Goal: Task Accomplishment & Management: Manage account settings

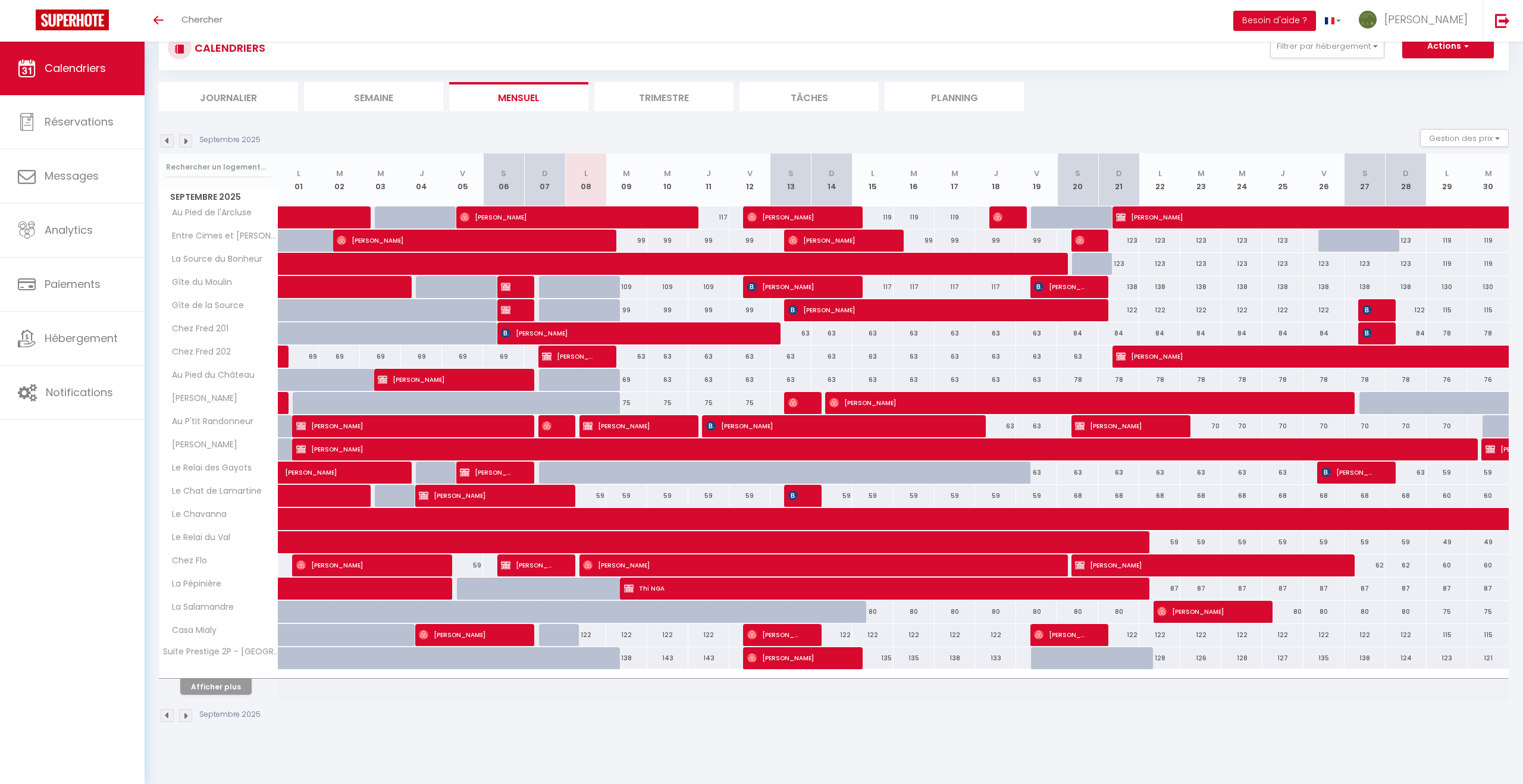
click at [189, 716] on img at bounding box center [185, 715] width 13 height 13
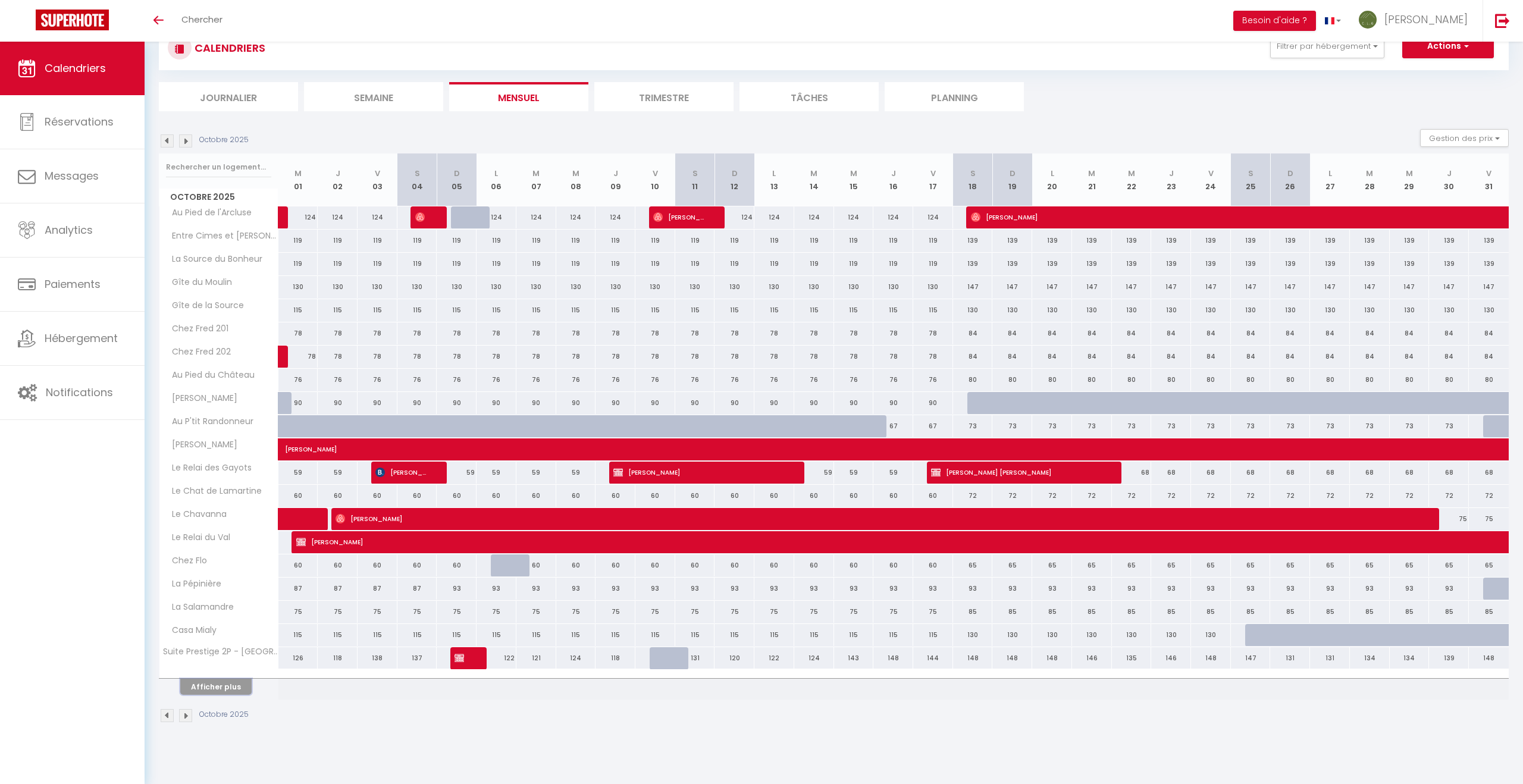
click at [221, 689] on button "Afficher plus" at bounding box center [216, 687] width 72 height 16
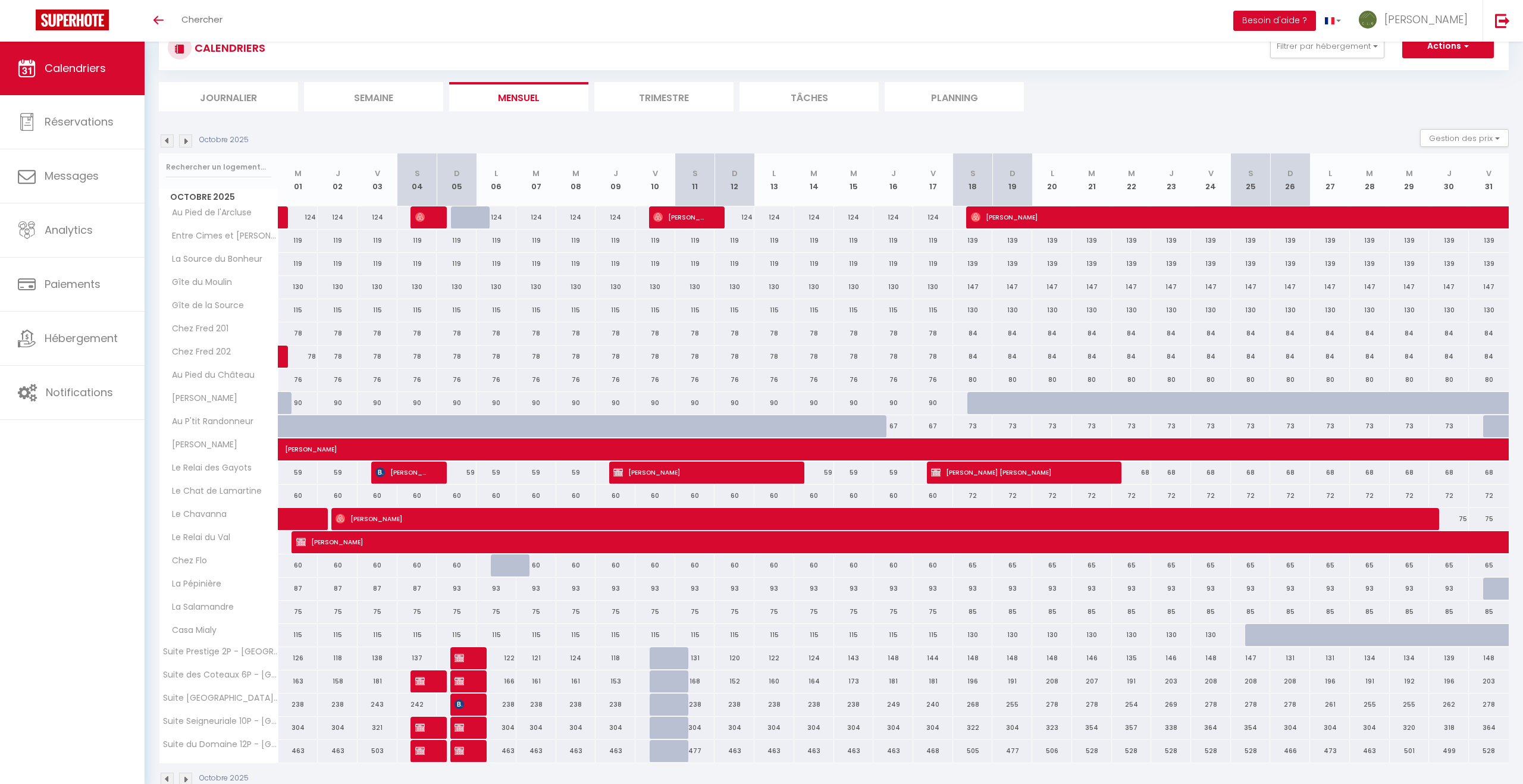
scroll to position [70, 0]
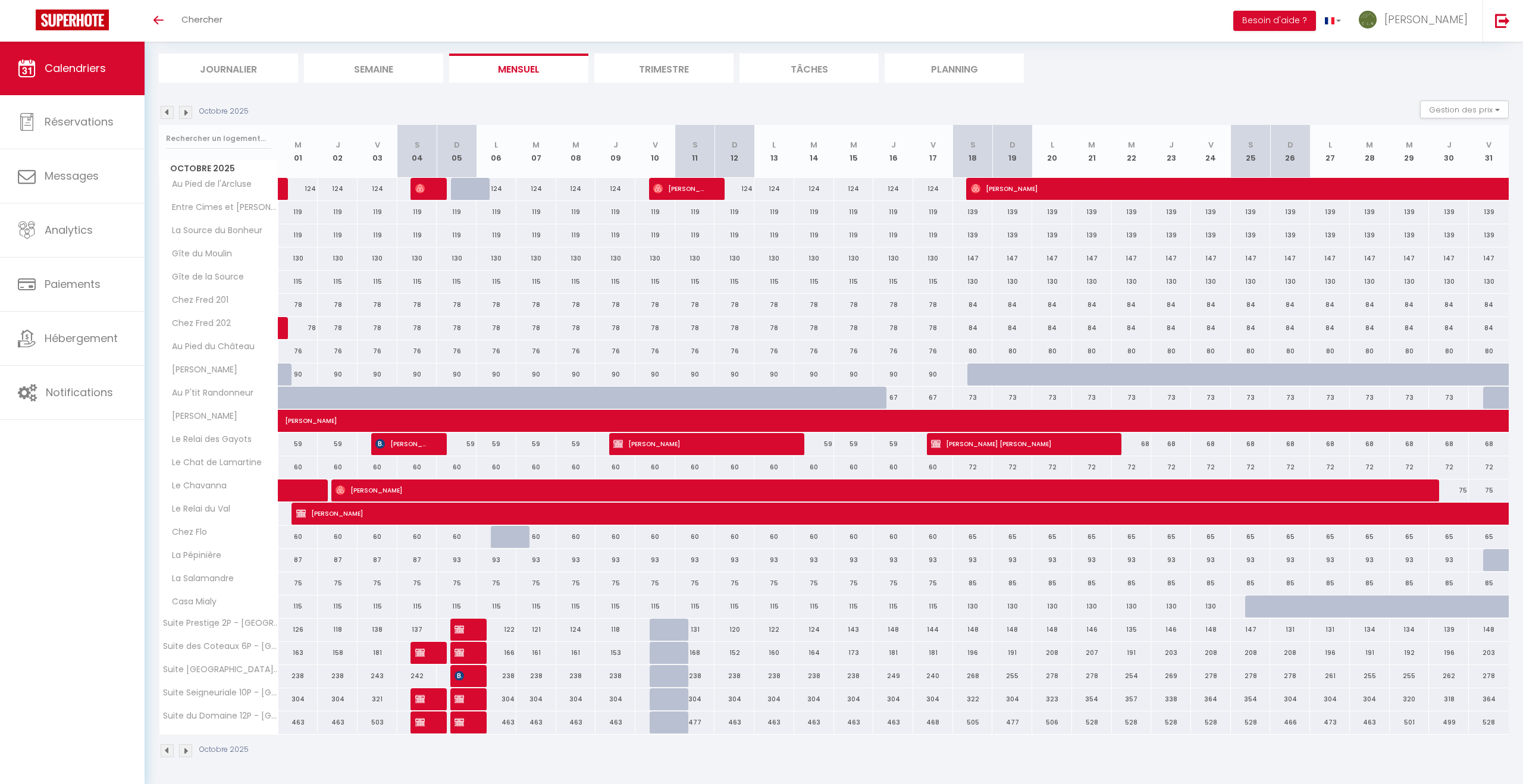
click at [417, 674] on div "242" at bounding box center [417, 676] width 40 height 22
type input "242"
select select "1"
type input "[PERSON_NAME] 04 Octobre 2025"
type input "Dim 05 Octobre 2025"
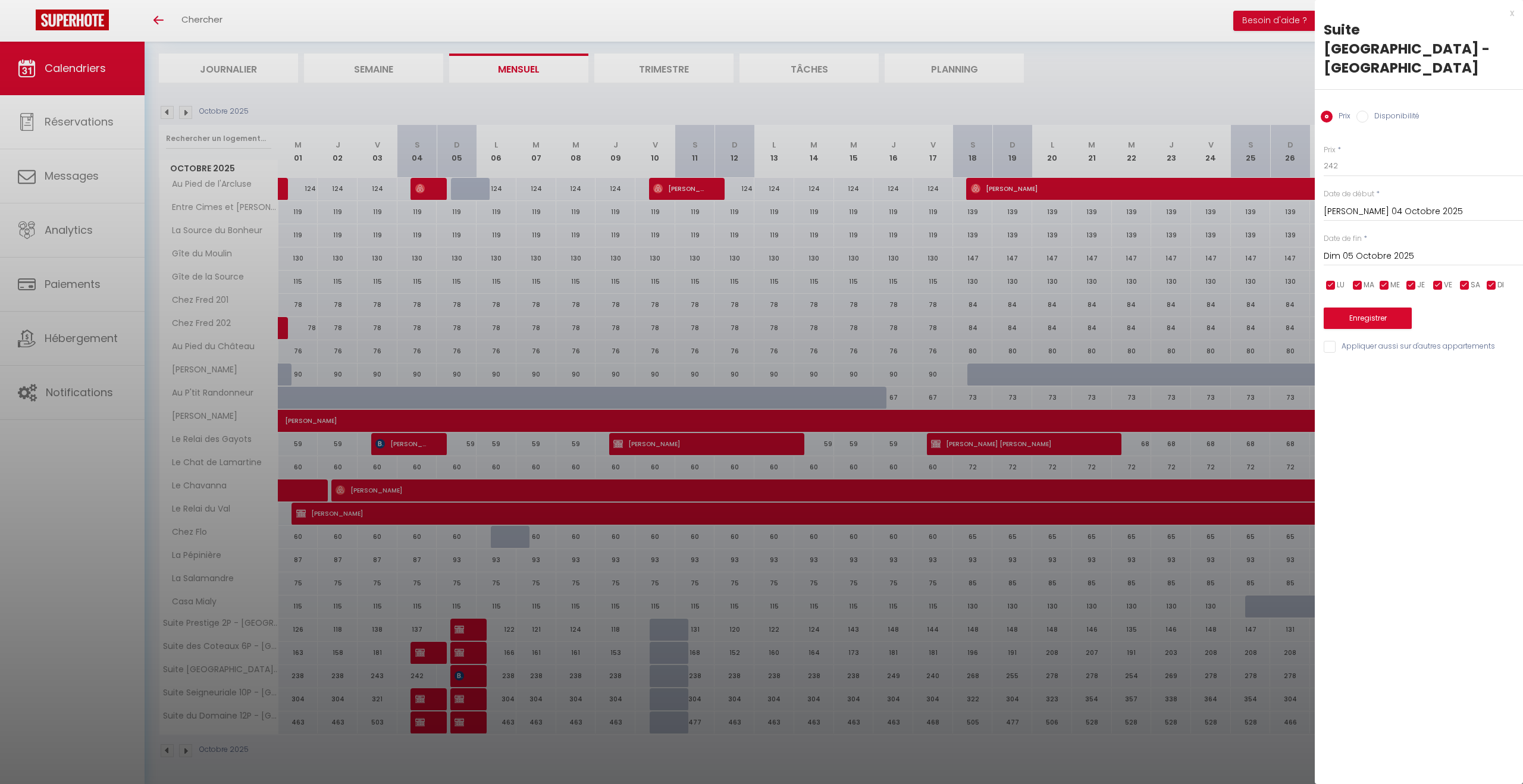
click at [1365, 111] on input "Disponibilité" at bounding box center [1363, 117] width 12 height 12
radio input "true"
radio input "false"
click at [1350, 156] on select "Disponible Indisponible" at bounding box center [1424, 166] width 200 height 22
select select "0"
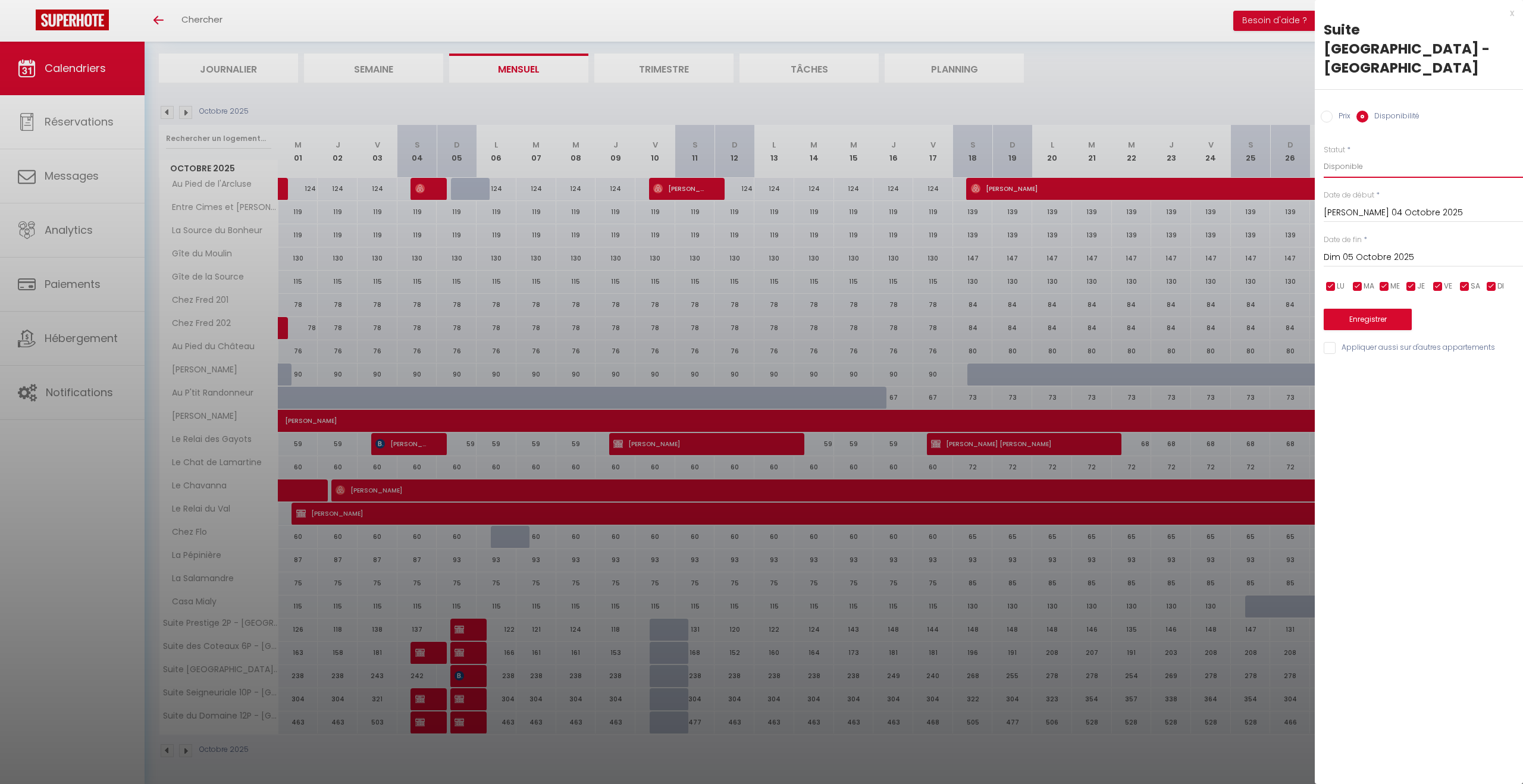
click at [1324, 156] on select "Disponible Indisponible" at bounding box center [1424, 166] width 200 height 22
click at [1367, 308] on button "Enregistrer" at bounding box center [1368, 319] width 88 height 22
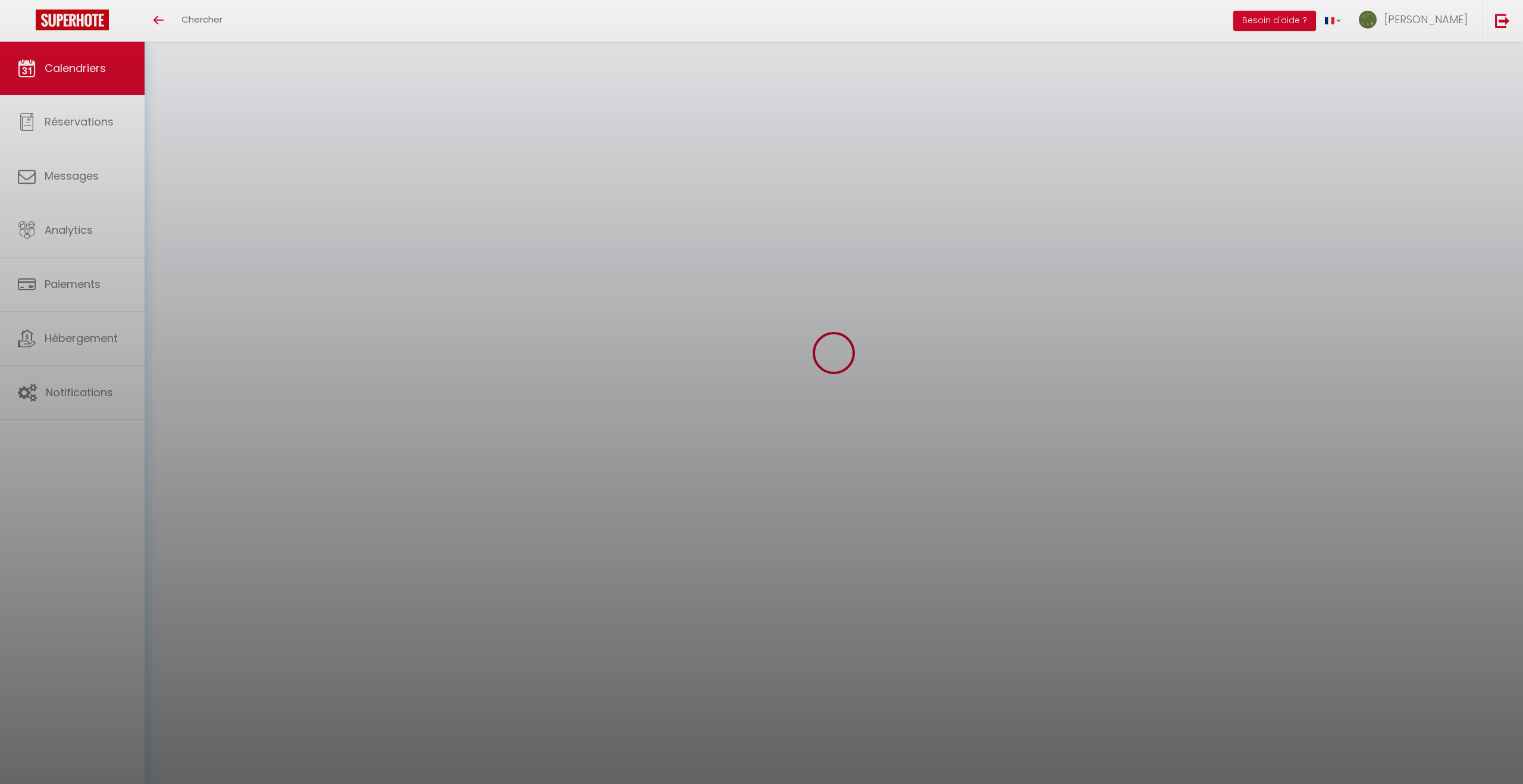
scroll to position [42, 0]
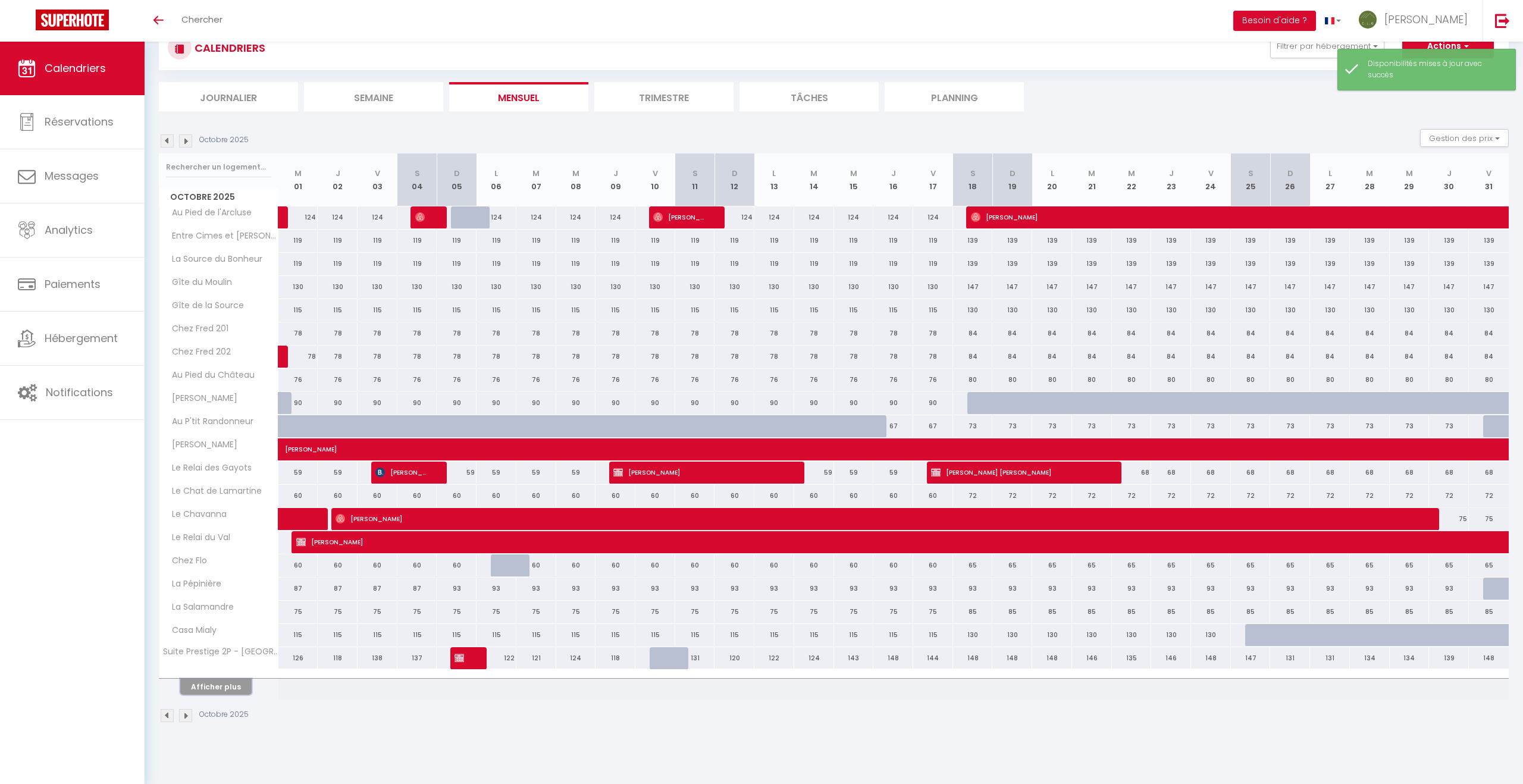
drag, startPoint x: 225, startPoint y: 691, endPoint x: 263, endPoint y: 668, distance: 44.4
click at [225, 691] on button "Afficher plus" at bounding box center [216, 687] width 72 height 16
select select
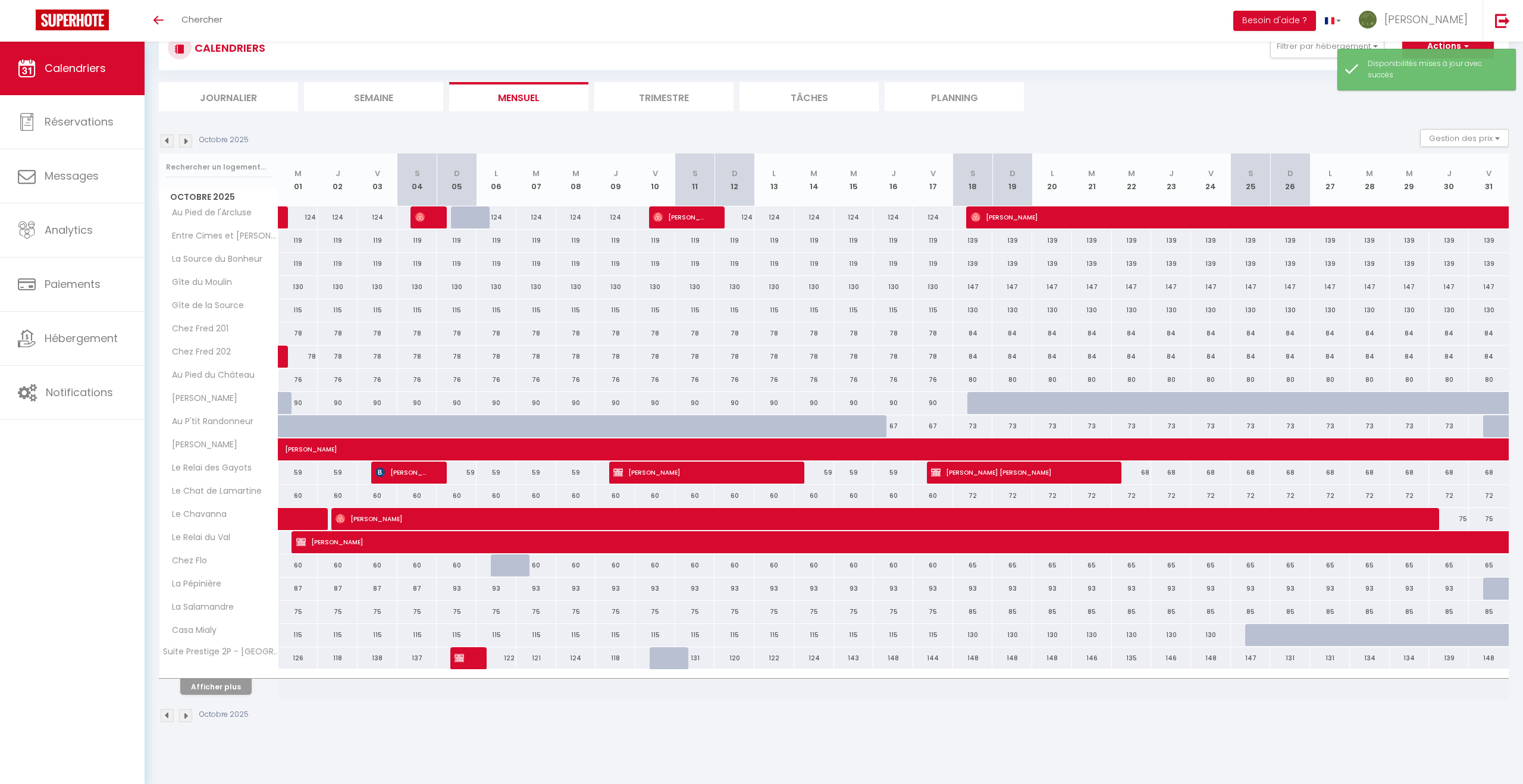
select select
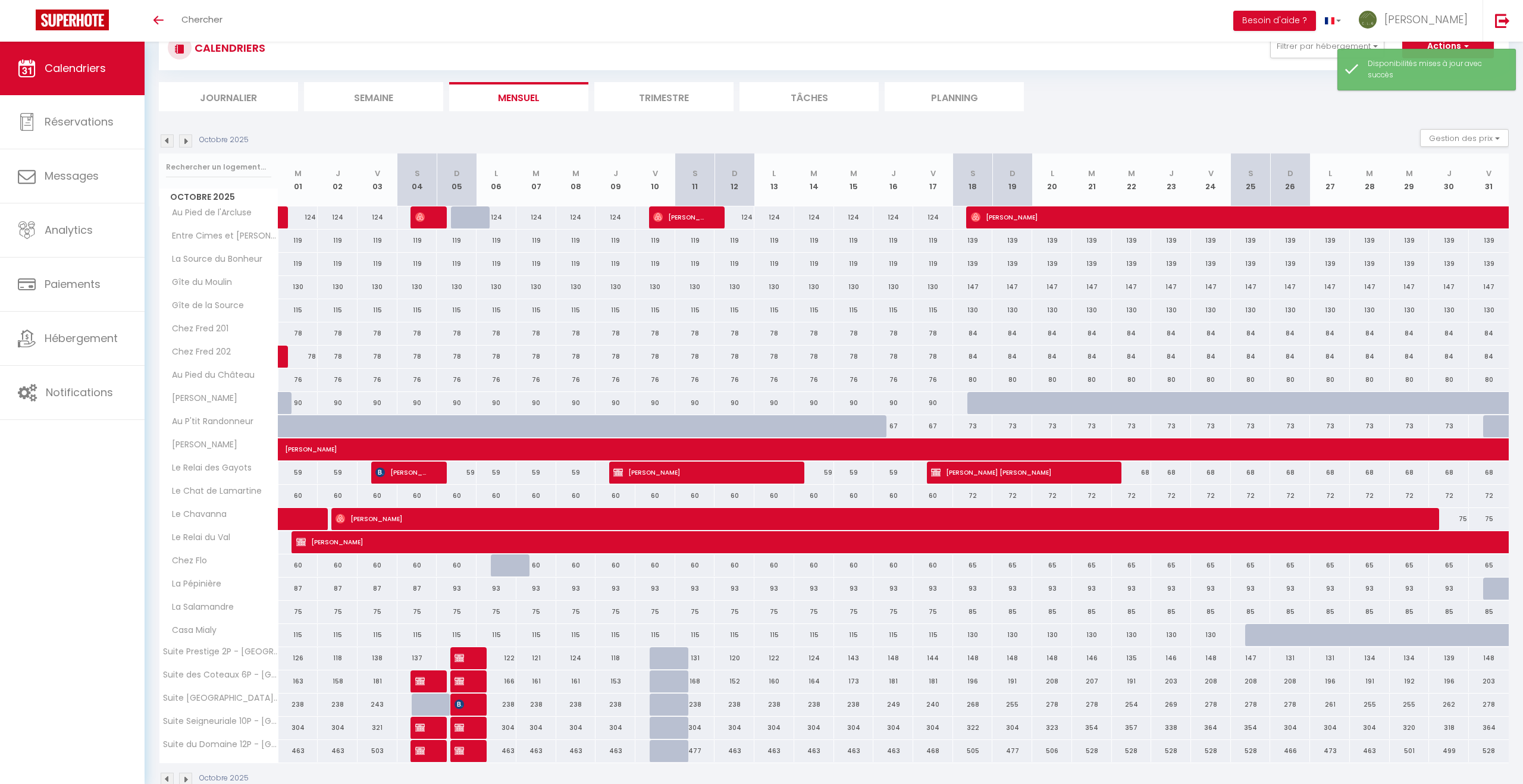
scroll to position [70, 0]
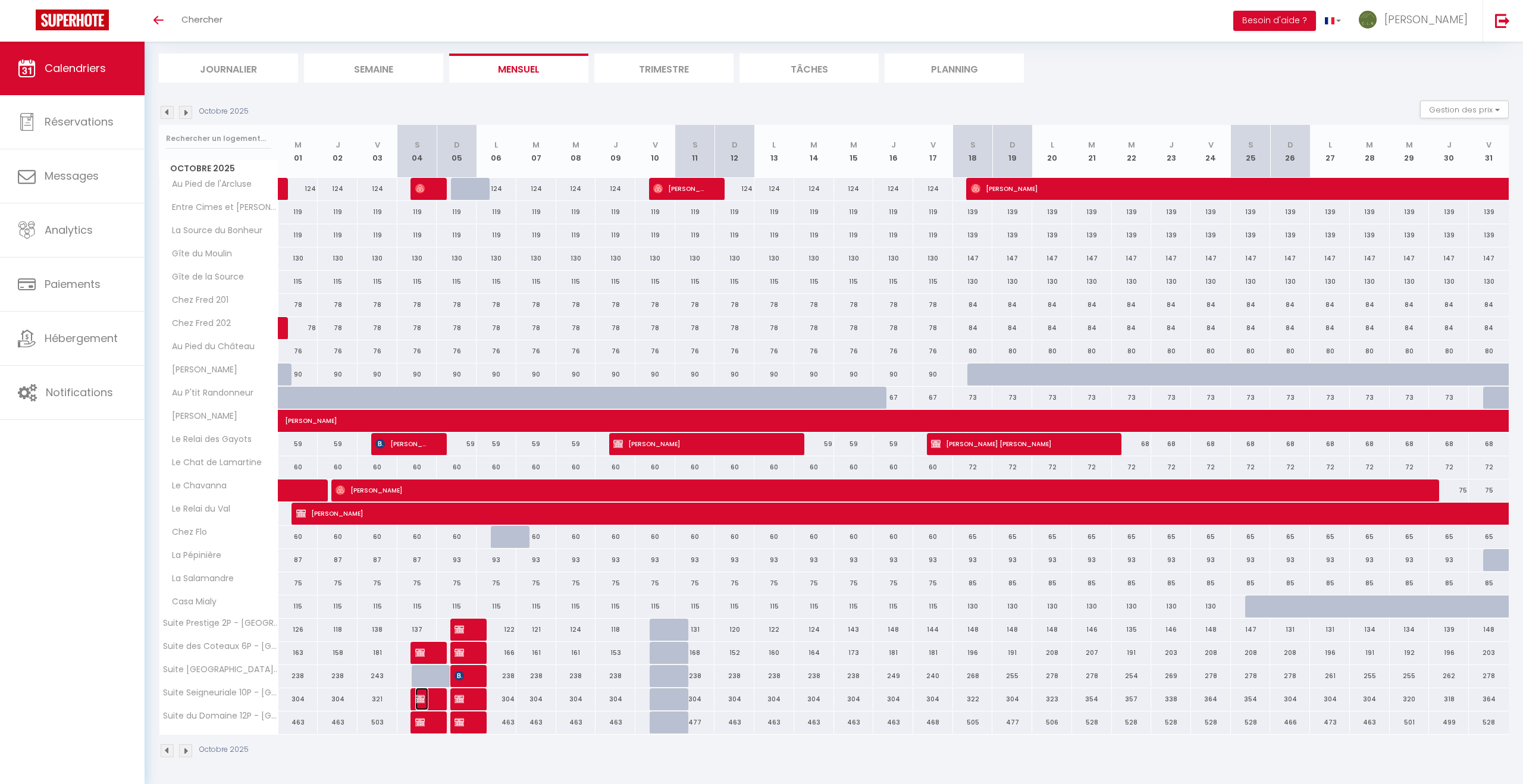
click at [417, 697] on img at bounding box center [420, 699] width 9 height 9
select select "OK"
select select "KO"
select select "0"
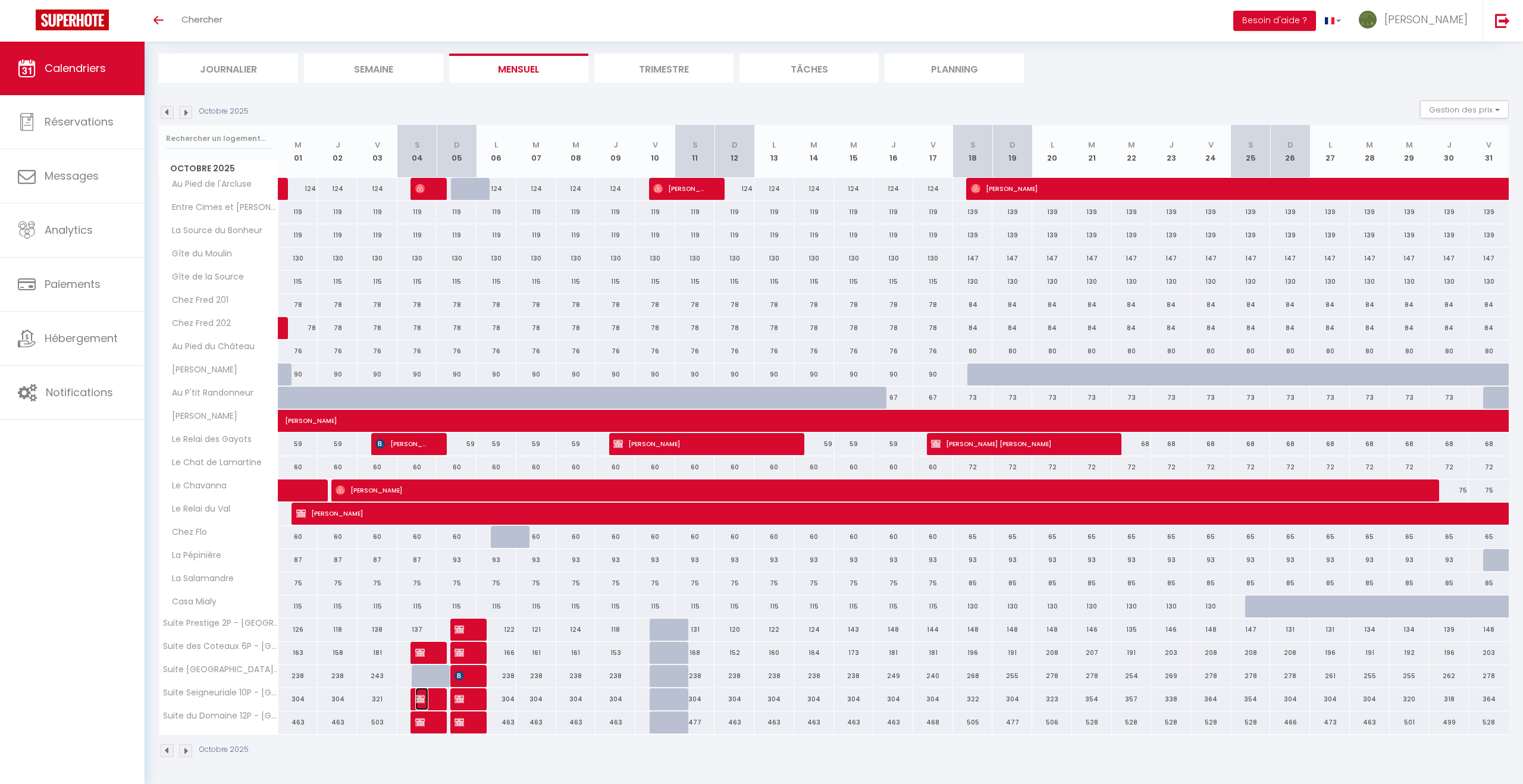
select select "1"
select select
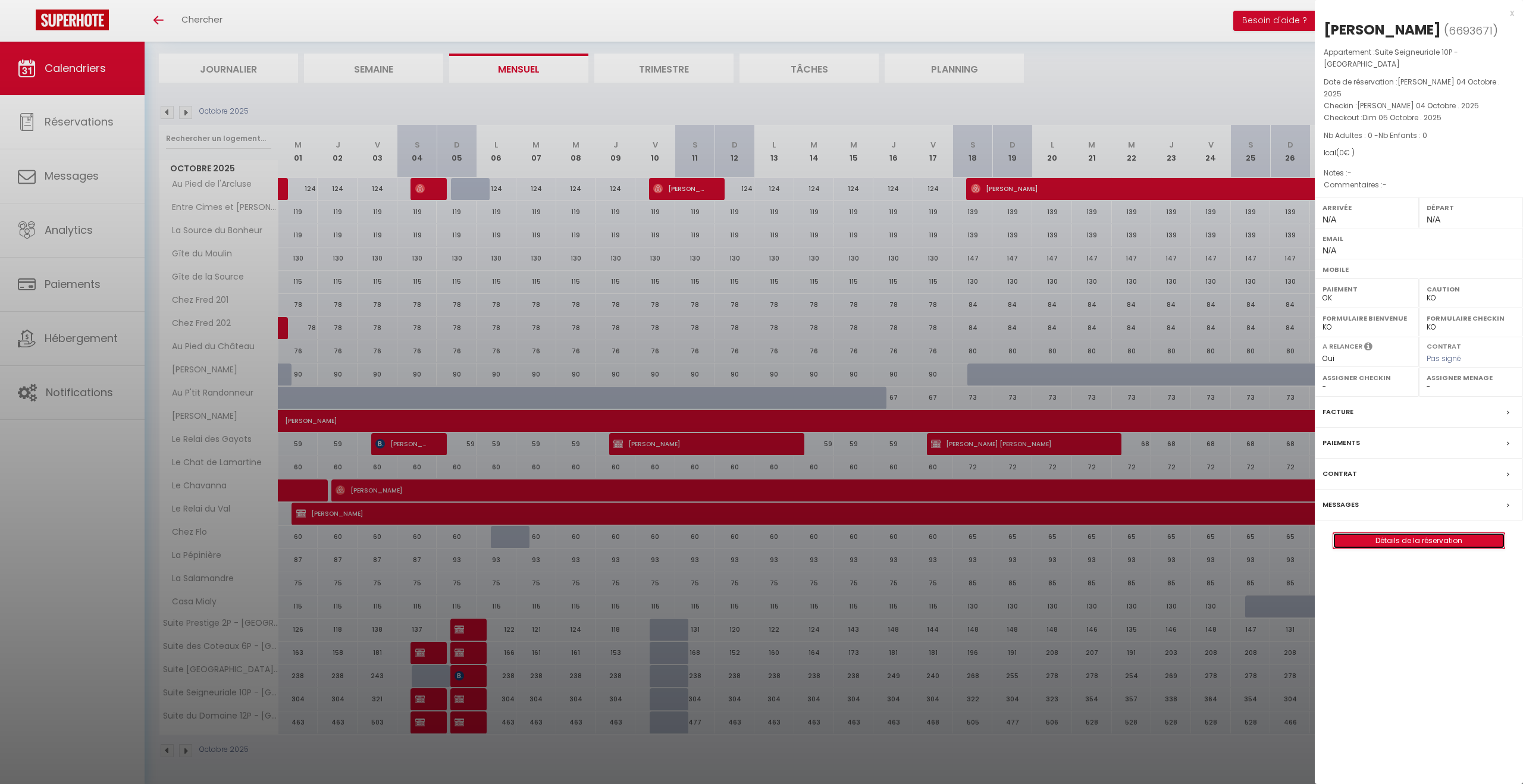
click at [1406, 533] on link "Détails de la réservation" at bounding box center [1419, 540] width 171 height 16
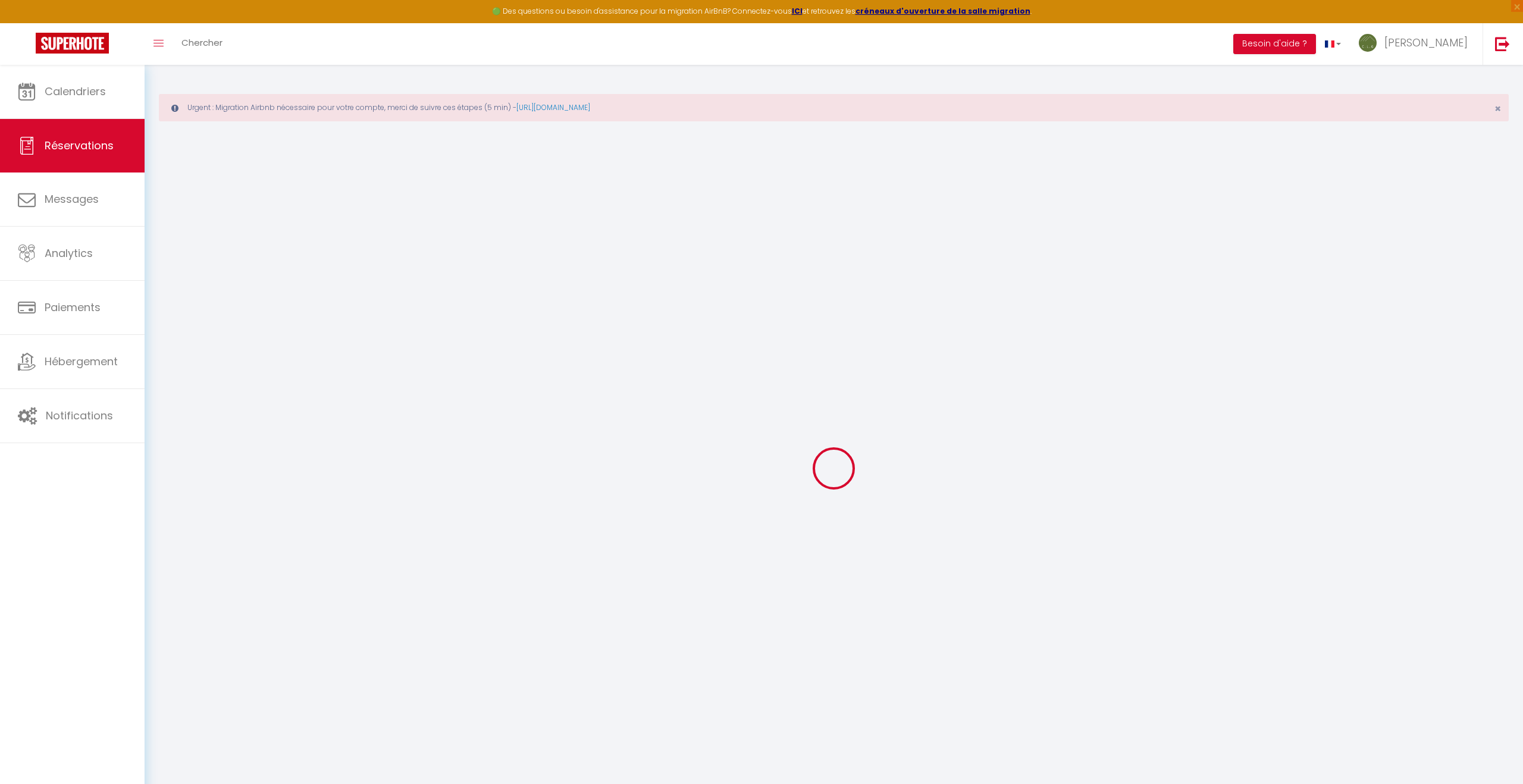
type input "ELODIE"
type input "TARRISSE"
select select
select select "63092"
select select "1"
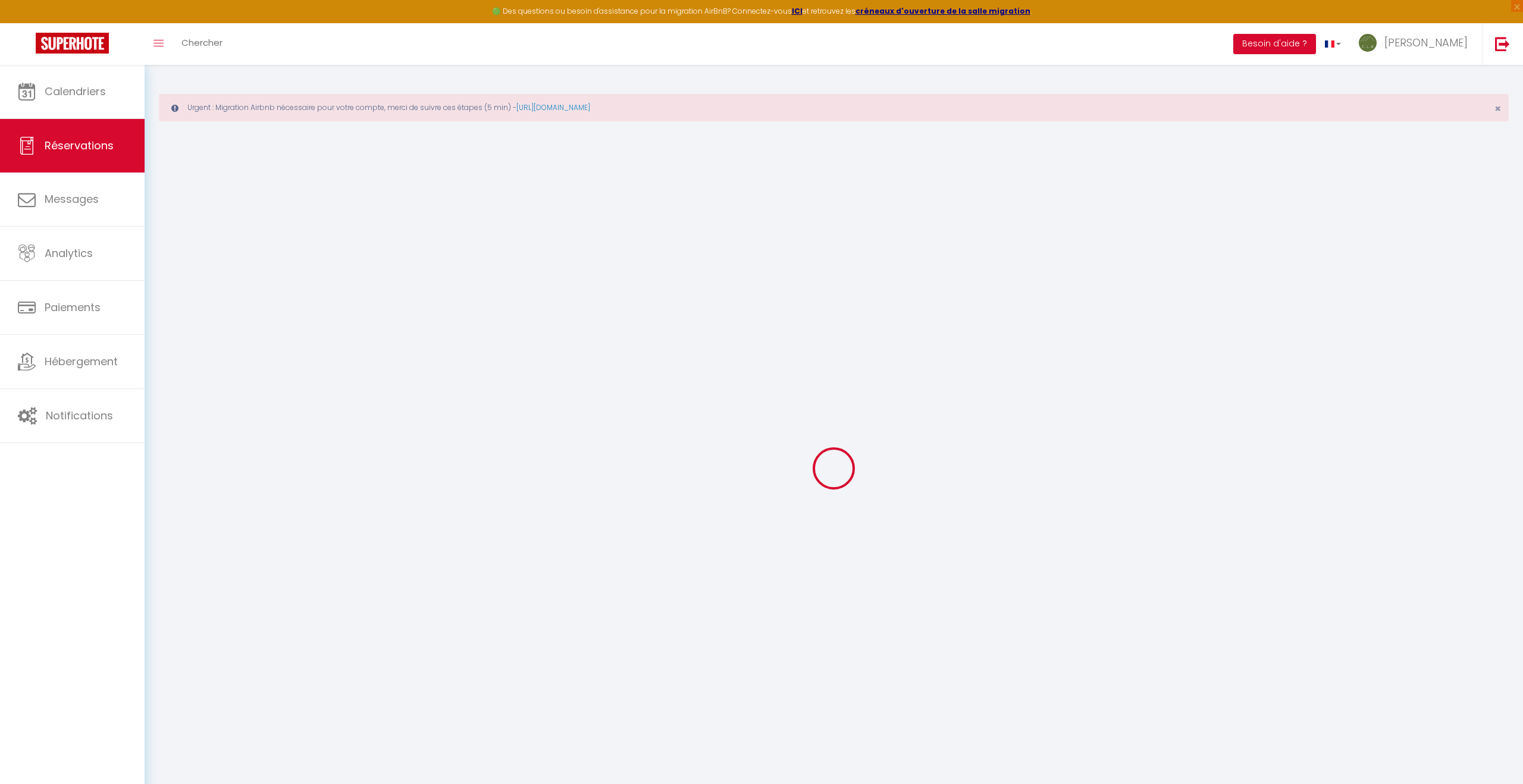
type input "[PERSON_NAME] 04 Octobre 2025"
select select
type input "Dim 05 Octobre 2025"
select select
type input "0"
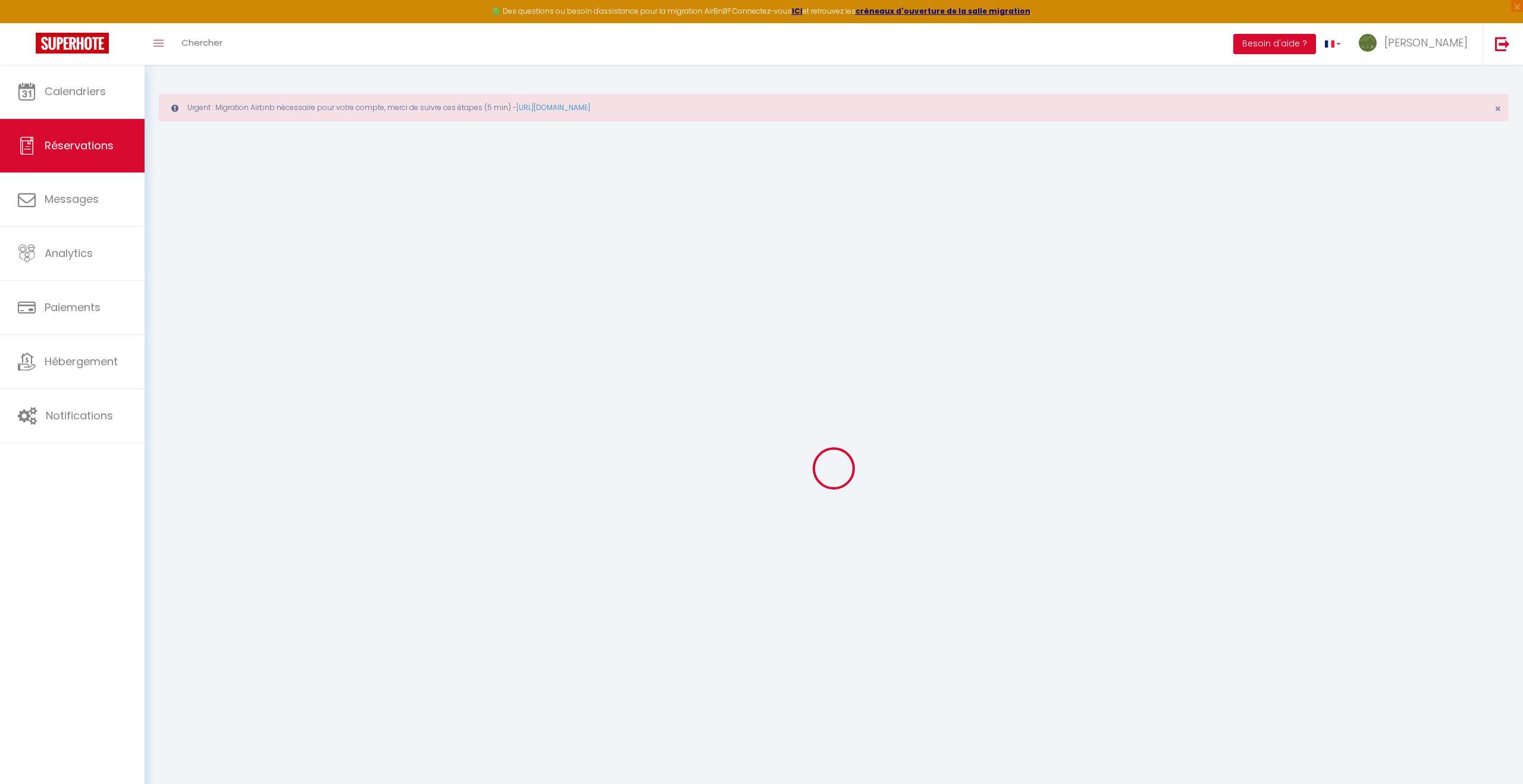
select select "12"
select select
checkbox input "false"
type input "0"
select select "73"
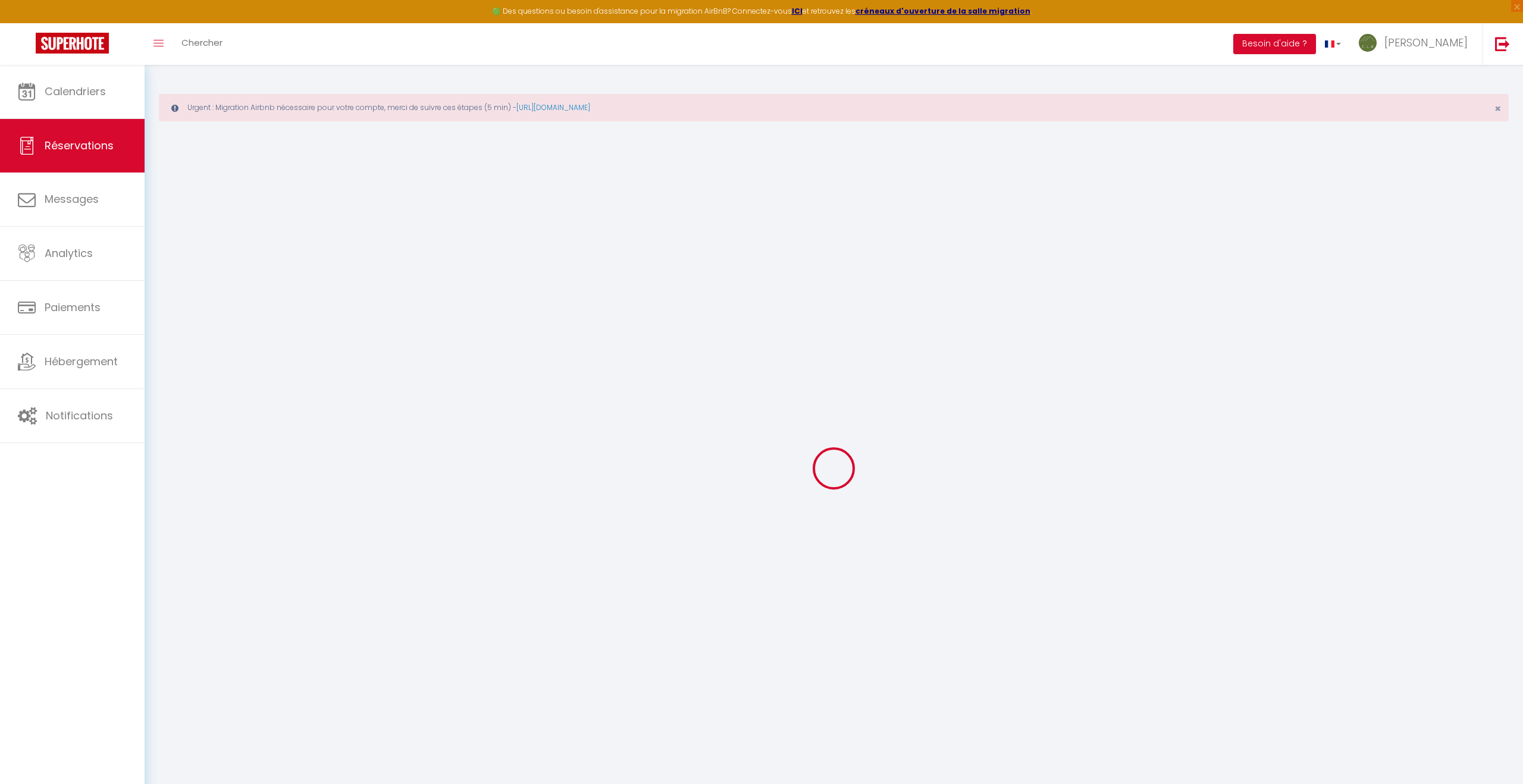
type input "89"
type input "75"
type input "0"
select select
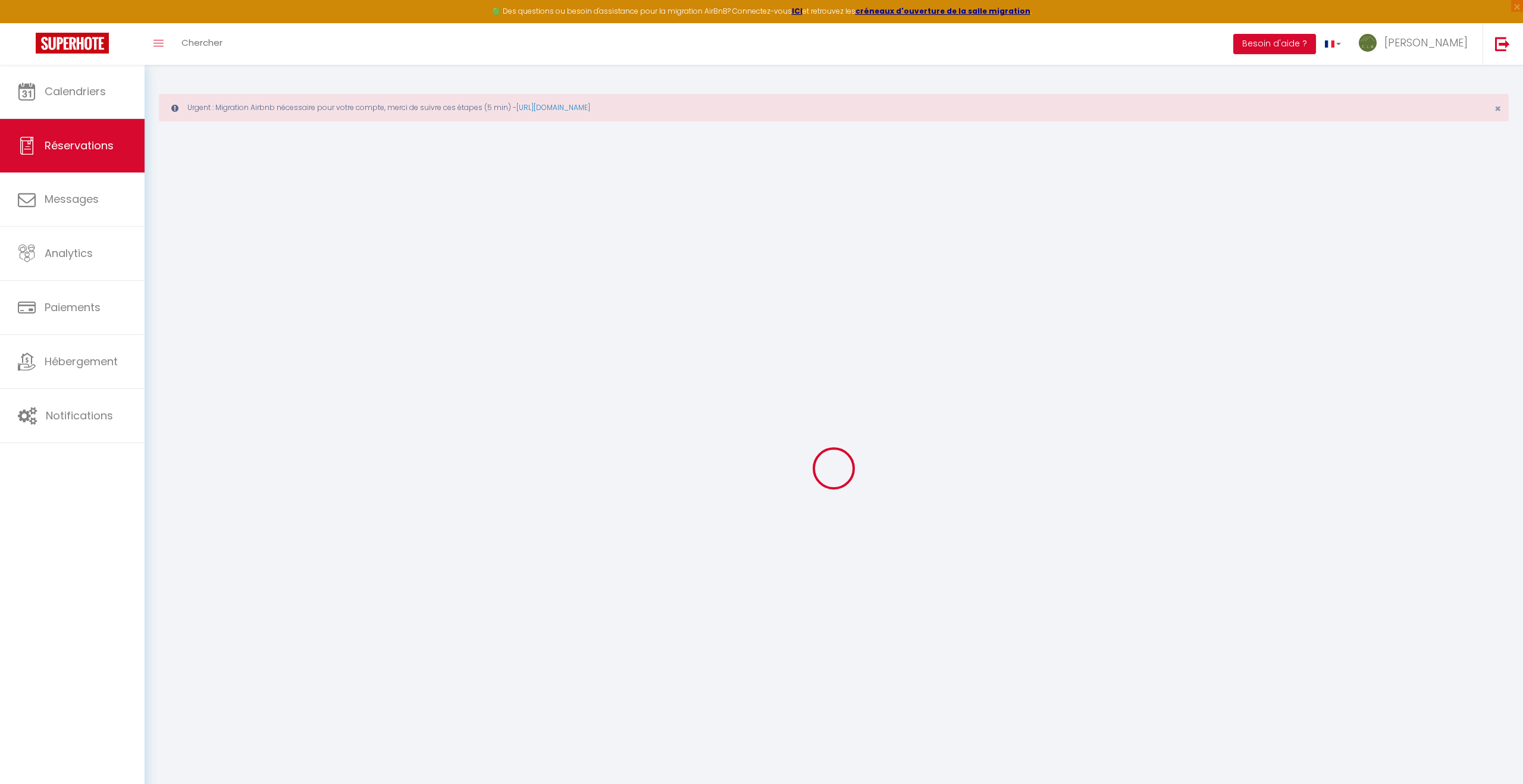
select select
select select "14"
checkbox input "false"
select index
select select
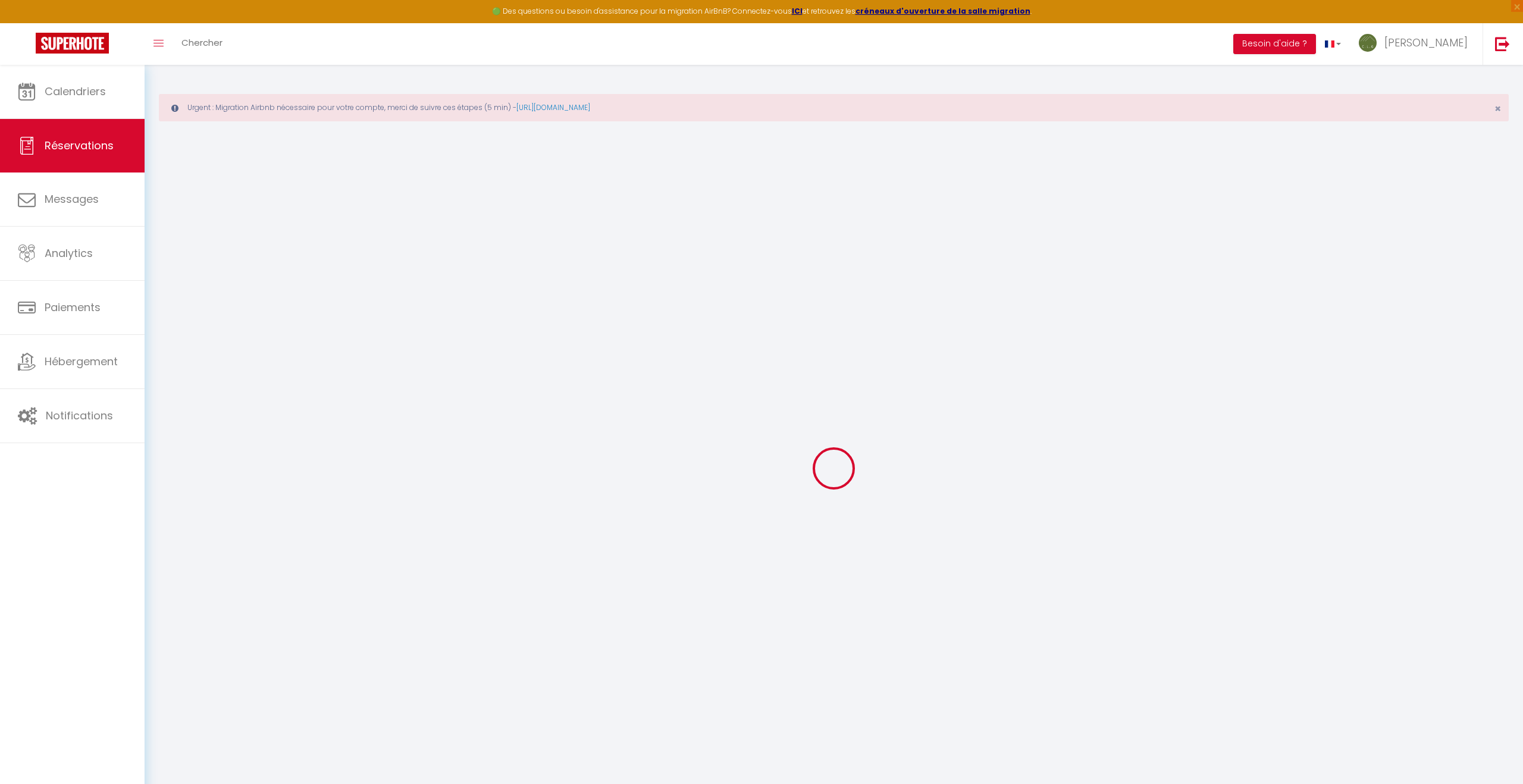
select select
checkbox input "false"
select index
select select
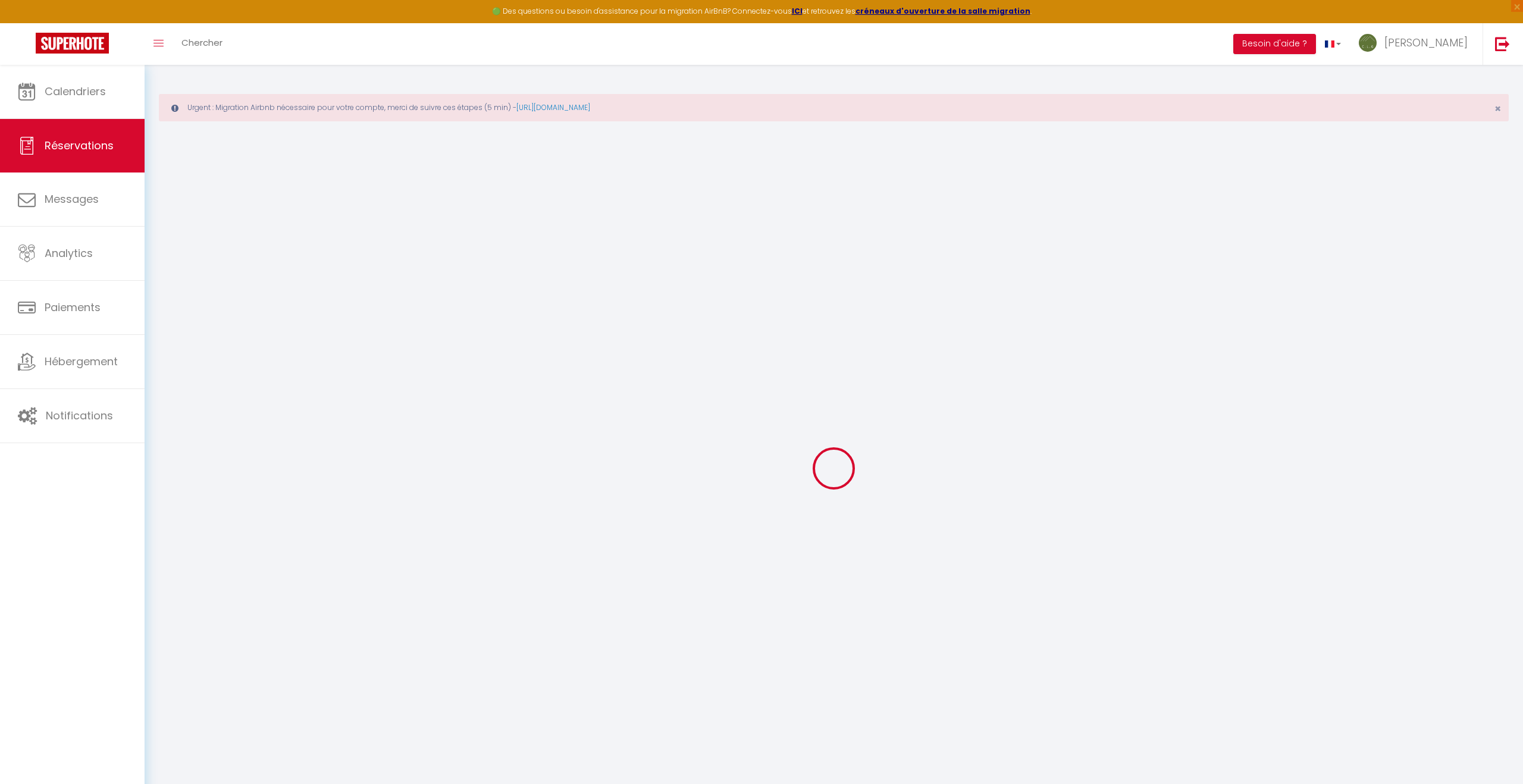
select select
checkbox input "false"
select index
select select
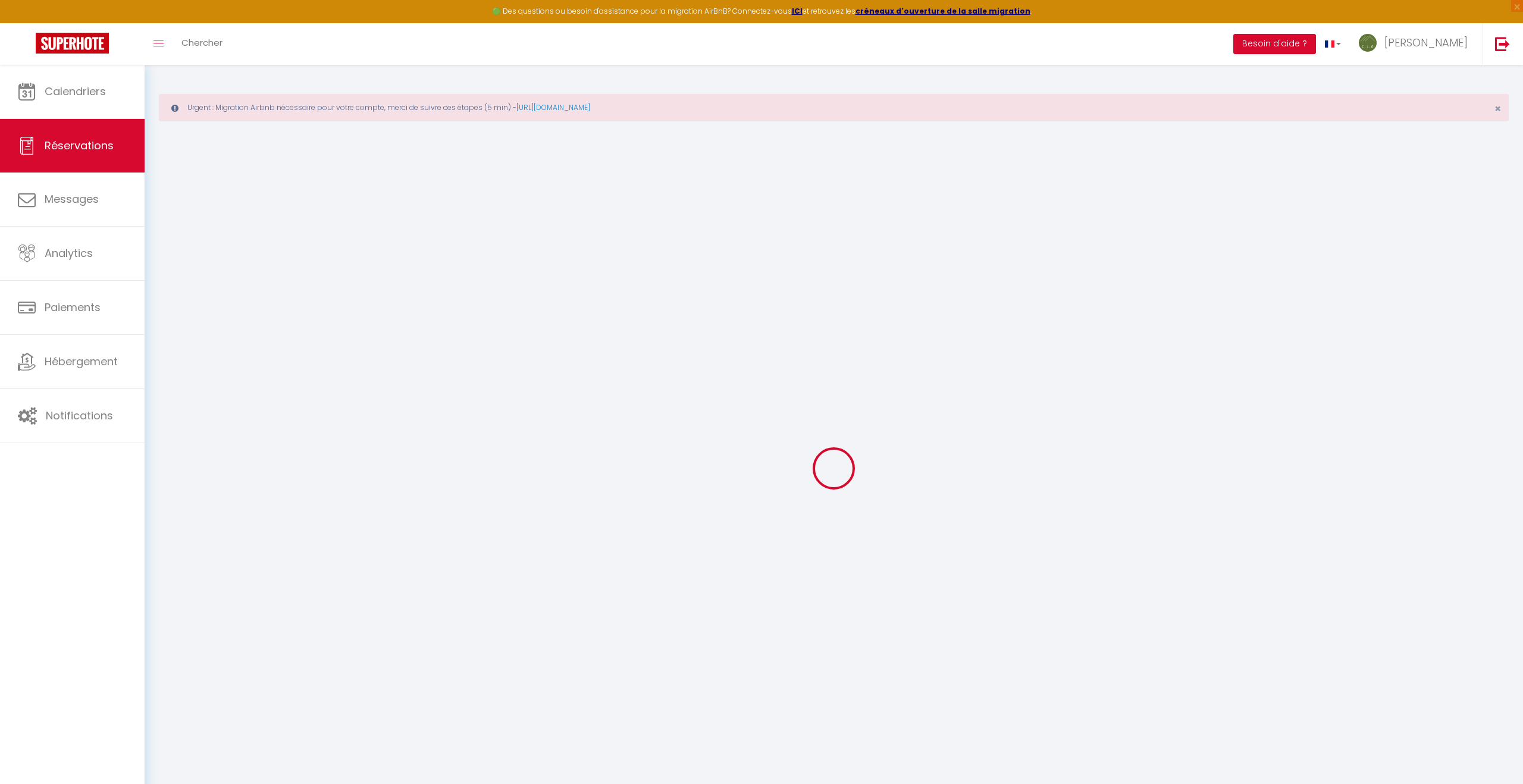
select select
checkbox input "false"
select index
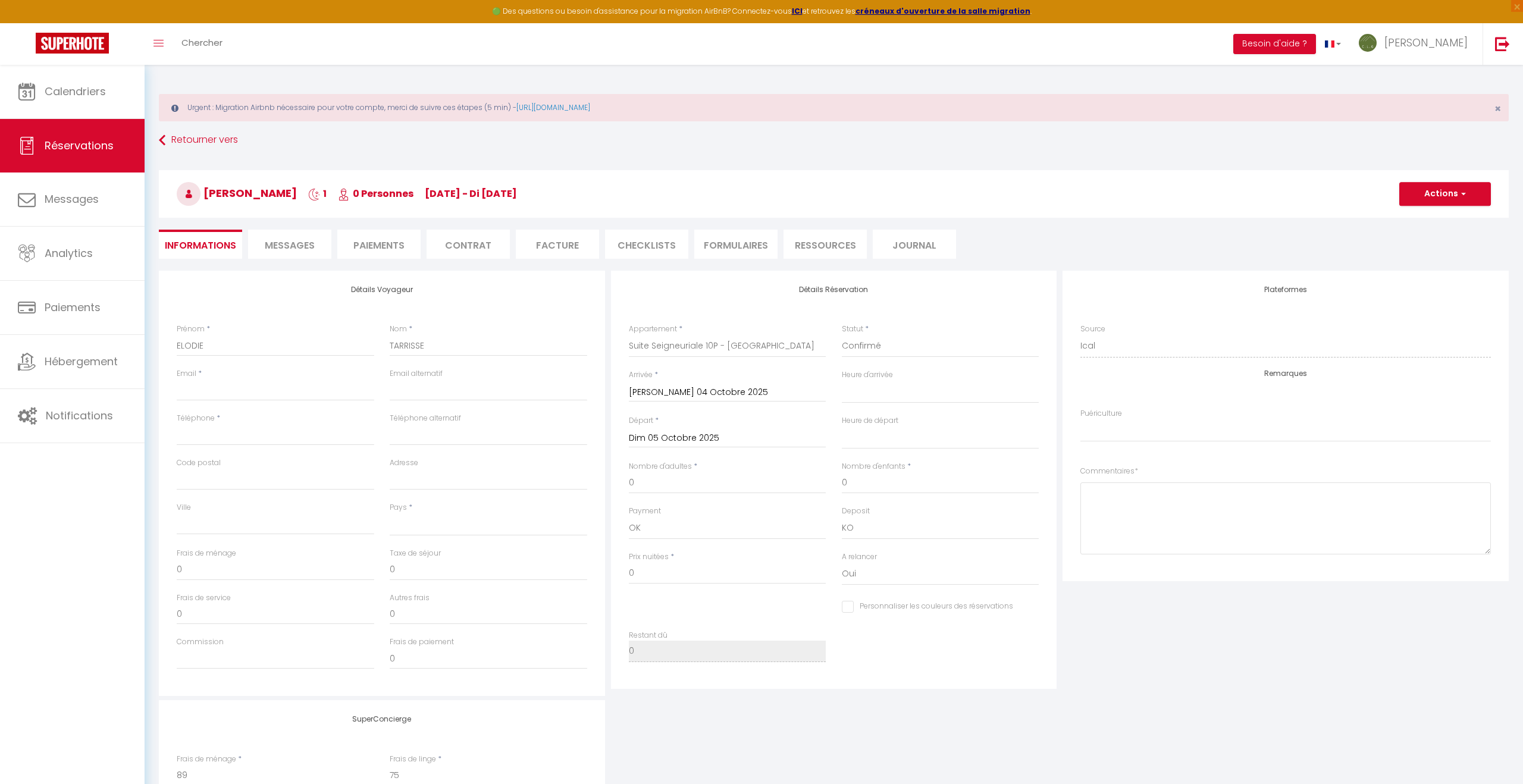
select select
checkbox input "false"
select index
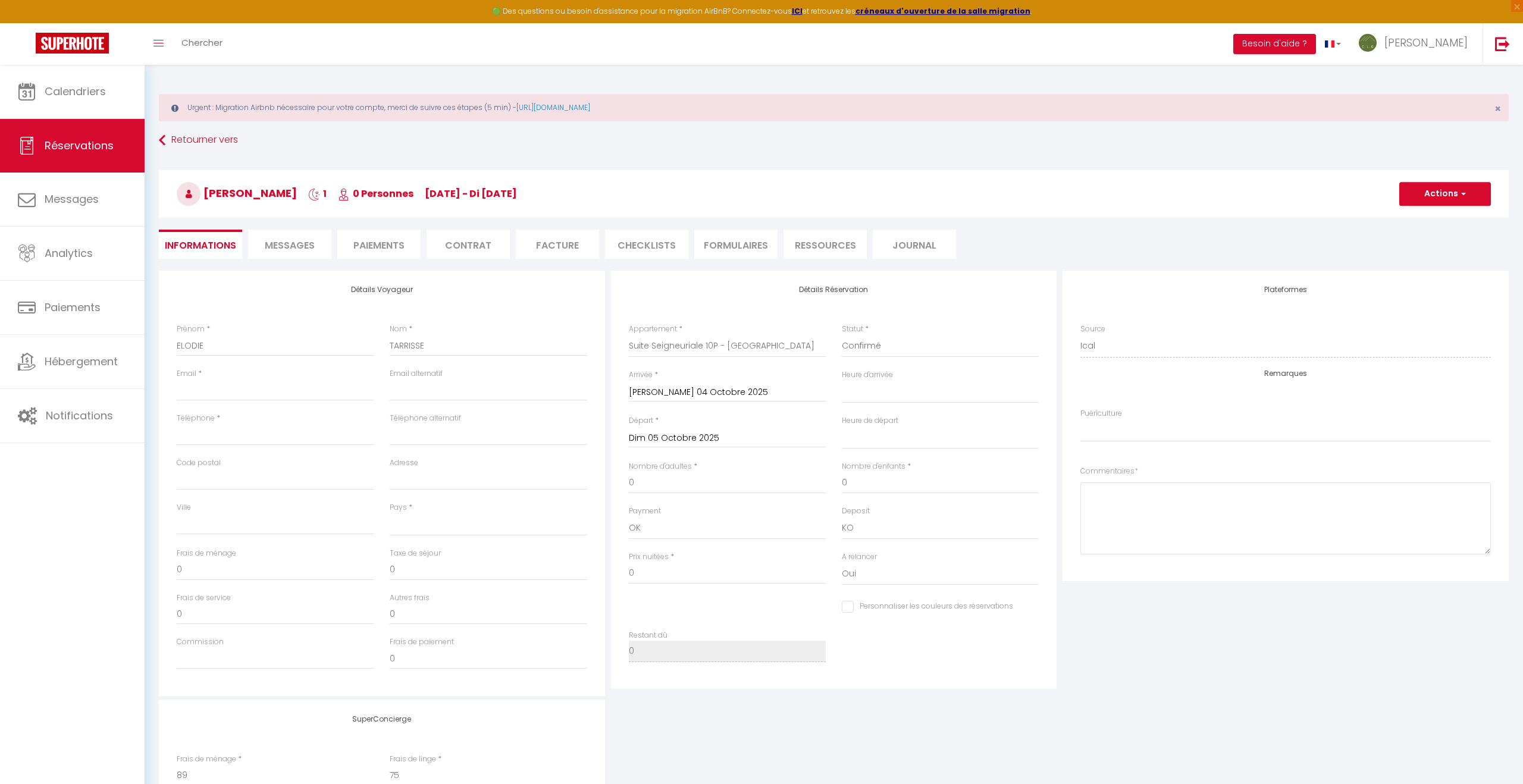
select select
checkbox input "false"
select index
select select
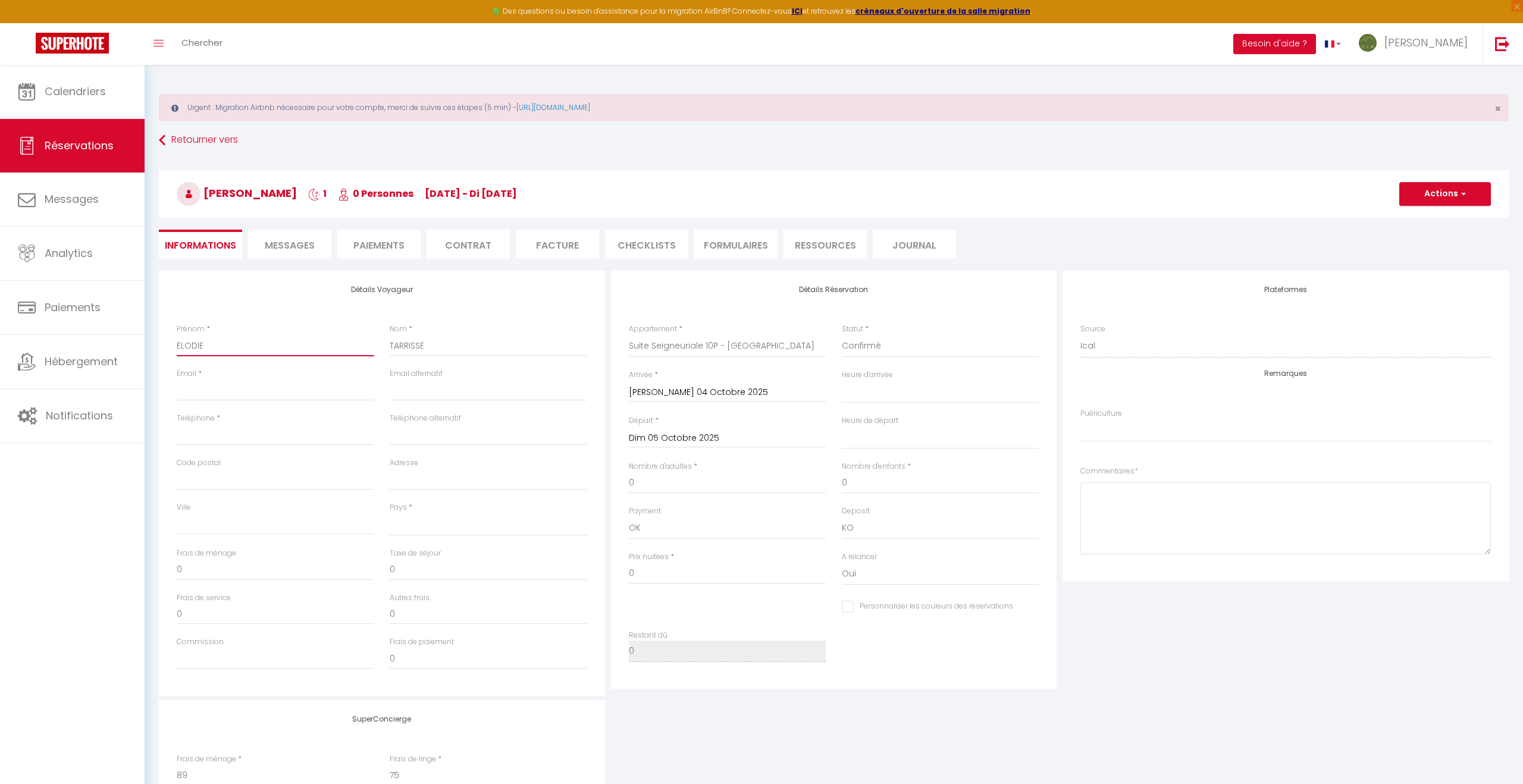
click at [221, 342] on input "ELODIE" at bounding box center [275, 346] width 198 height 22
type input "ELODI"
select select
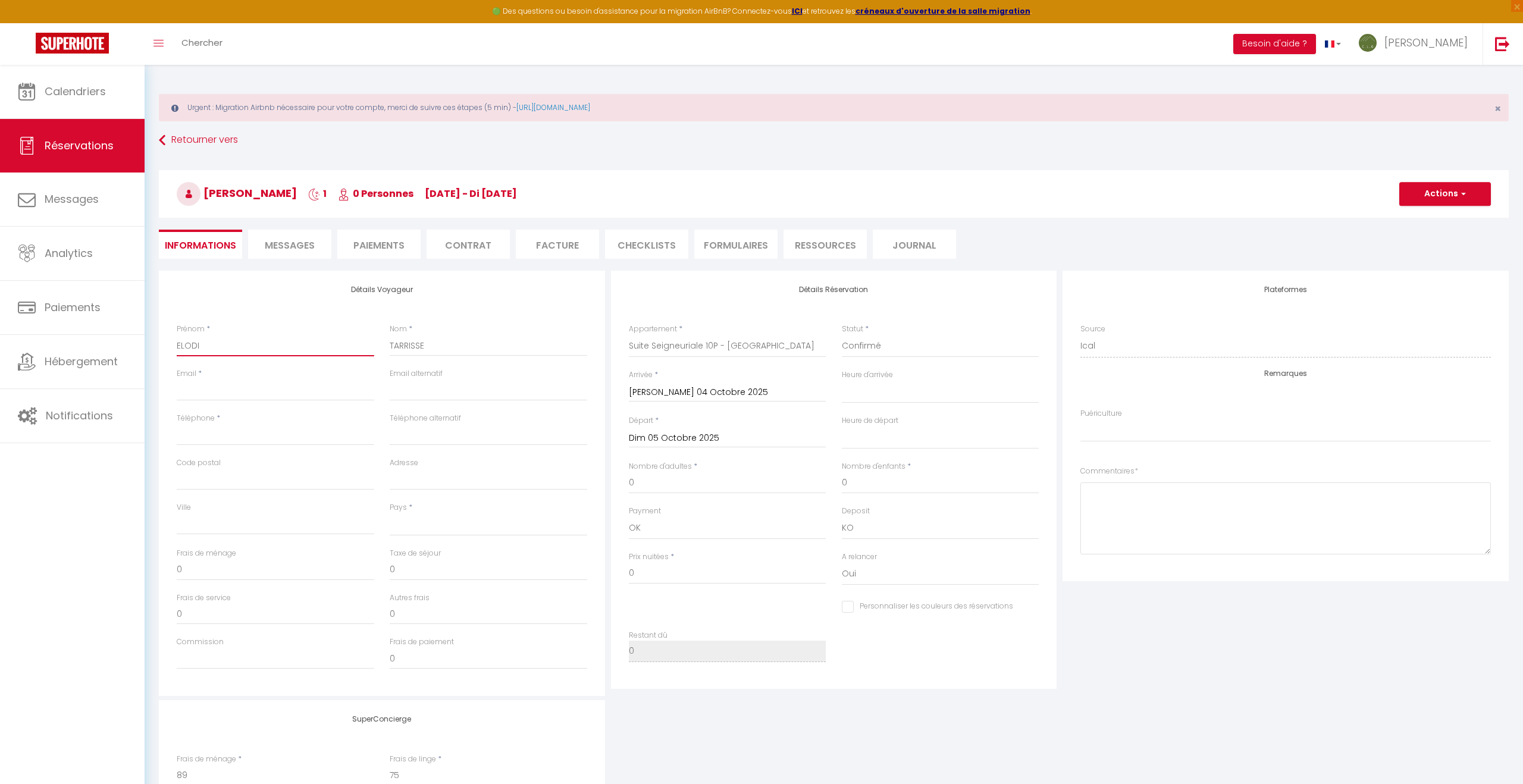
checkbox input "false"
select index
type input "ELOD"
select select
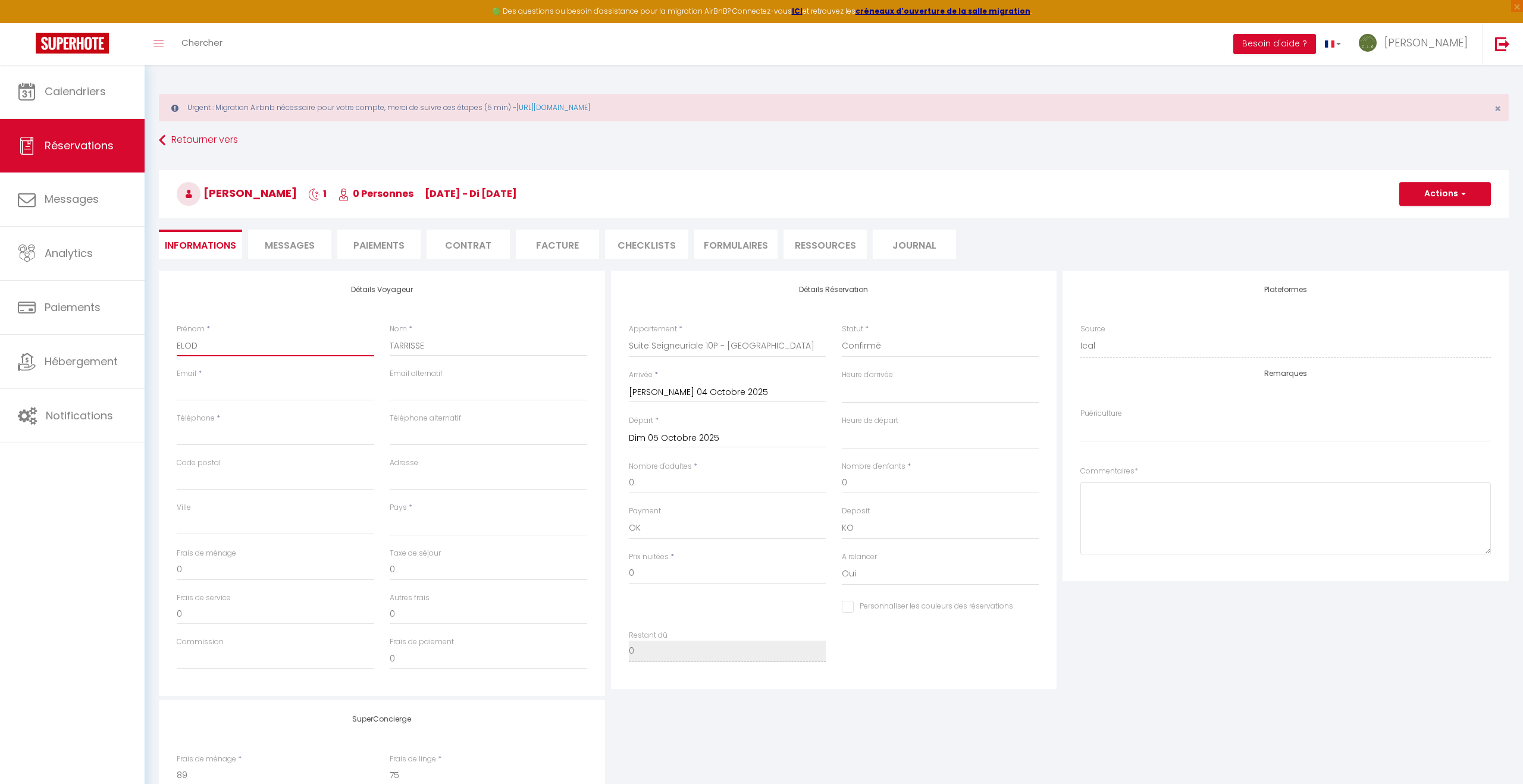
select select
checkbox input "false"
select index
type input "ELO"
select select
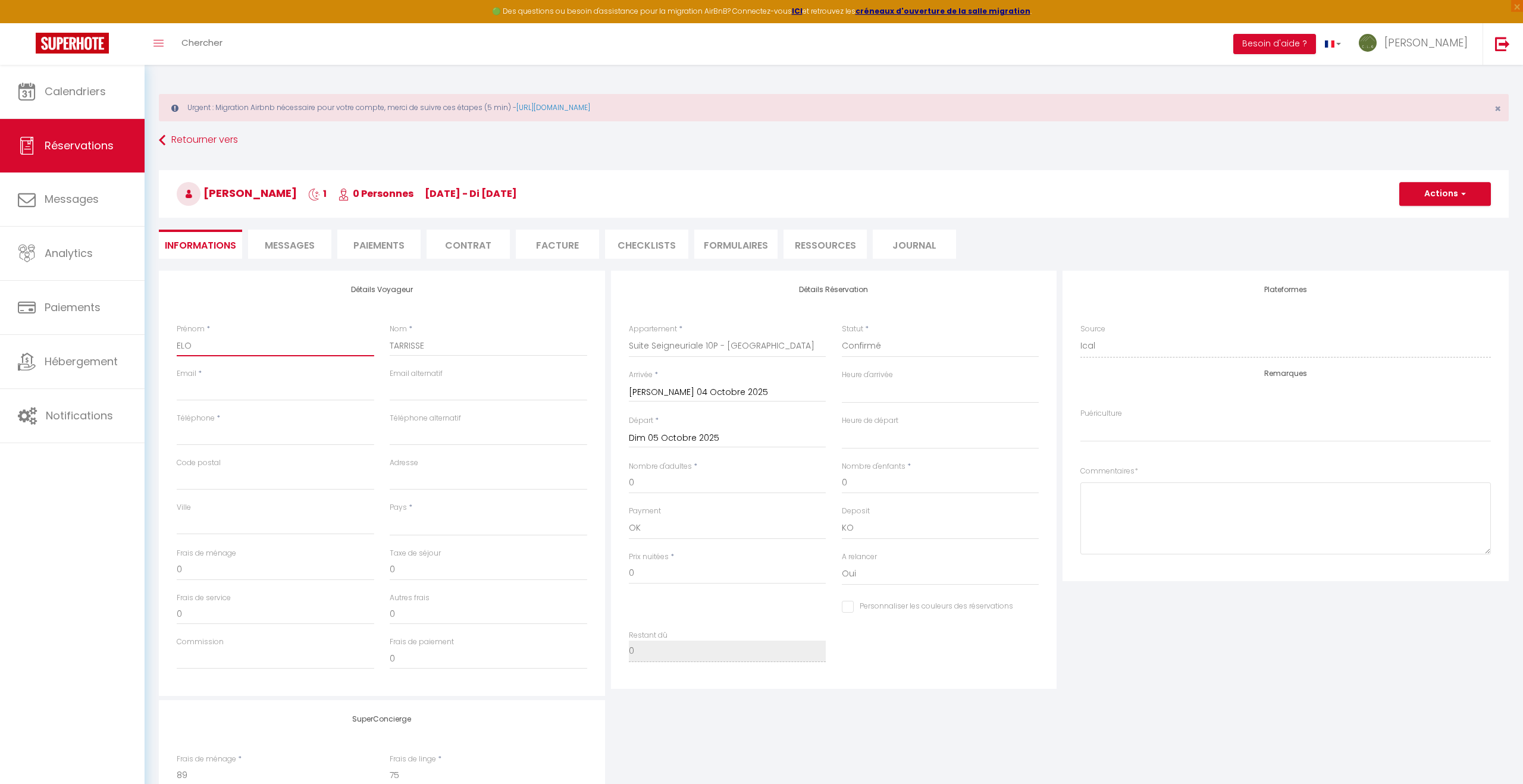
select select
checkbox input "false"
select index
type input "EL"
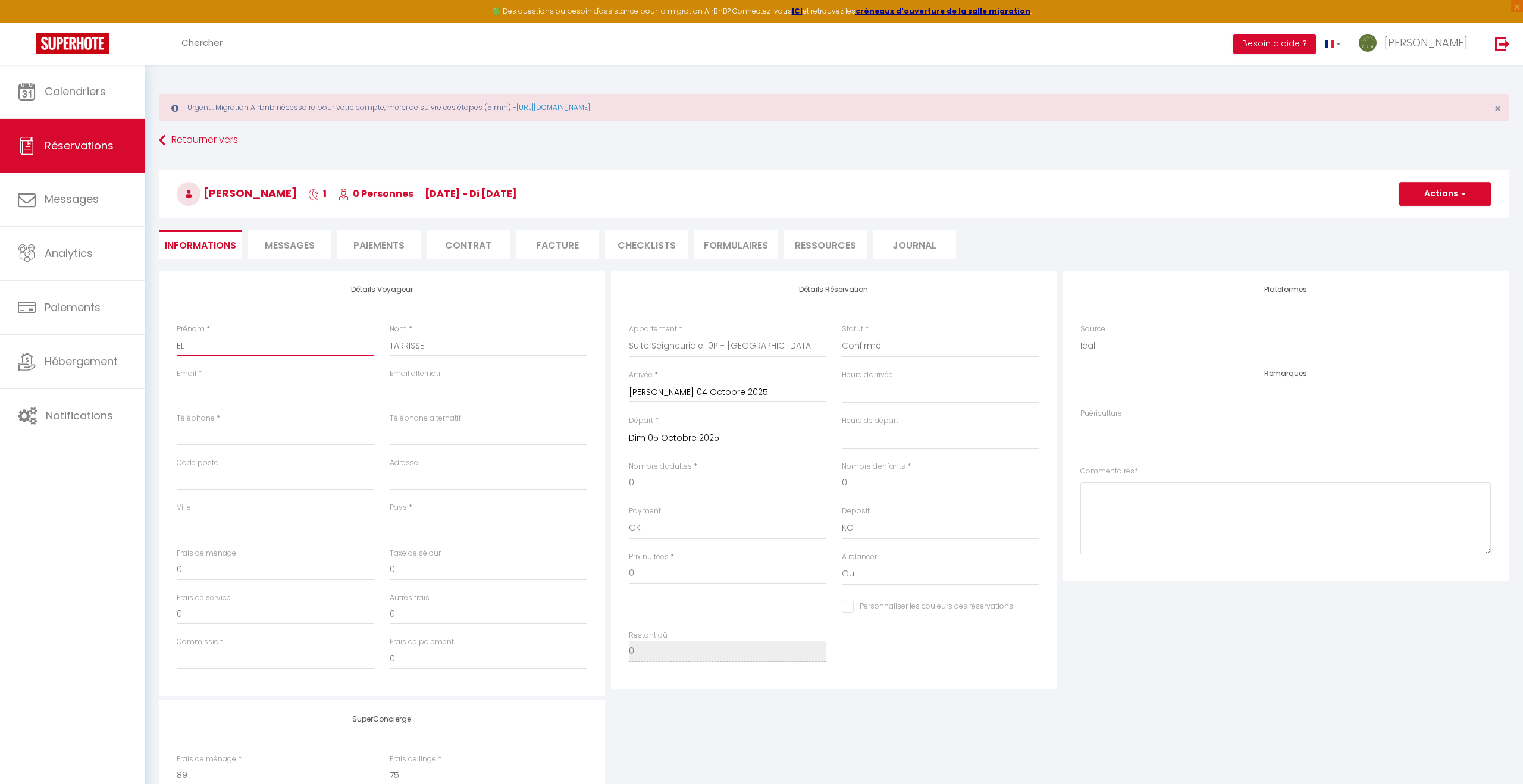
select select
checkbox input "false"
select index
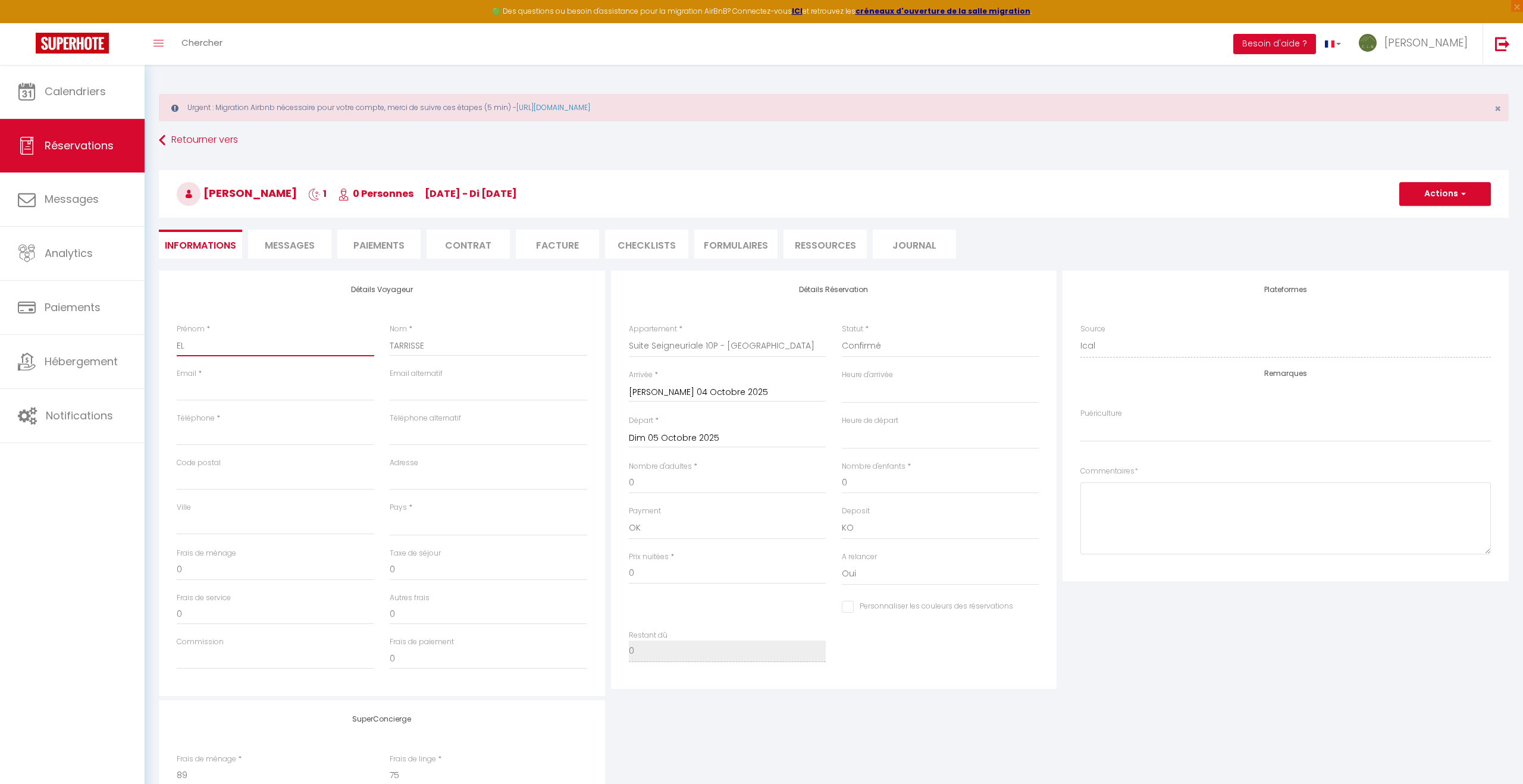
type input "E"
select select
checkbox input "false"
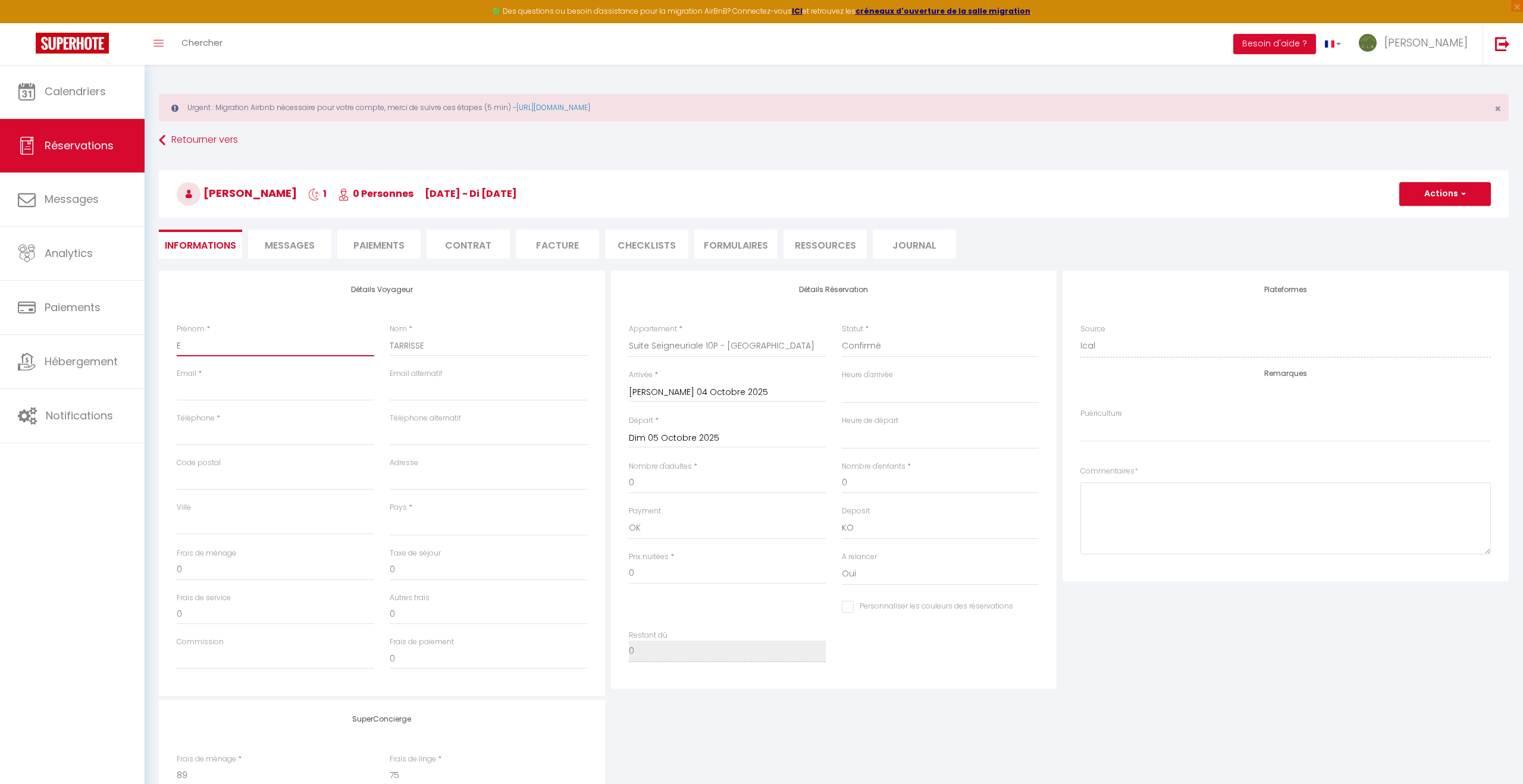
select index
select select
checkbox input "false"
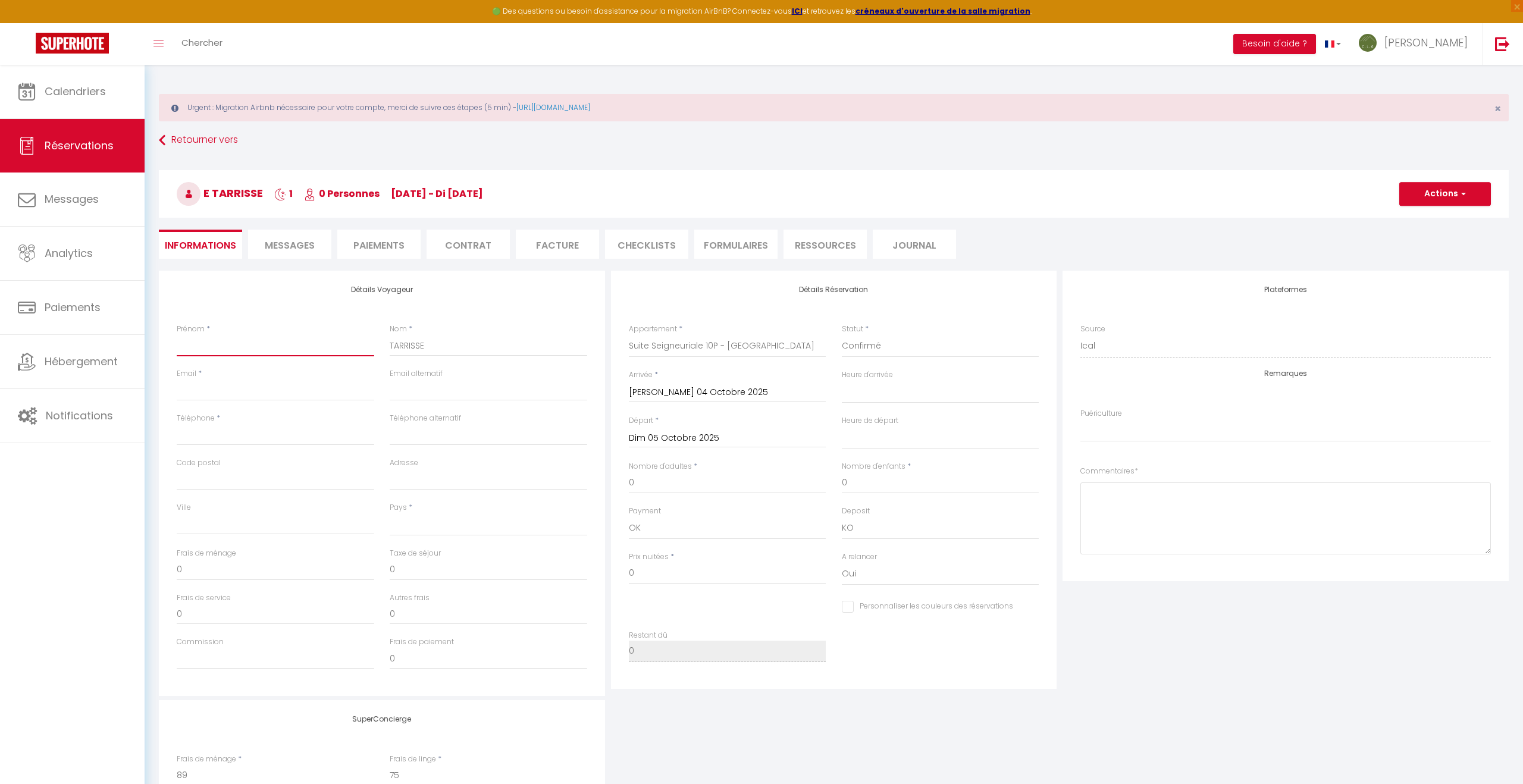
select index
type input "É"
select select
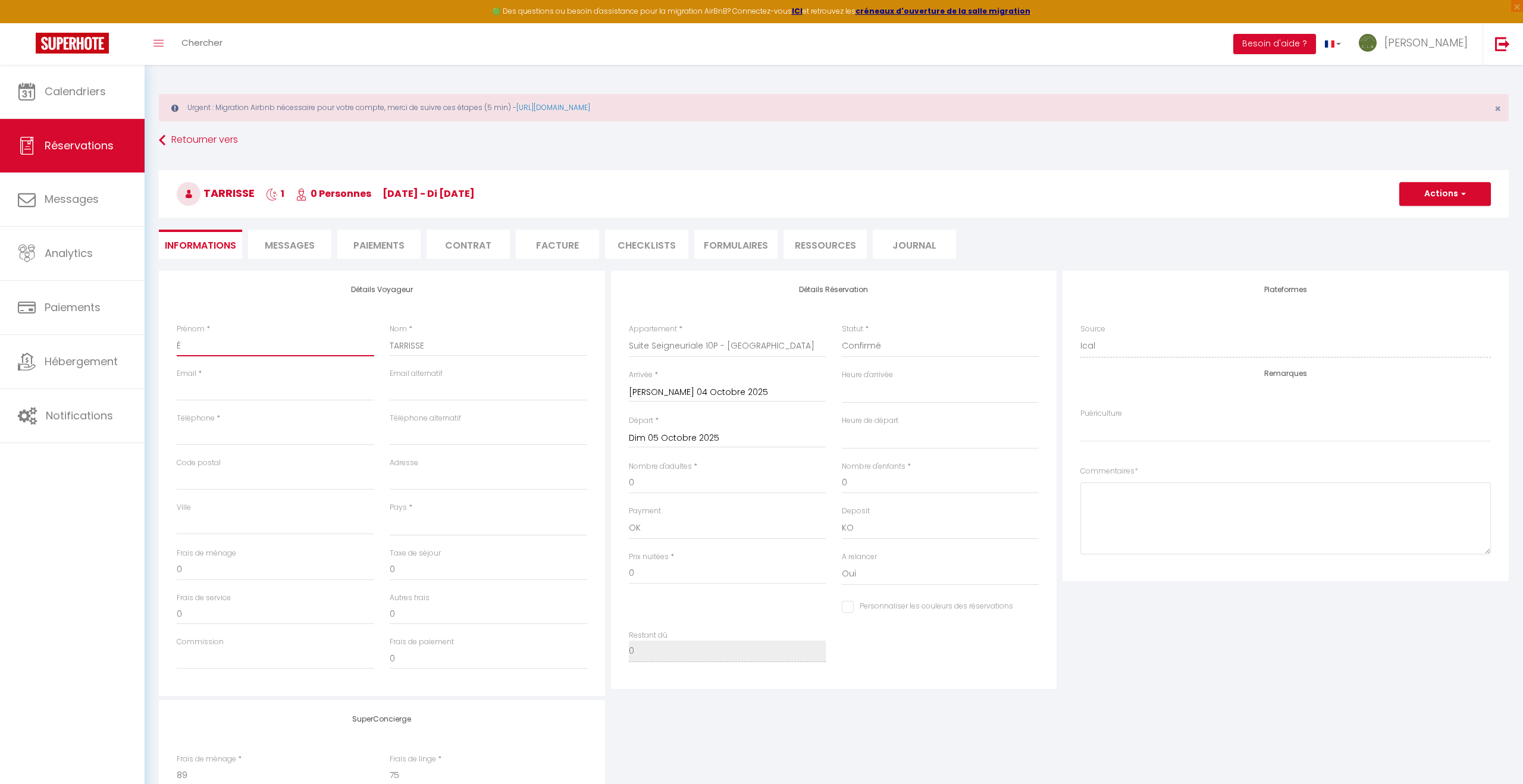
checkbox input "false"
select index
type input "Él"
select select
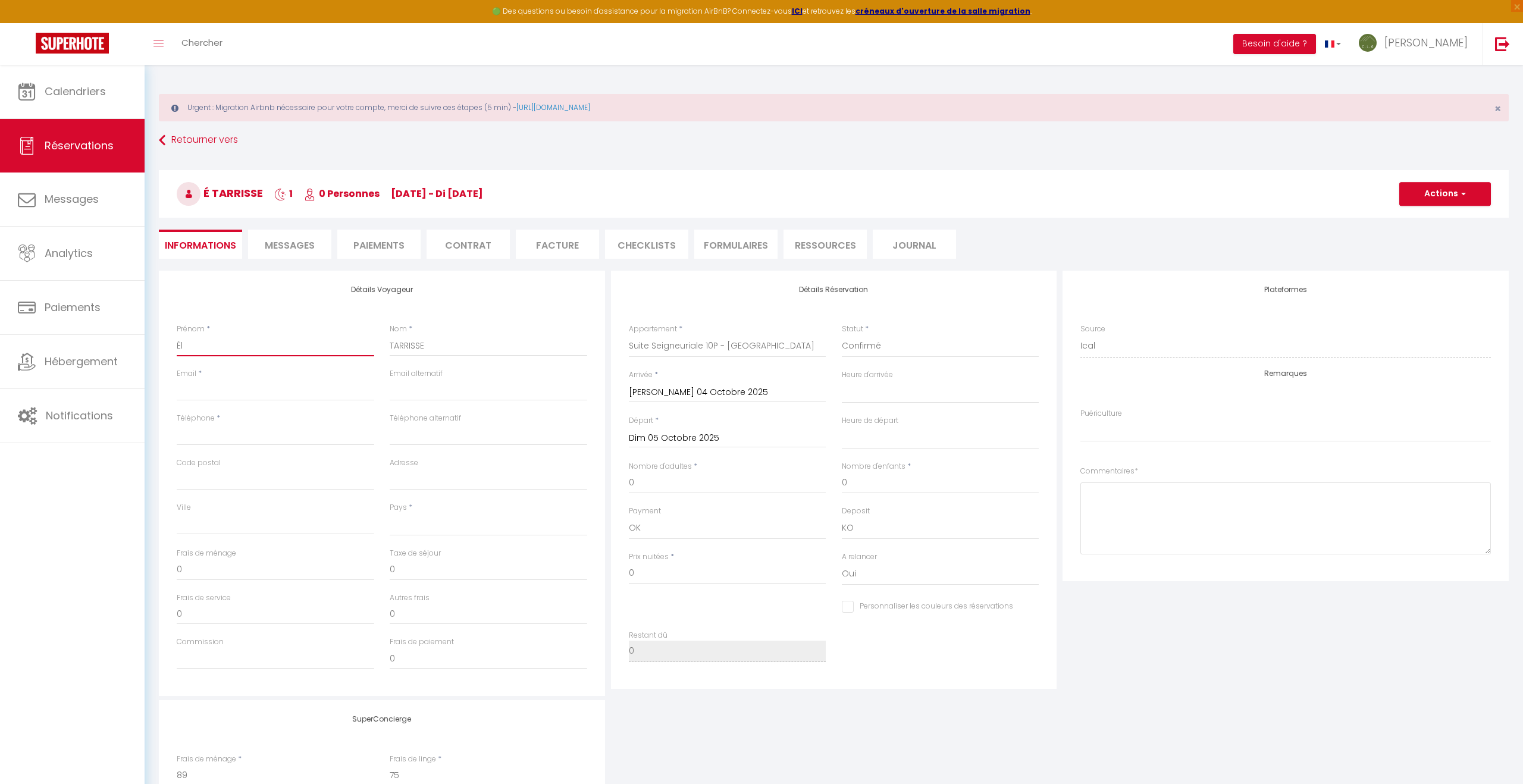
select select
checkbox input "false"
select index
type input "Élo"
select select
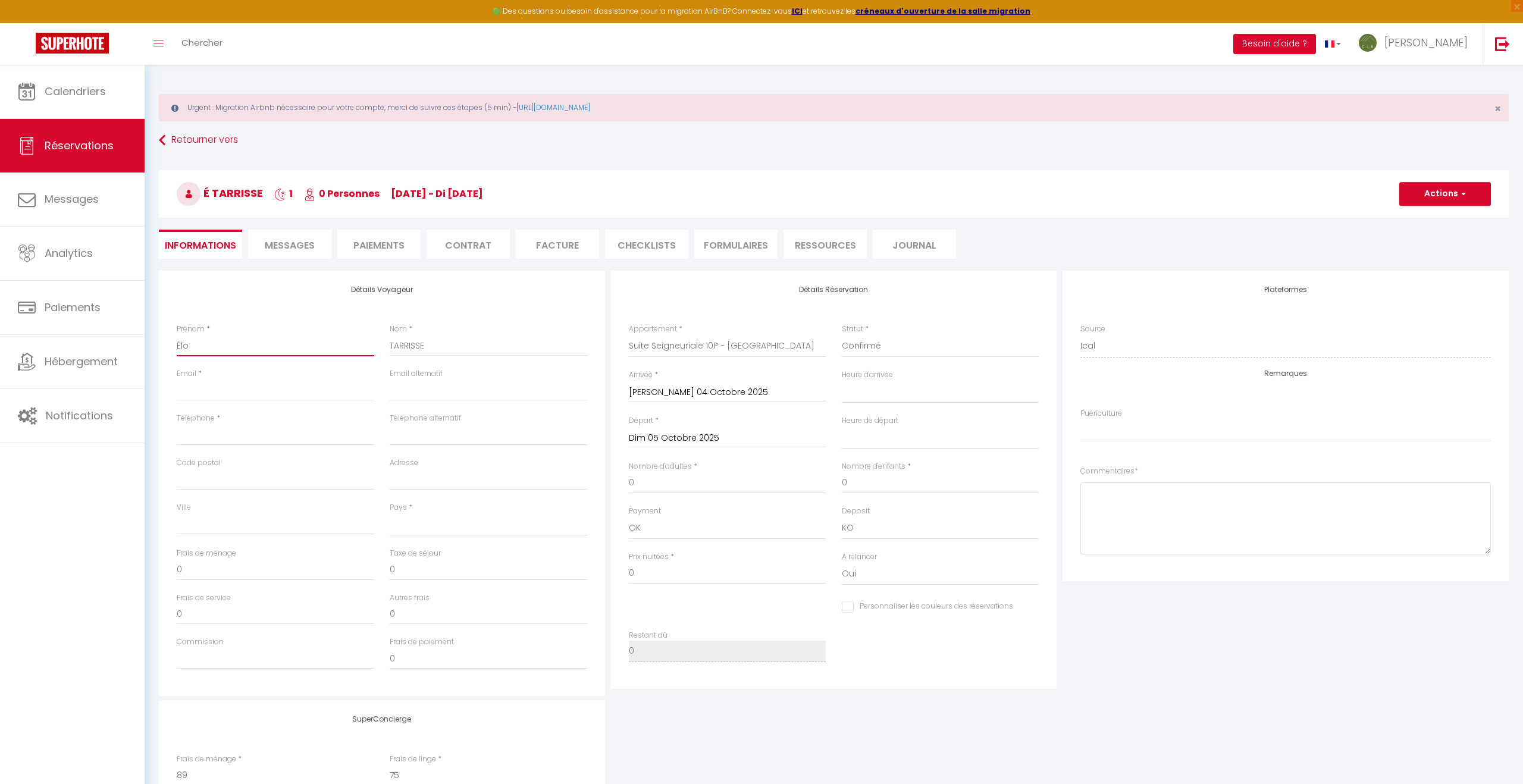
select select
checkbox input "false"
select index
type input "Élod"
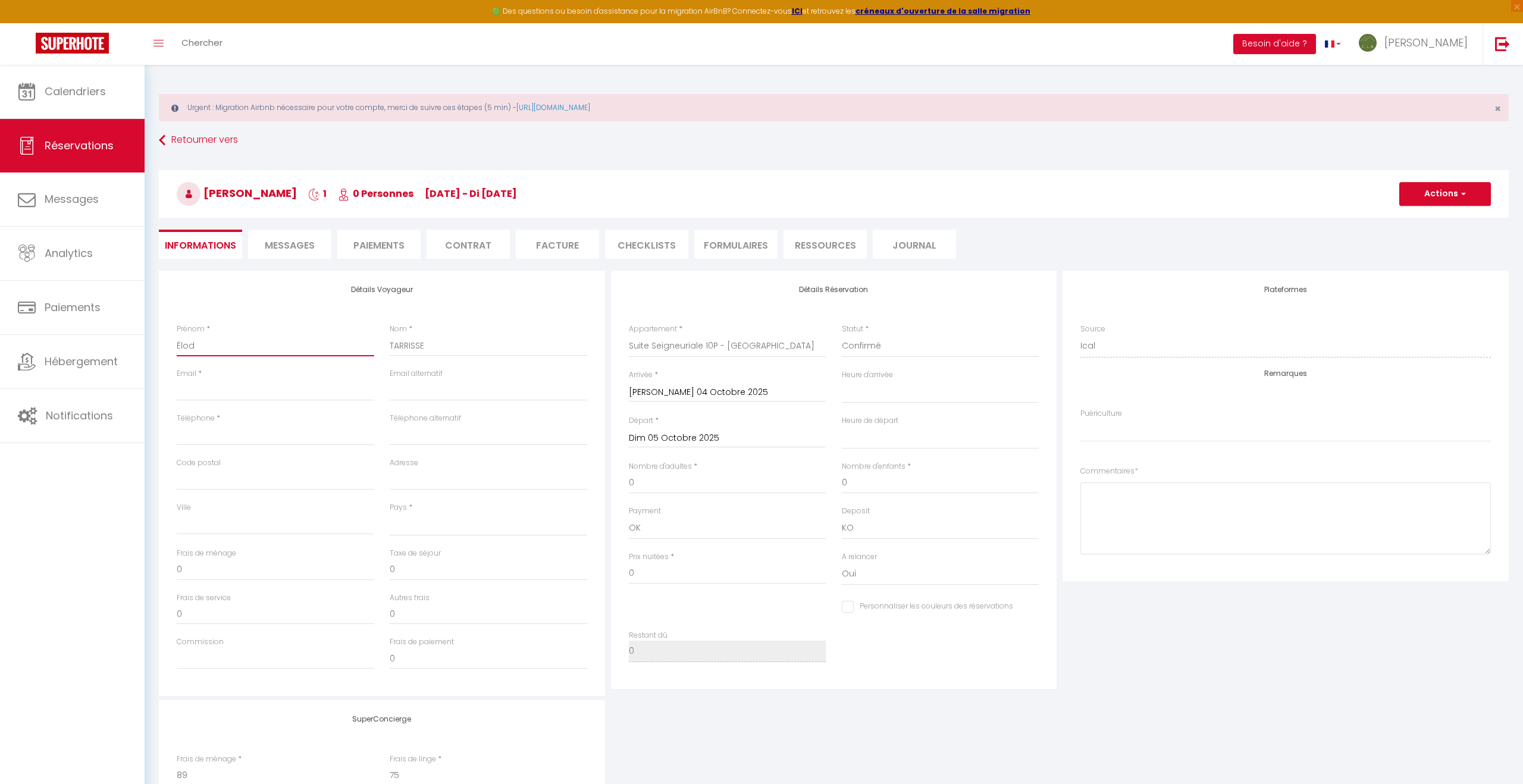
select select
checkbox input "false"
select index
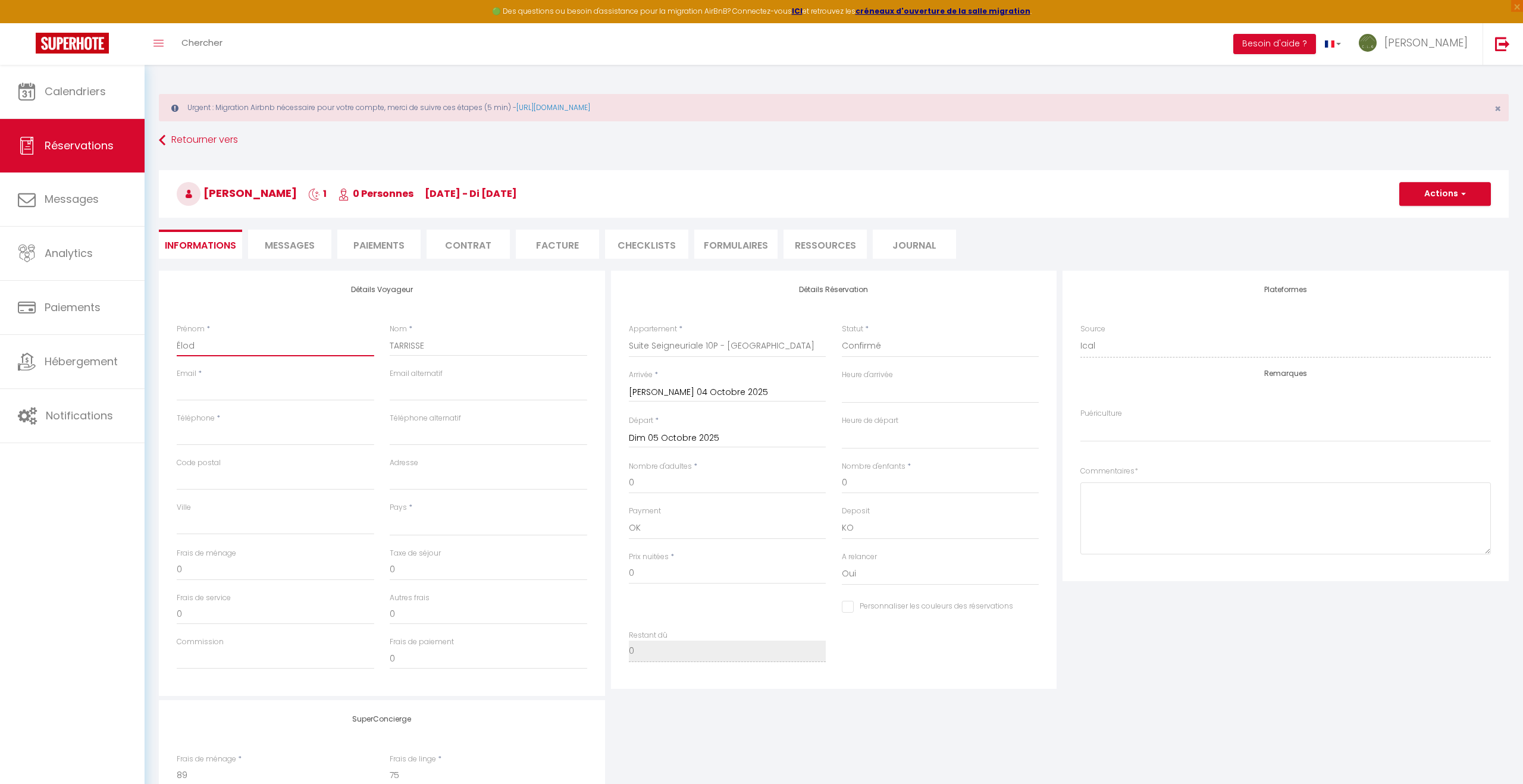
type input "Élodi"
select select
checkbox input "false"
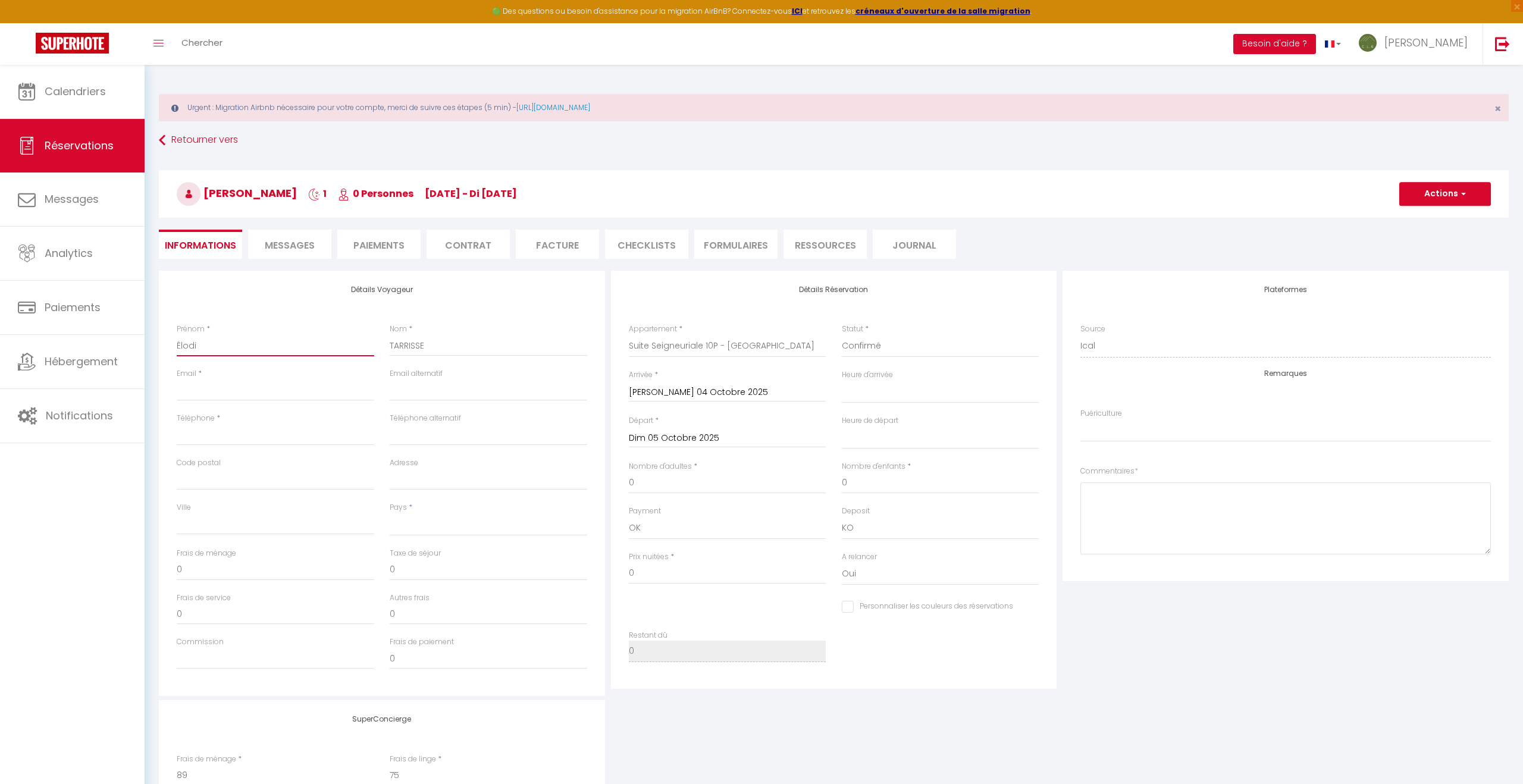
select index
type input "Élodie"
select select
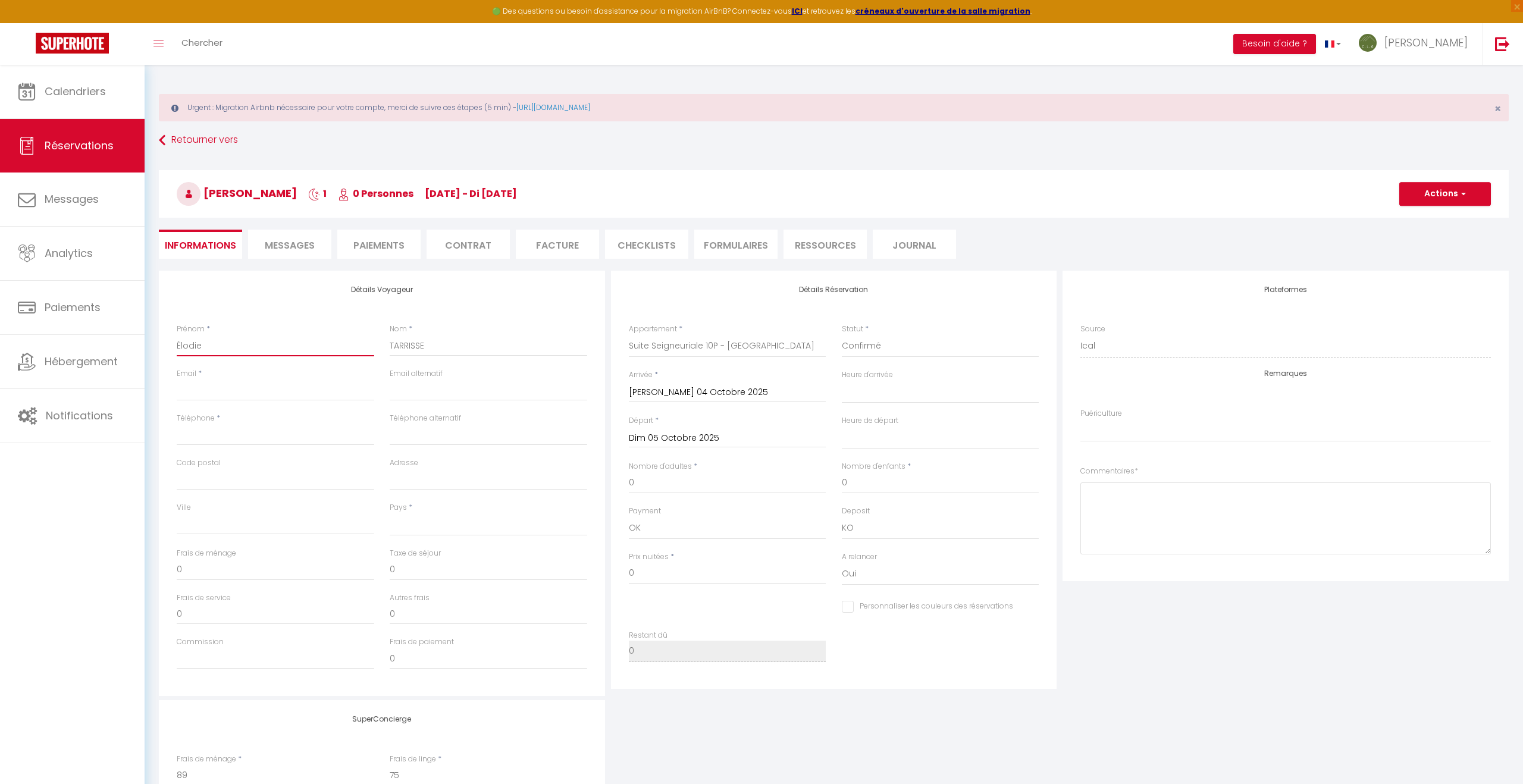
checkbox input "false"
select index
type input "Élodie"
paste input "[PHONE_NUMBER]"
type input "[PHONE_NUMBER]"
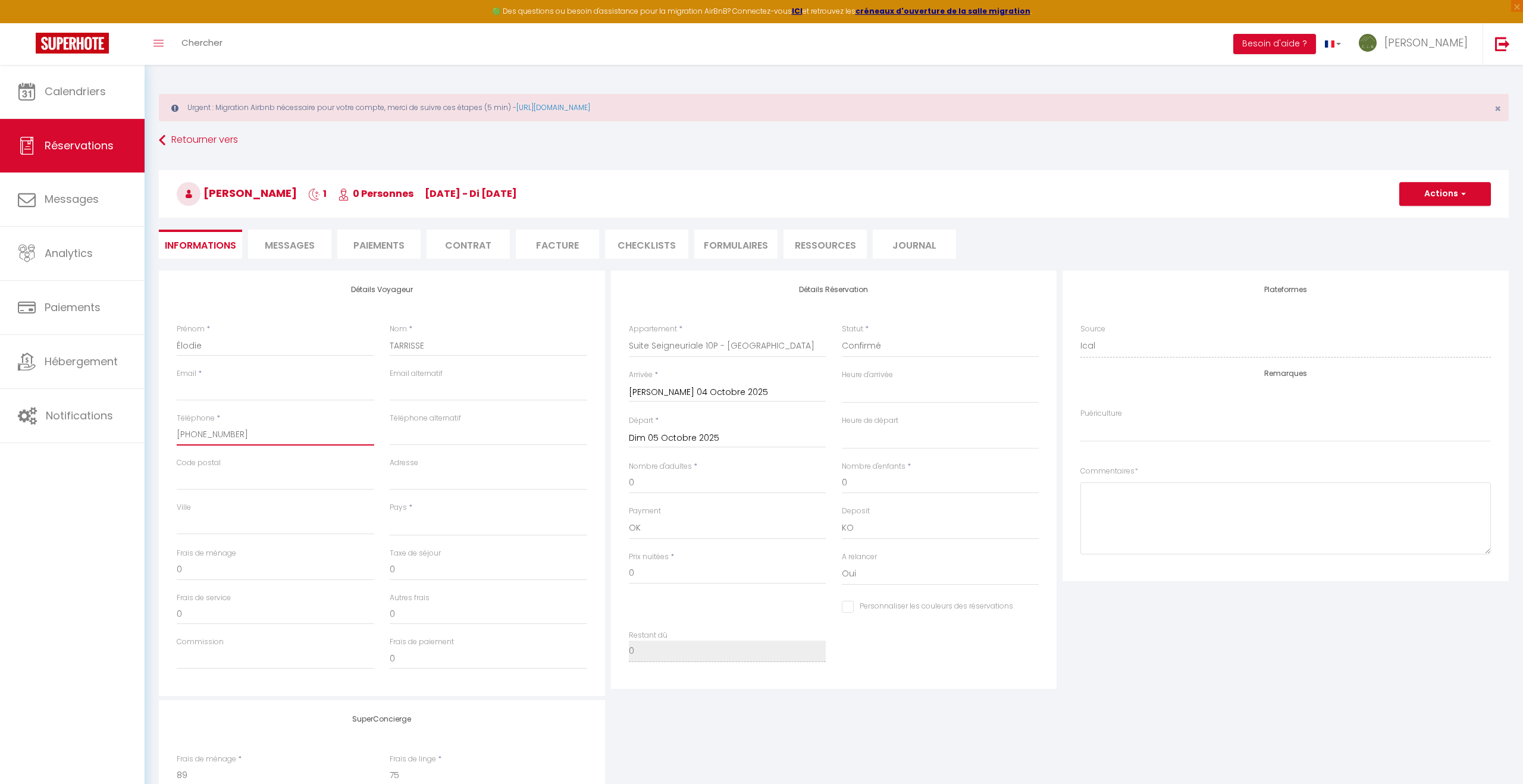
select select
checkbox input "false"
select index
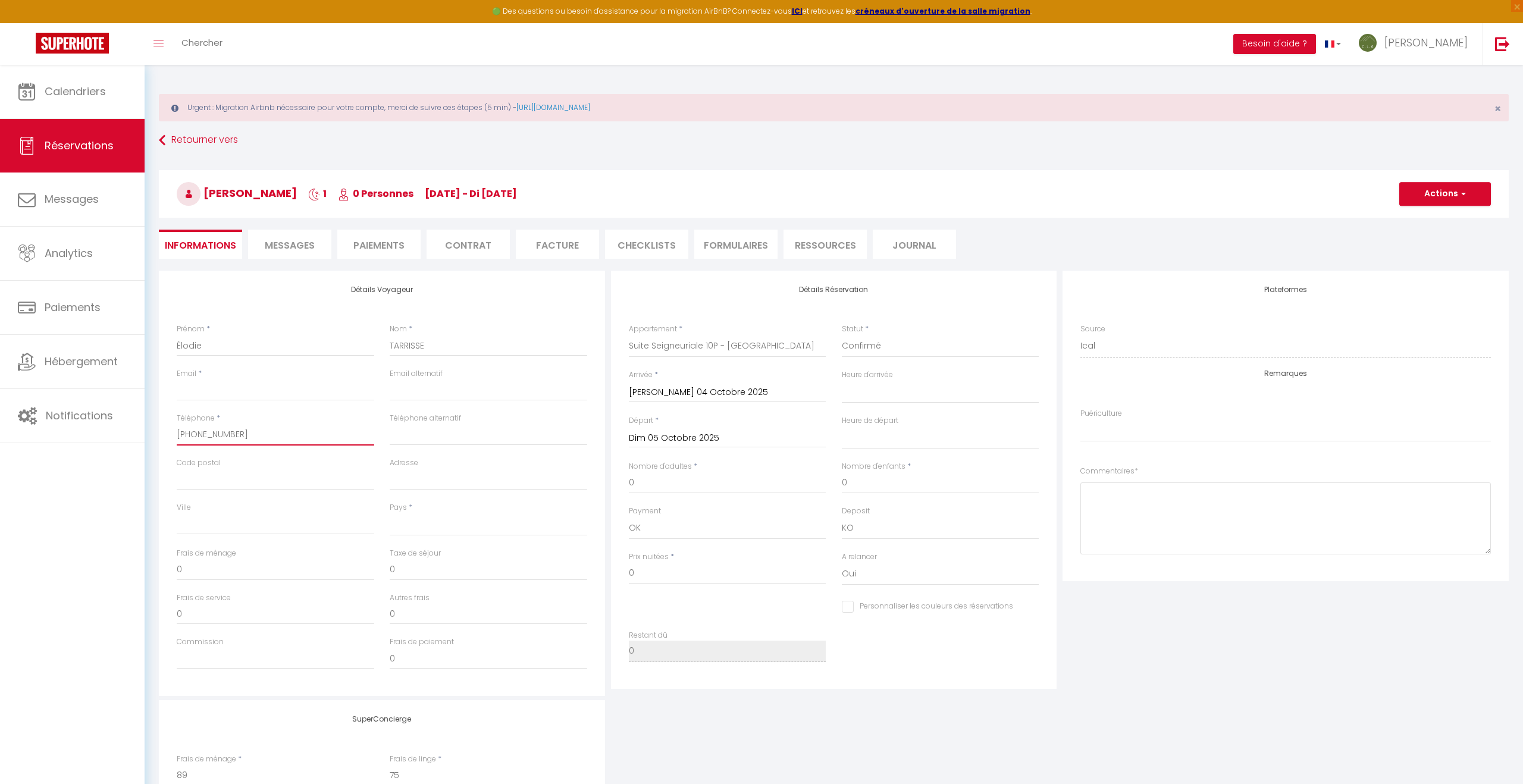
type input "[PHONE_NUMBER]"
click at [403, 521] on select "[GEOGRAPHIC_DATA] [GEOGRAPHIC_DATA] [GEOGRAPHIC_DATA] [GEOGRAPHIC_DATA] [GEOGRA…" at bounding box center [488, 524] width 198 height 22
select select "FR"
click at [390, 513] on select "[GEOGRAPHIC_DATA] [GEOGRAPHIC_DATA] [GEOGRAPHIC_DATA] [GEOGRAPHIC_DATA] [GEOGRA…" at bounding box center [488, 524] width 198 height 22
select select
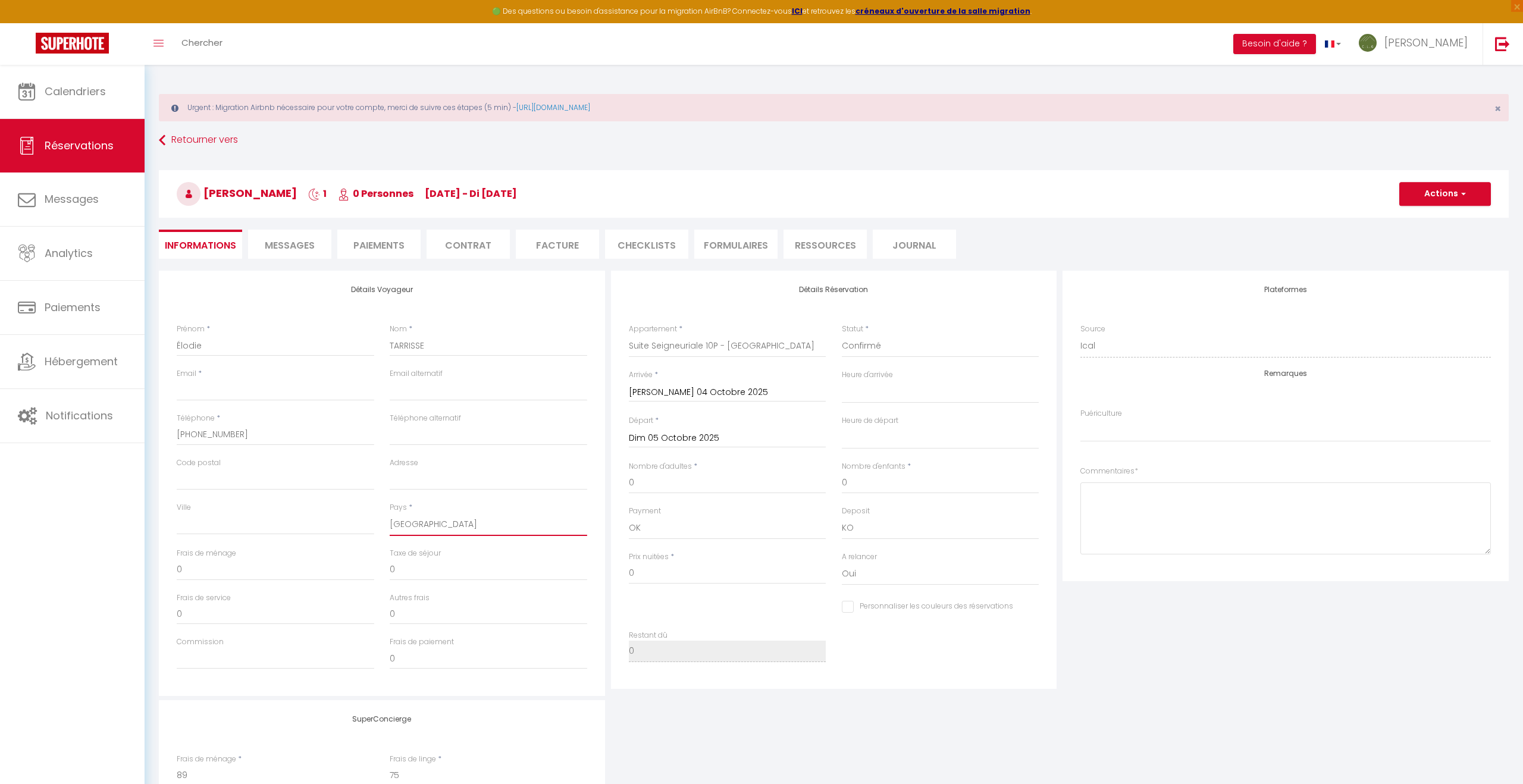
select select
checkbox input "false"
select index
click at [870, 396] on select "00:00 00:30 01:00 01:30 02:00 02:30 03:00 03:30 04:00 04:30 05:00 05:30 06:00 0…" at bounding box center [940, 392] width 198 height 22
select select "16:00"
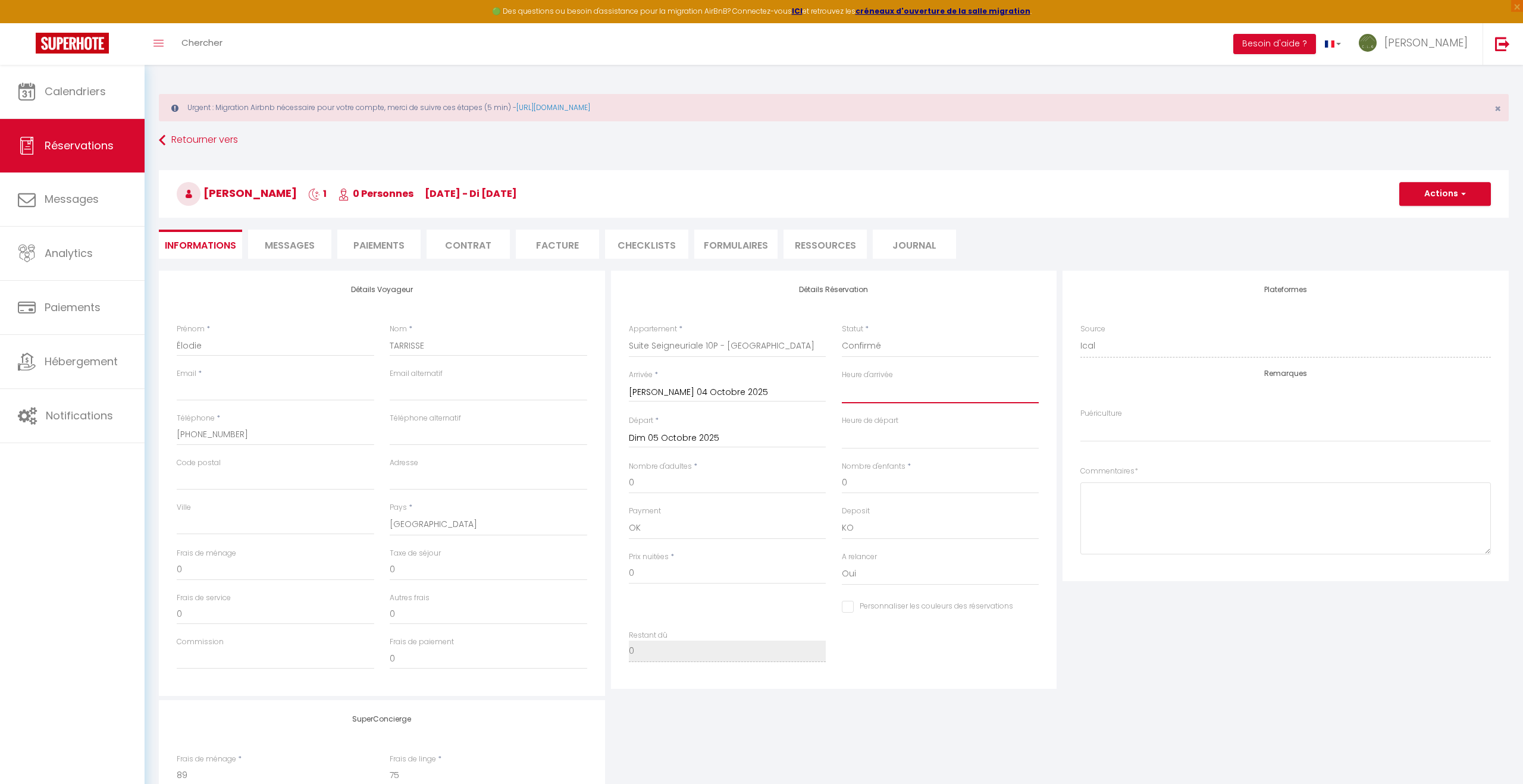
click at [842, 381] on select "00:00 00:30 01:00 01:30 02:00 02:30 03:00 03:30 04:00 04:30 05:00 05:30 06:00 0…" at bounding box center [940, 392] width 198 height 22
select select
checkbox input "false"
select index
click at [877, 440] on select "00:00 00:30 01:00 01:30 02:00 02:30 03:00 03:30 04:00 04:30 05:00 05:30 06:00 0…" at bounding box center [940, 437] width 198 height 22
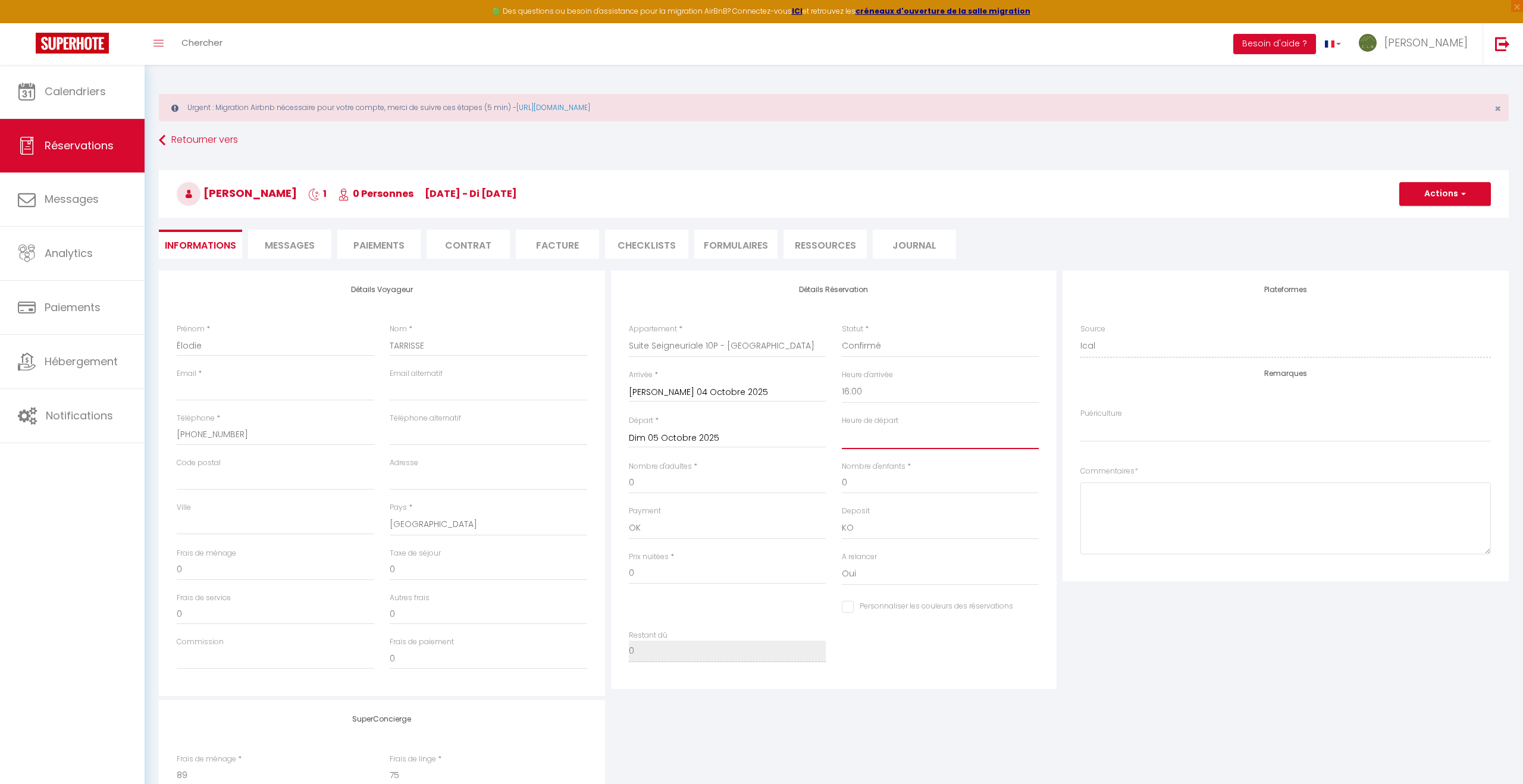
select select "12:00"
click at [842, 426] on select "00:00 00:30 01:00 01:30 02:00 02:30 03:00 03:30 04:00 04:30 05:00 05:30 06:00 0…" at bounding box center [940, 437] width 198 height 22
checkbox input "false"
select index
click at [647, 482] on input "0" at bounding box center [727, 483] width 198 height 22
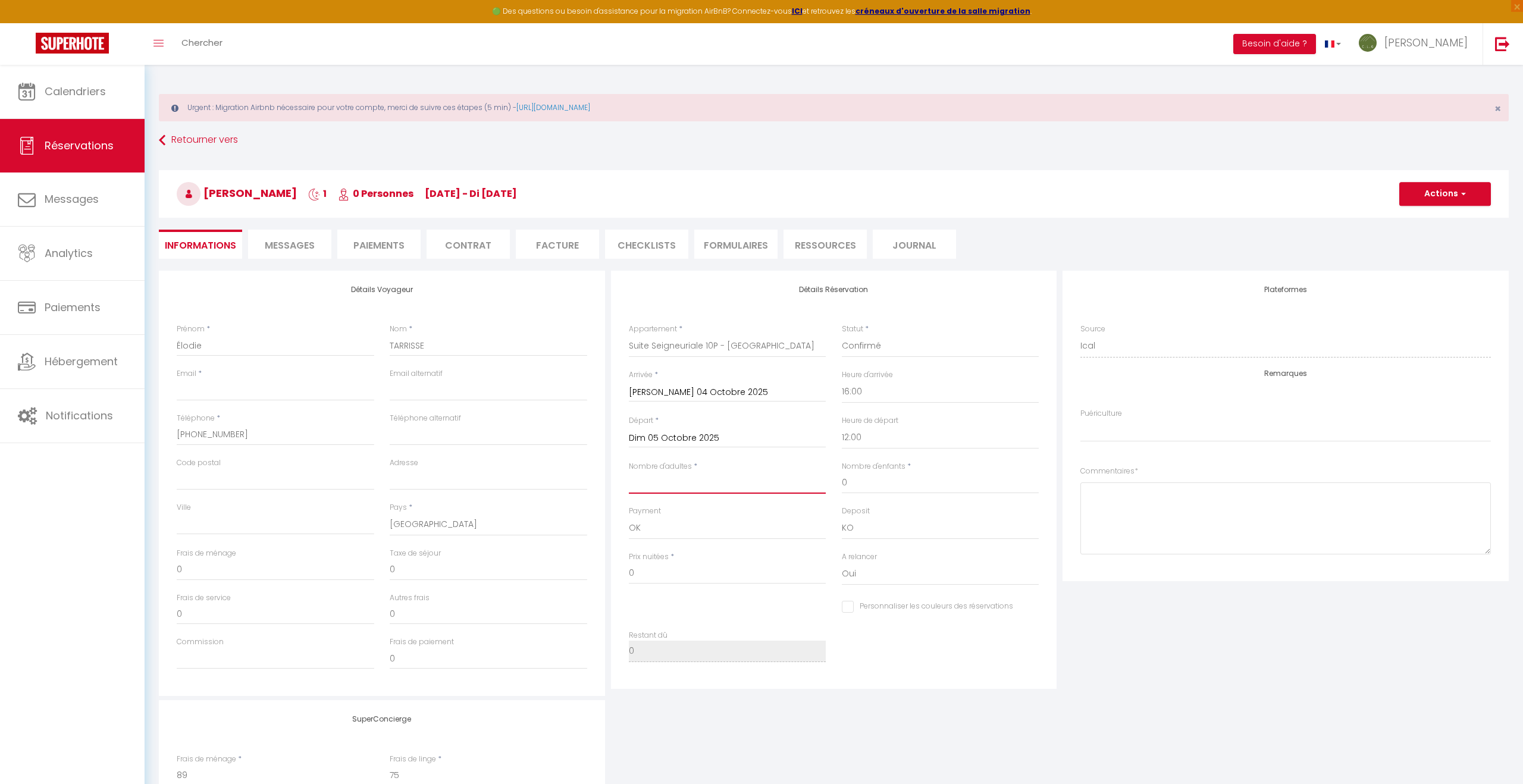
checkbox input "false"
select index
type input "7"
checkbox input "false"
select index
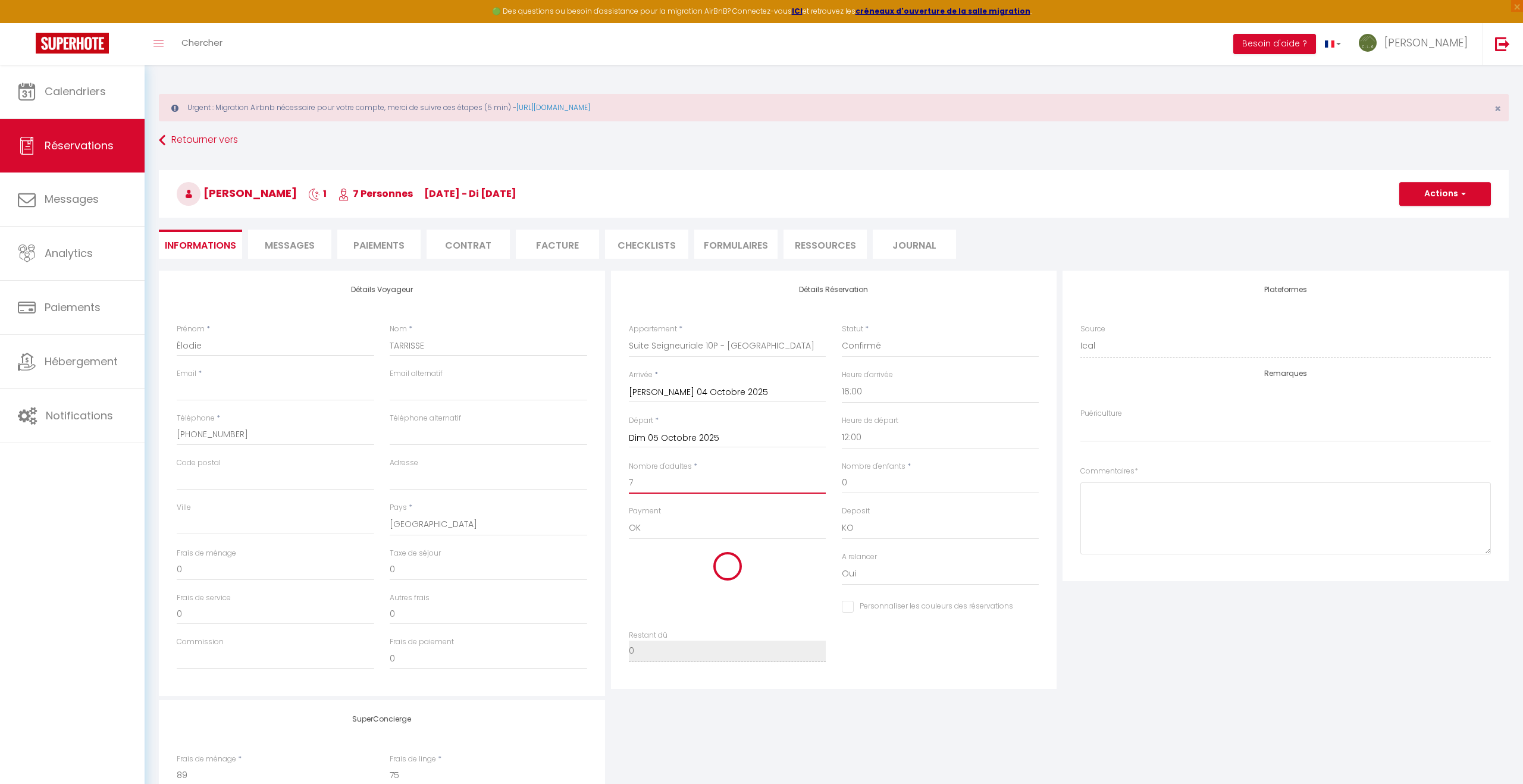
type input "164"
type input "17.85"
type input "325"
checkbox input "false"
select index
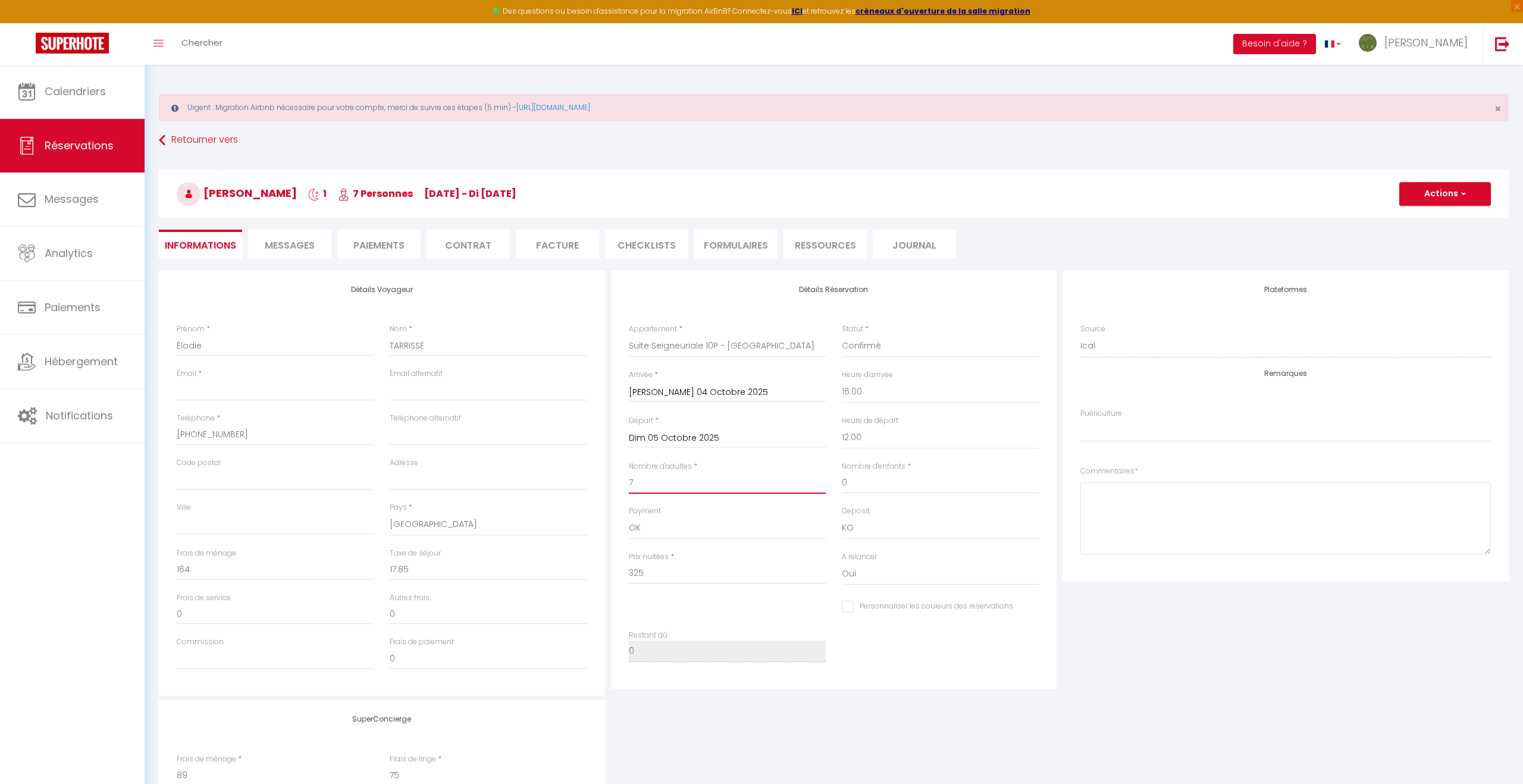
type input "7"
click at [855, 488] on input "0" at bounding box center [940, 483] width 198 height 22
checkbox input "false"
select index
checkbox input "false"
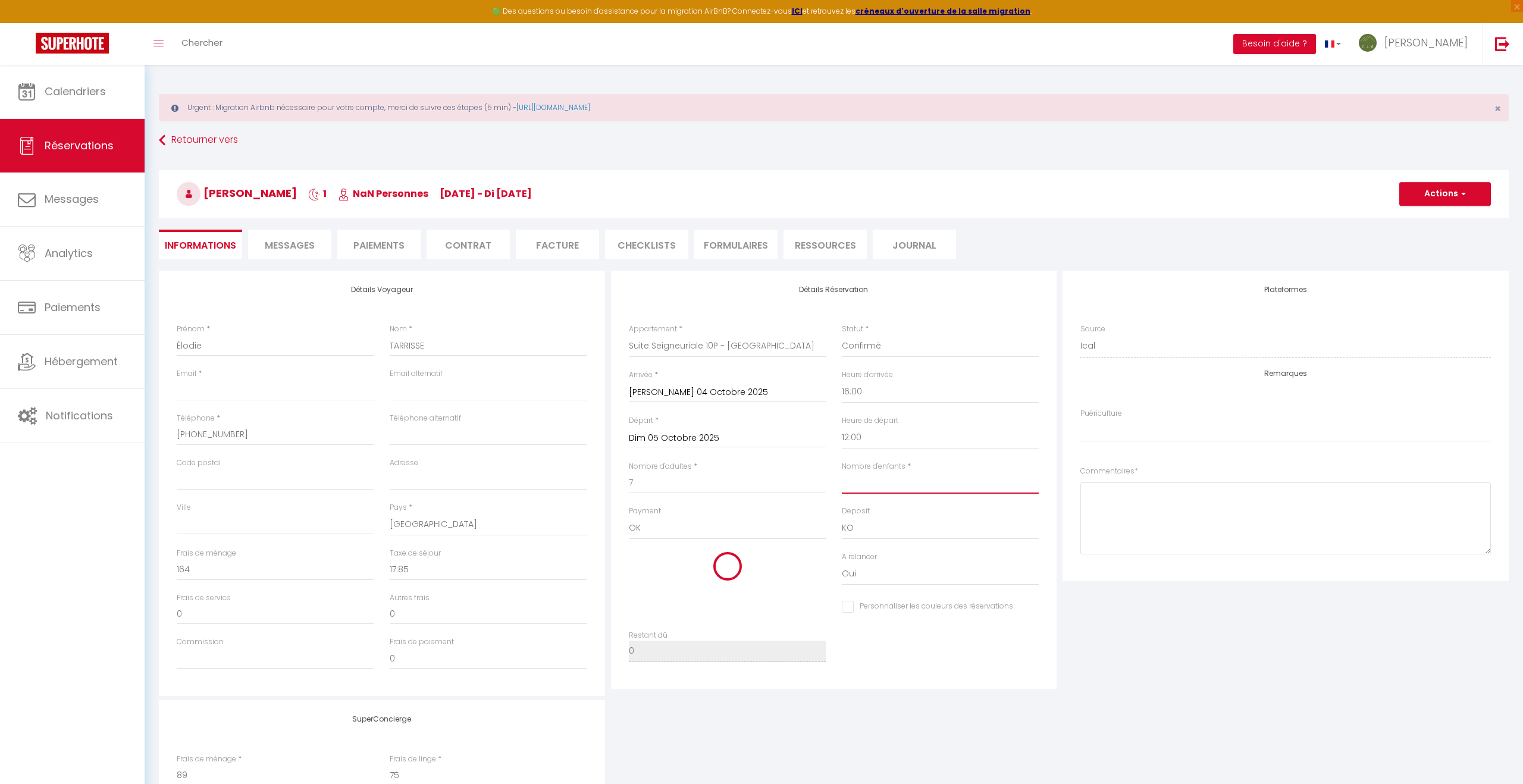
select index
type input "2"
checkbox input "false"
select index
type input "13.93"
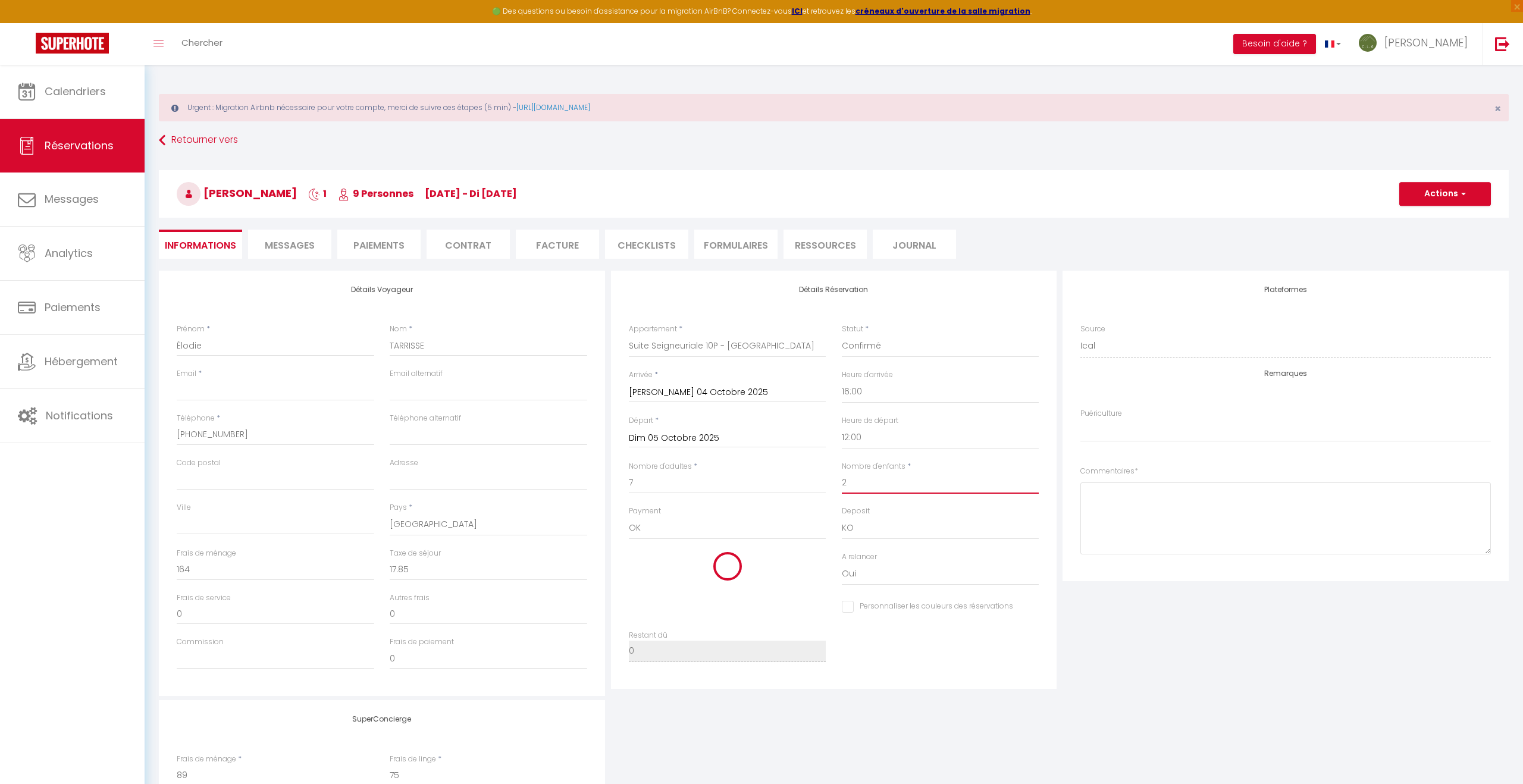
checkbox input "false"
select index
type input "2"
click at [1112, 505] on textarea at bounding box center [1286, 518] width 411 height 72
type textarea "HOLIDU"
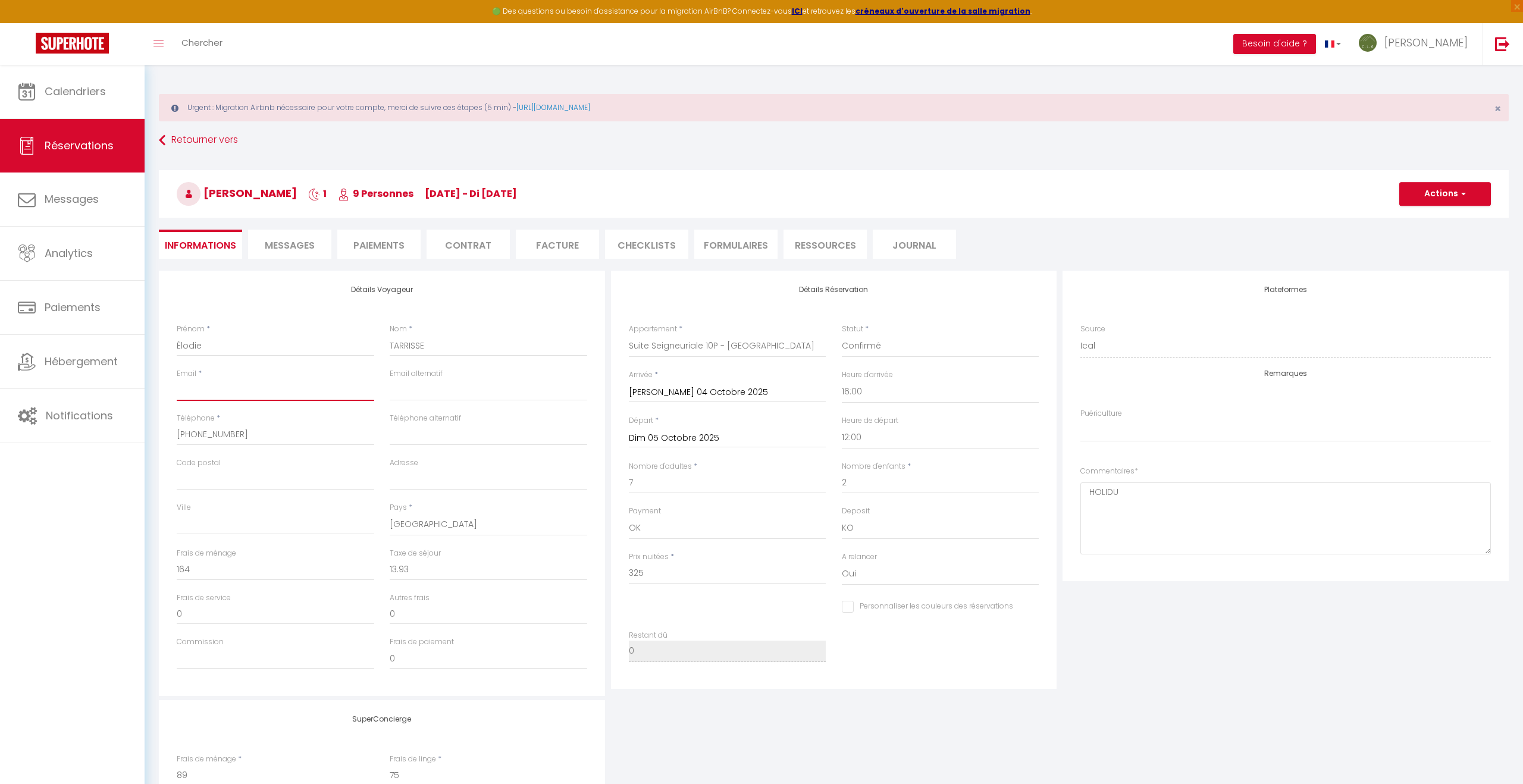
click at [208, 388] on input "Email client" at bounding box center [275, 390] width 198 height 22
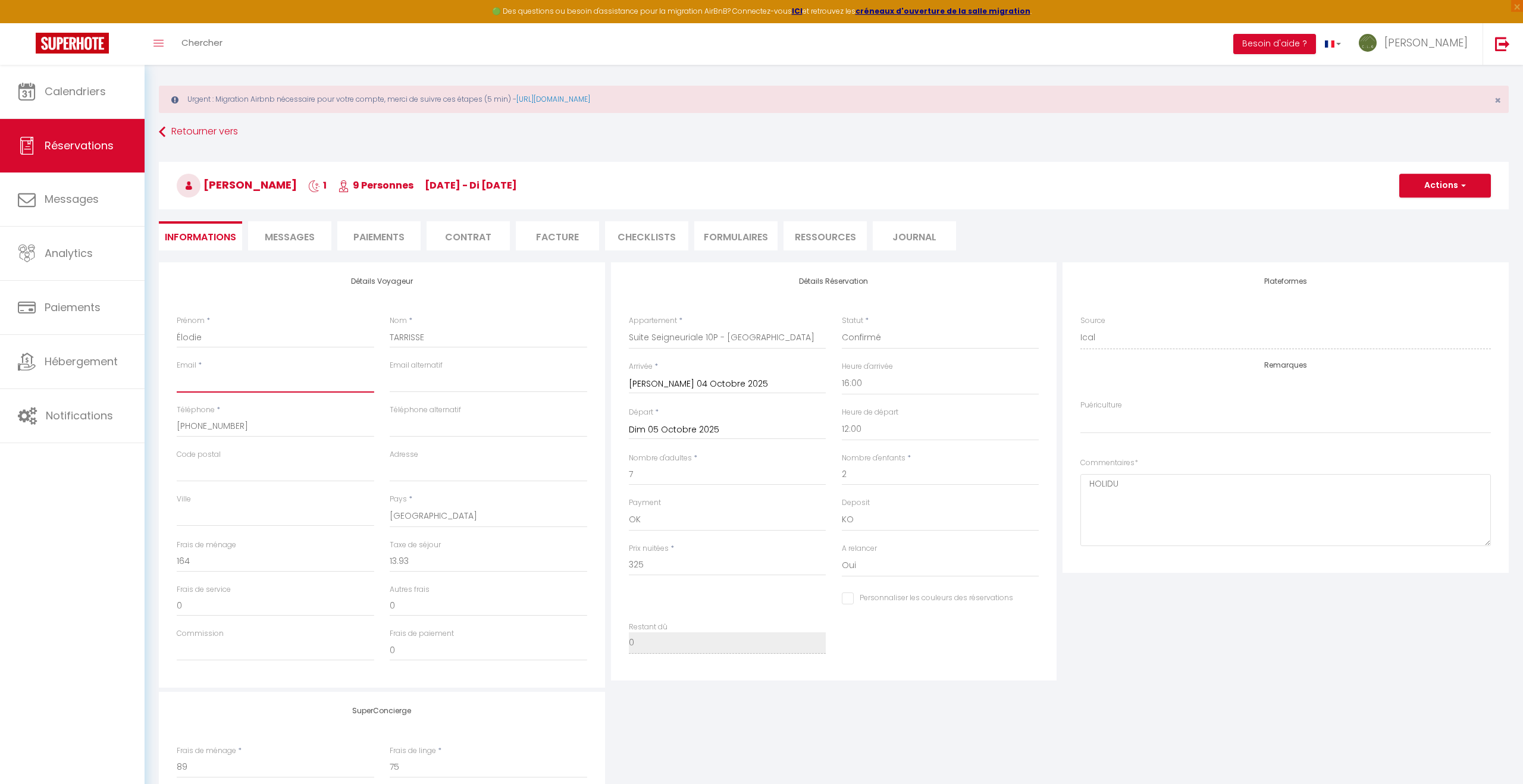
scroll to position [9, 0]
paste input "[EMAIL_ADDRESS][DOMAIN_NAME]"
type input "[EMAIL_ADDRESS][DOMAIN_NAME]"
checkbox input "false"
select index
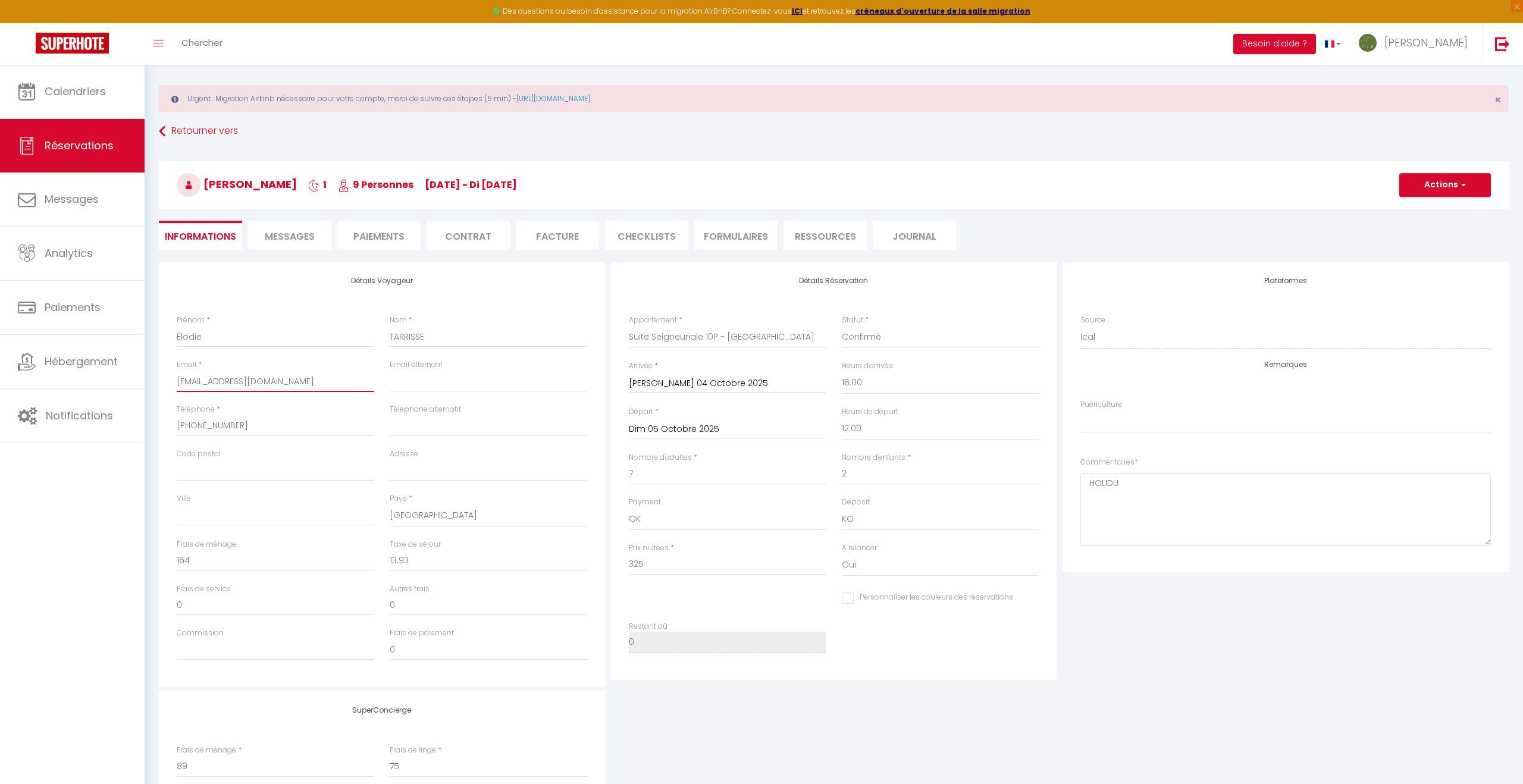
type input "[EMAIL_ADDRESS][DOMAIN_NAME]"
click at [655, 566] on input "325" at bounding box center [727, 565] width 198 height 22
checkbox input "false"
select index
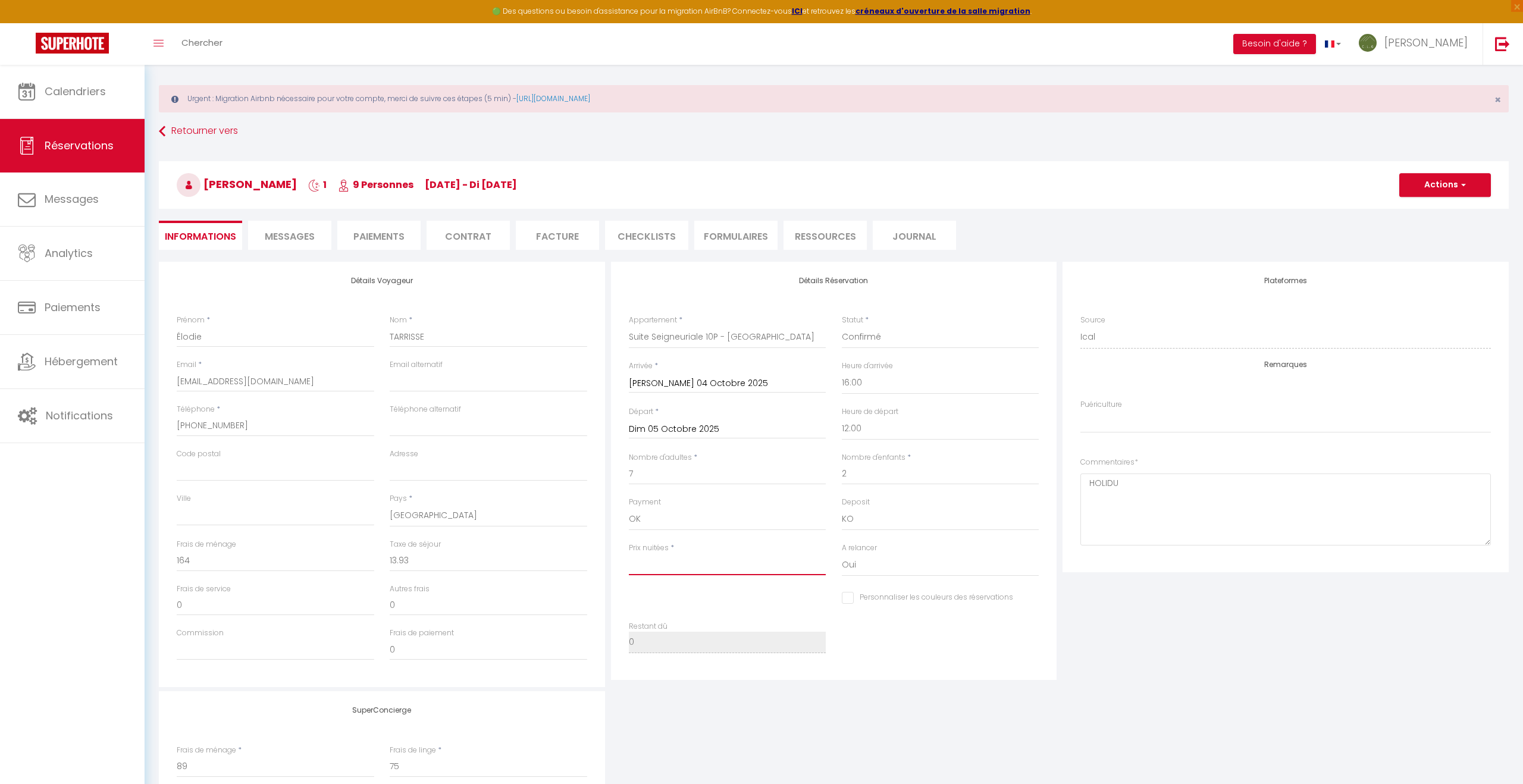
type input "2"
checkbox input "false"
select index
type input "26"
checkbox input "false"
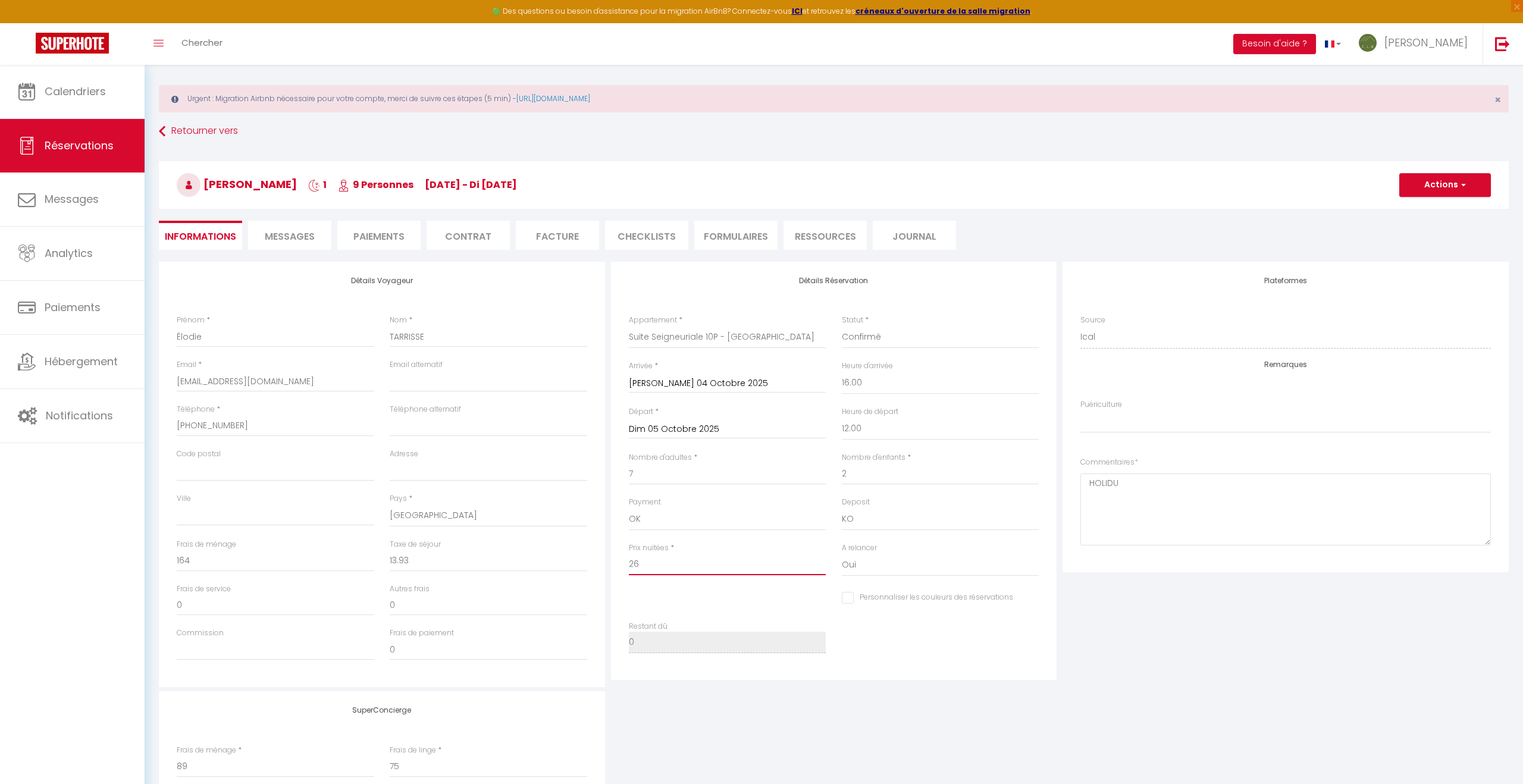
select index
click at [202, 565] on input "0" at bounding box center [275, 561] width 198 height 22
click at [1190, 705] on div "SuperConcierge Frais de ménage * 89 Frais de linge * 75 Frais de checkin * 0" at bounding box center [834, 770] width 1356 height 157
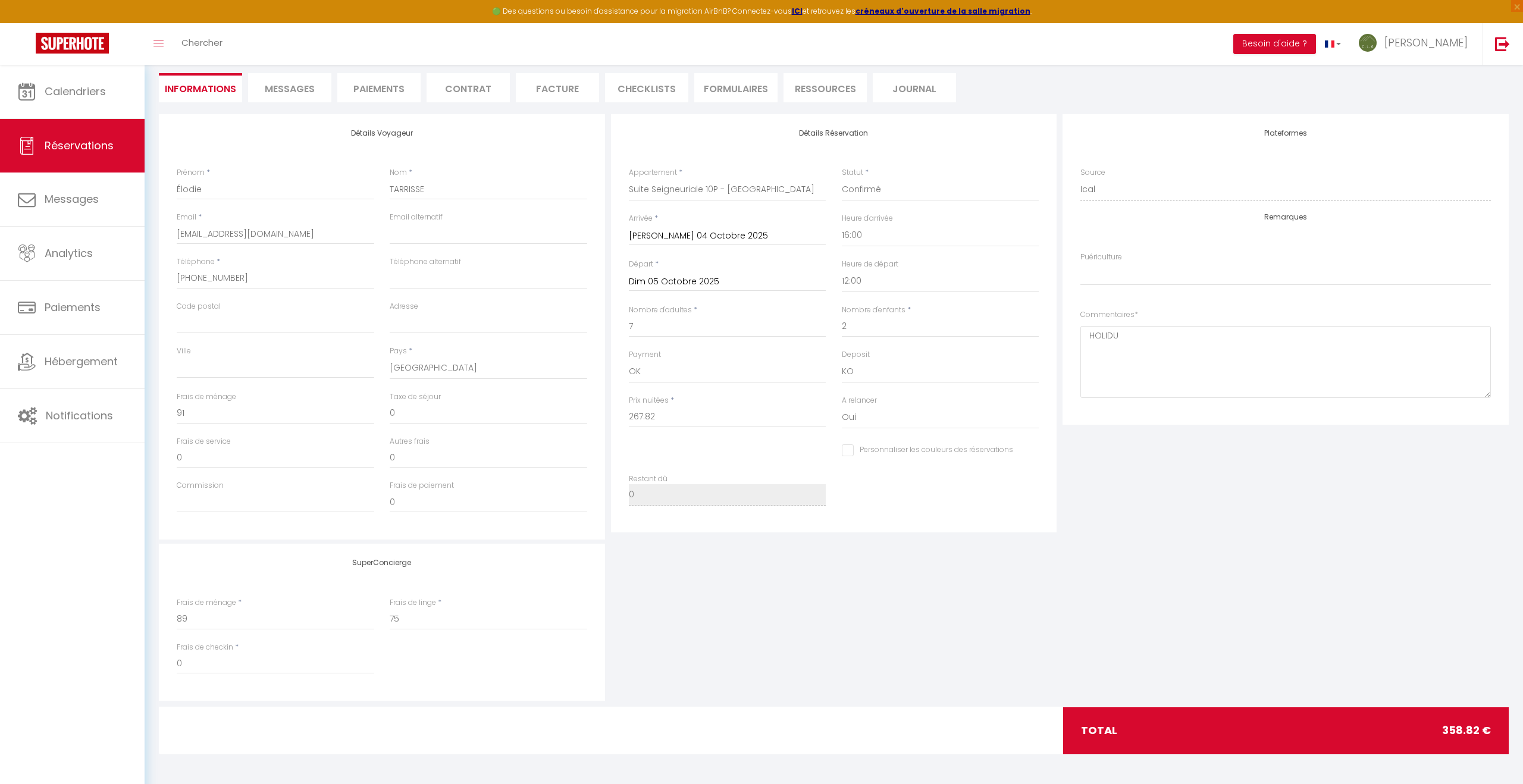
scroll to position [0, 0]
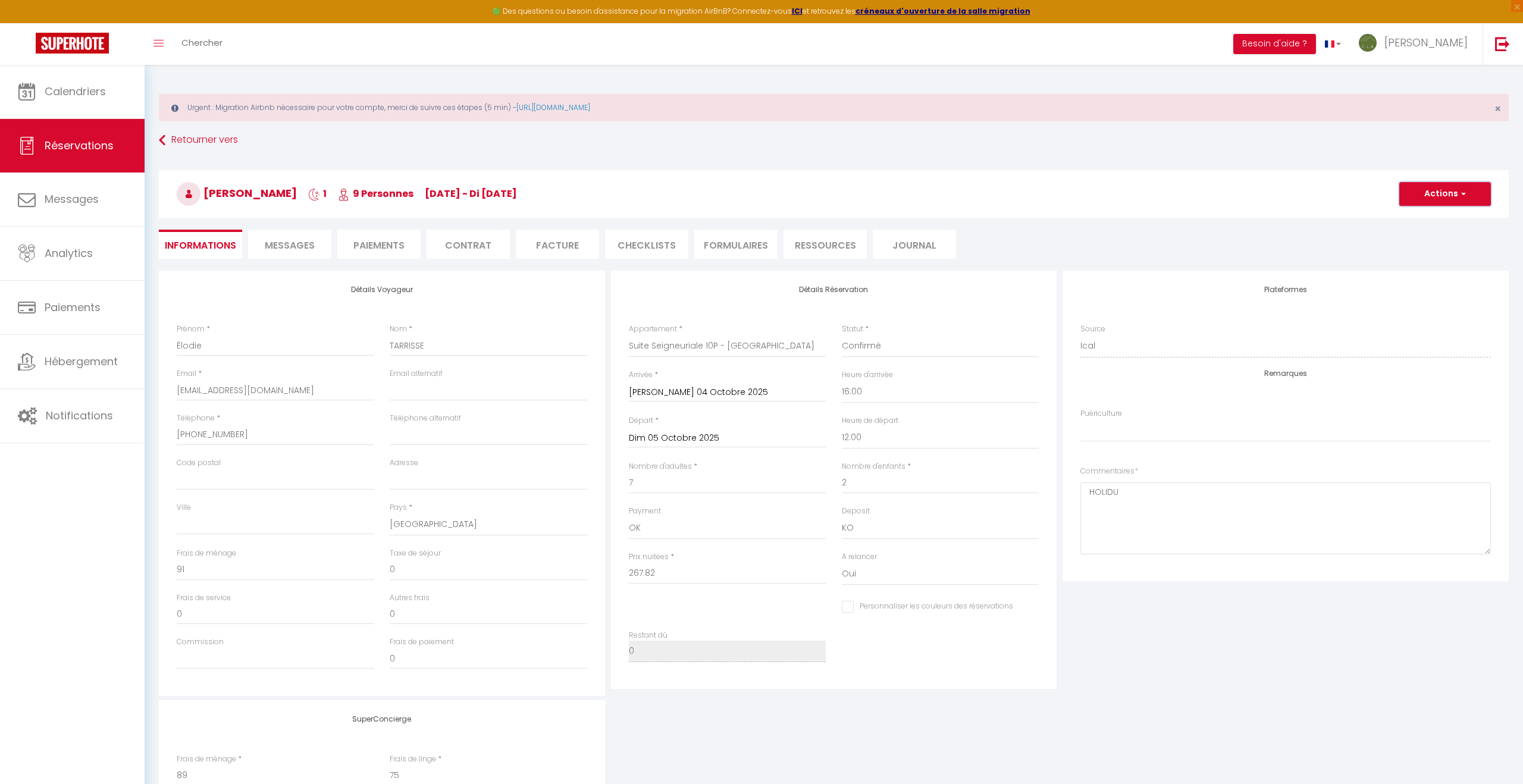
click at [1440, 198] on button "Actions" at bounding box center [1445, 193] width 91 height 24
click at [1422, 218] on link "Enregistrer" at bounding box center [1433, 220] width 94 height 16
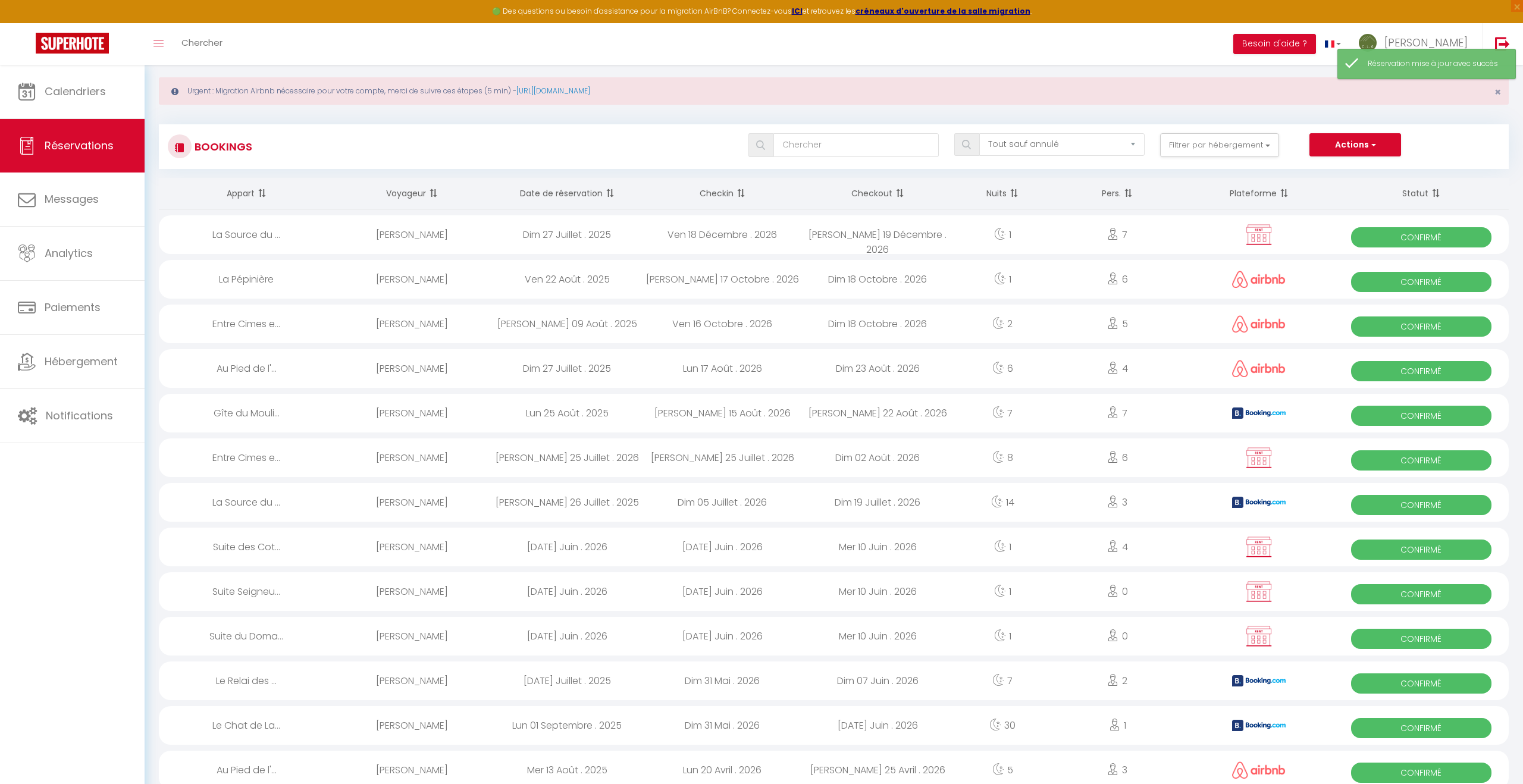
scroll to position [16, 0]
click at [32, 83] on icon at bounding box center [26, 91] width 18 height 18
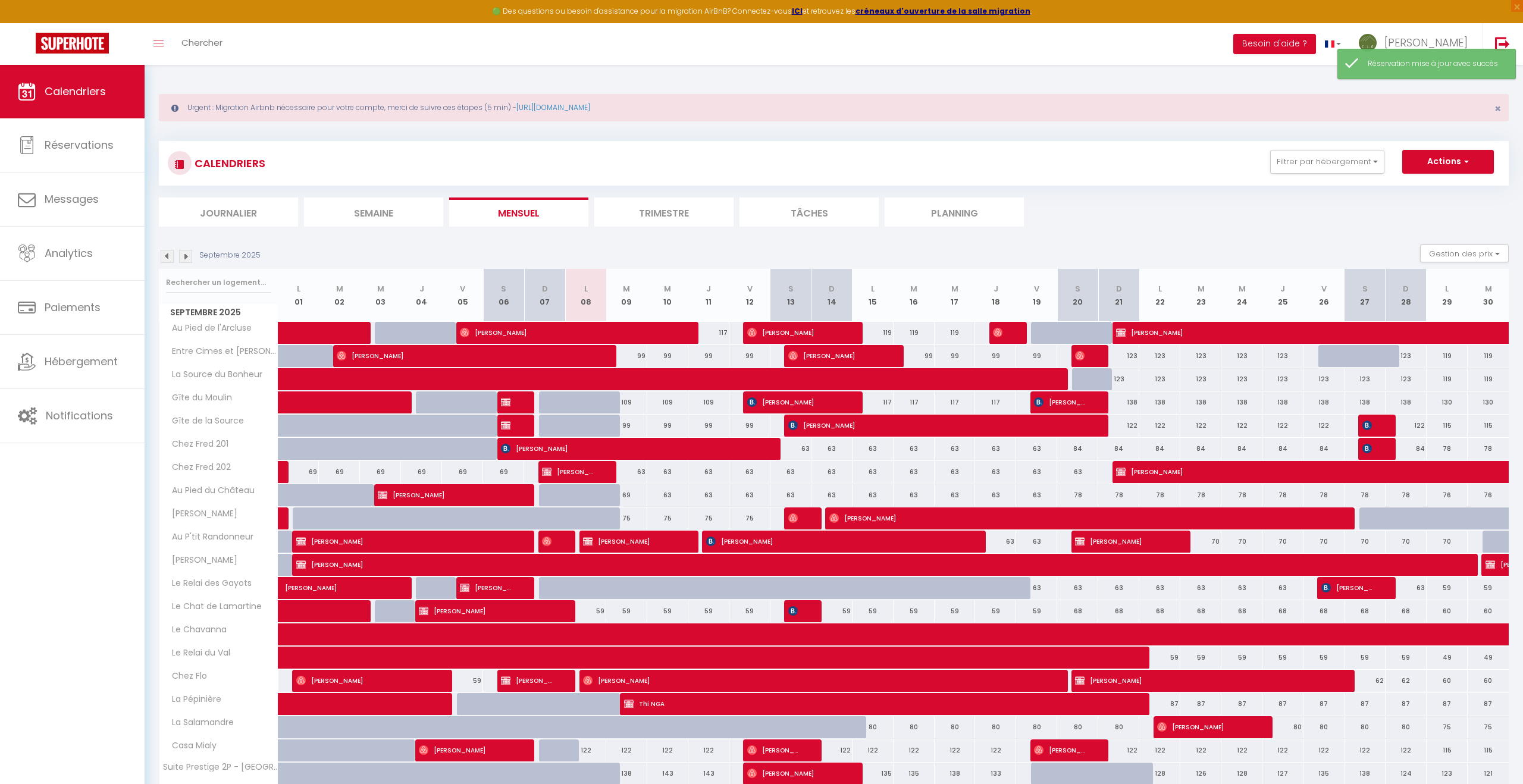
scroll to position [80, 0]
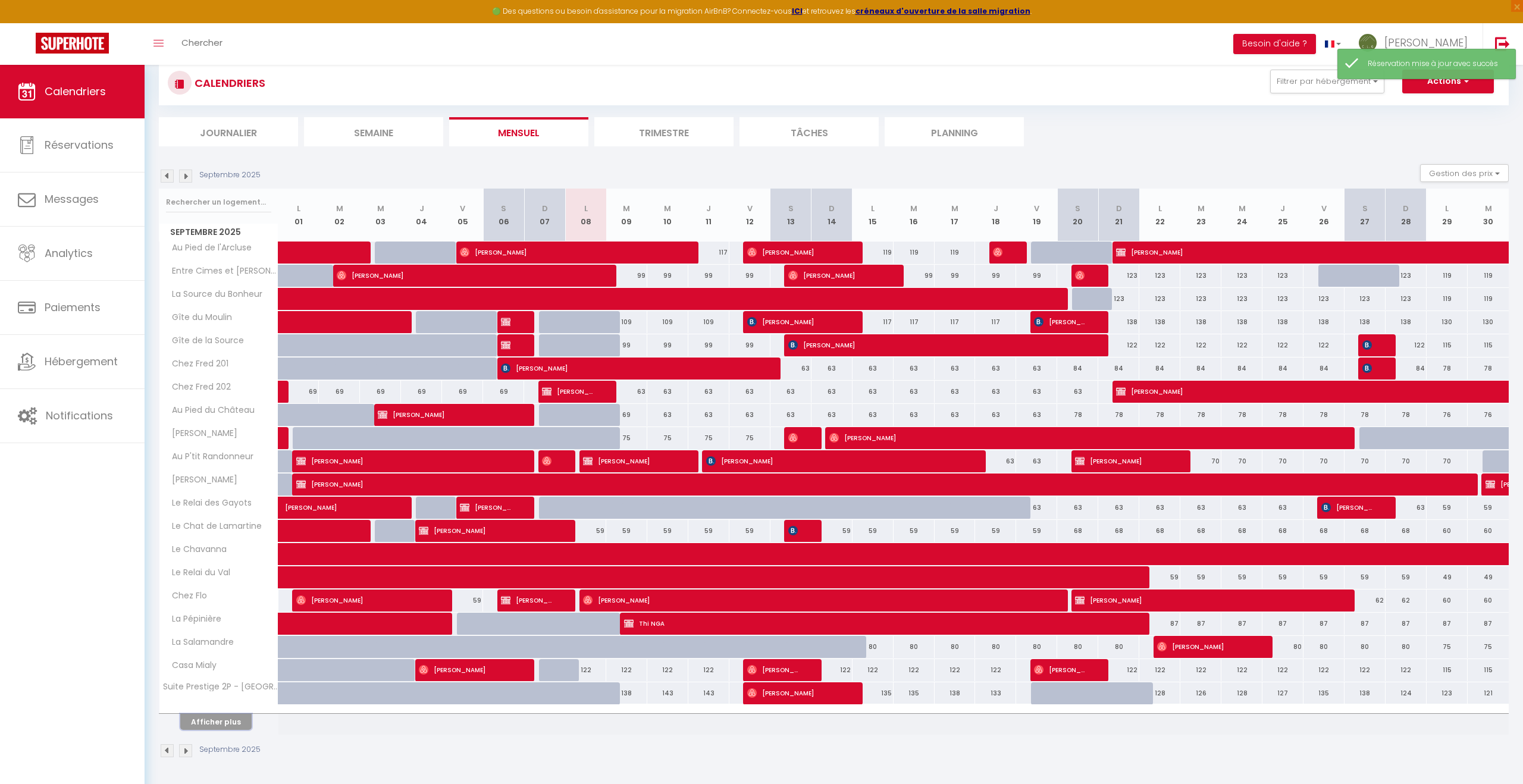
click at [214, 724] on button "Afficher plus" at bounding box center [216, 722] width 72 height 16
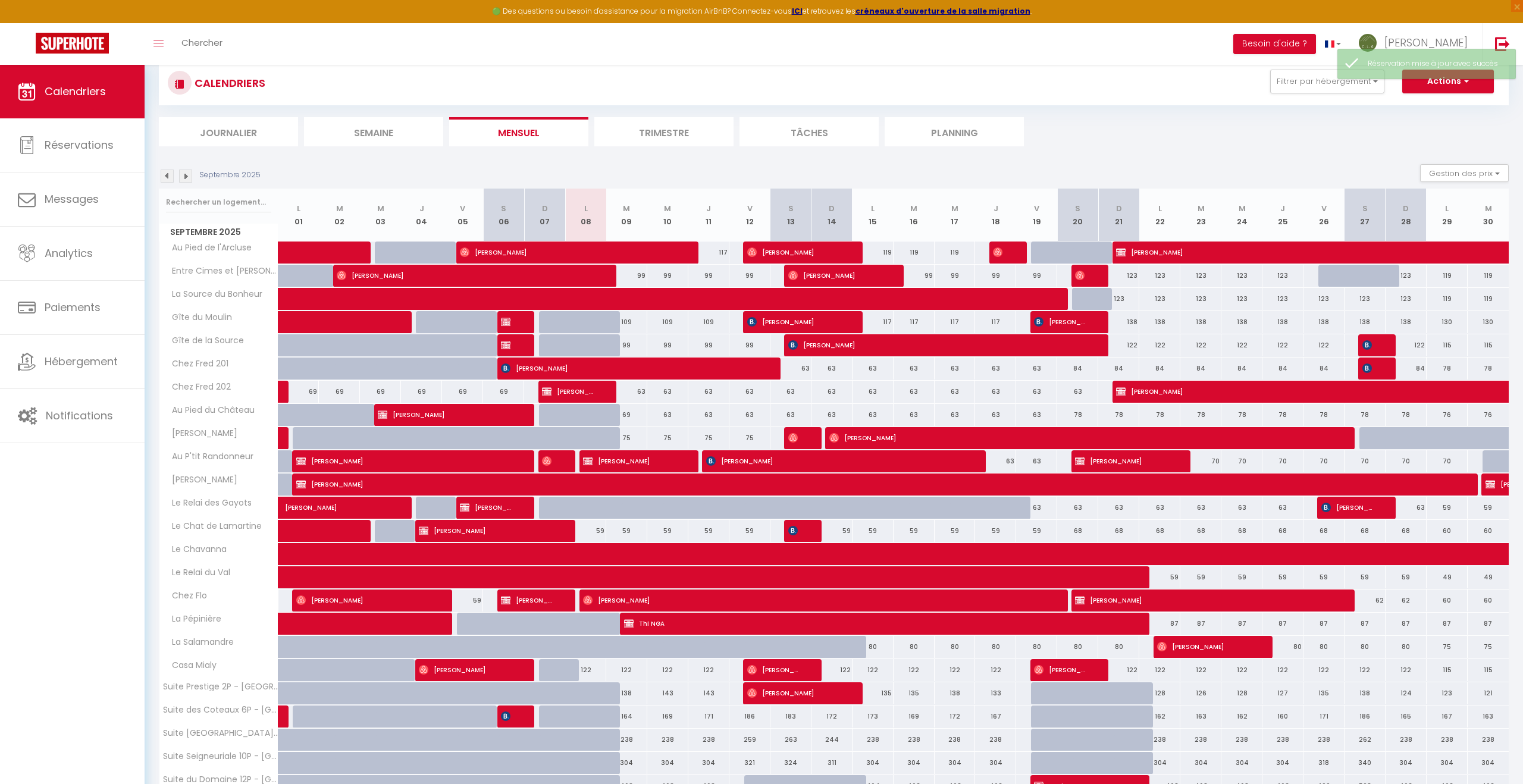
scroll to position [144, 0]
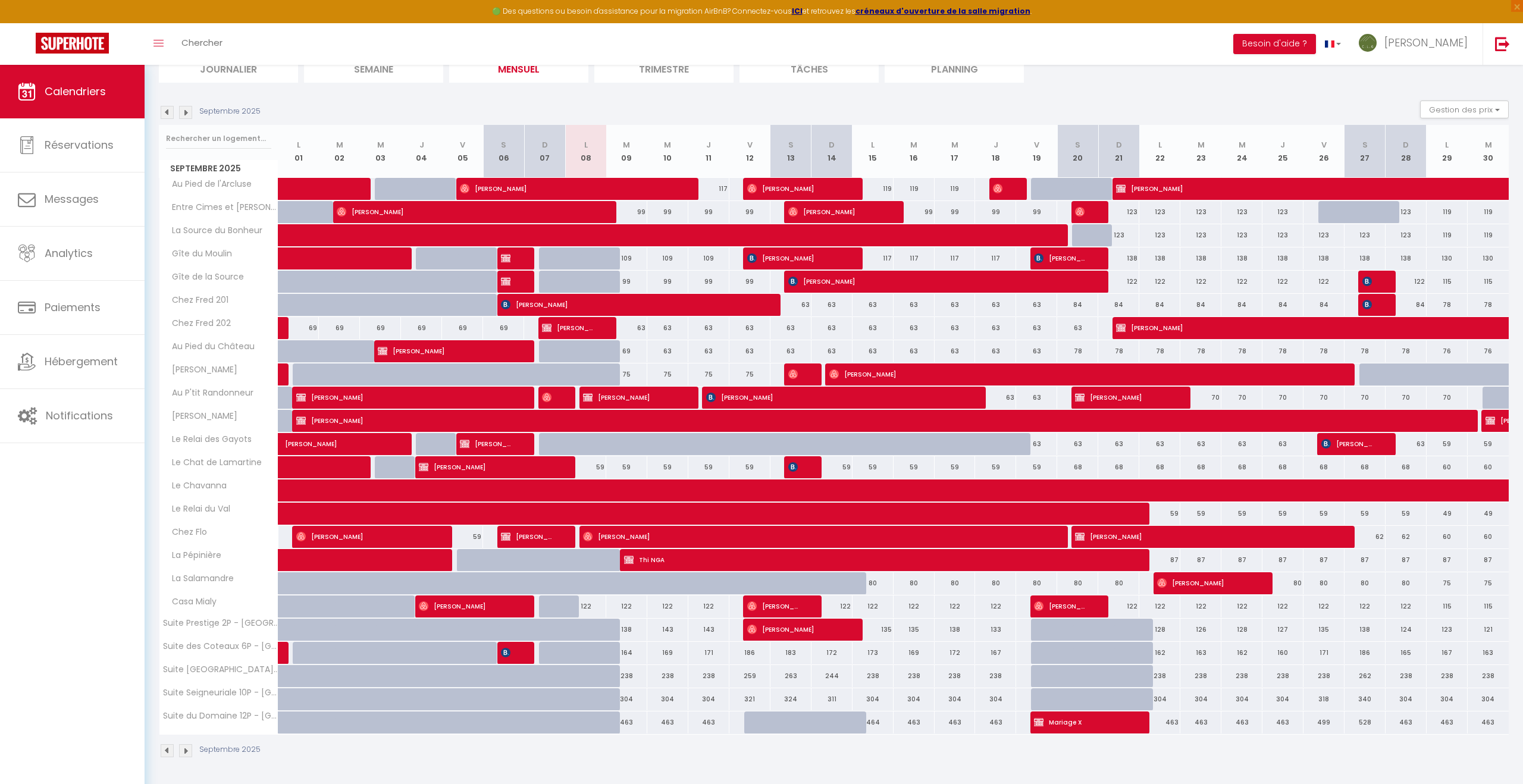
click at [189, 752] on img at bounding box center [185, 750] width 13 height 13
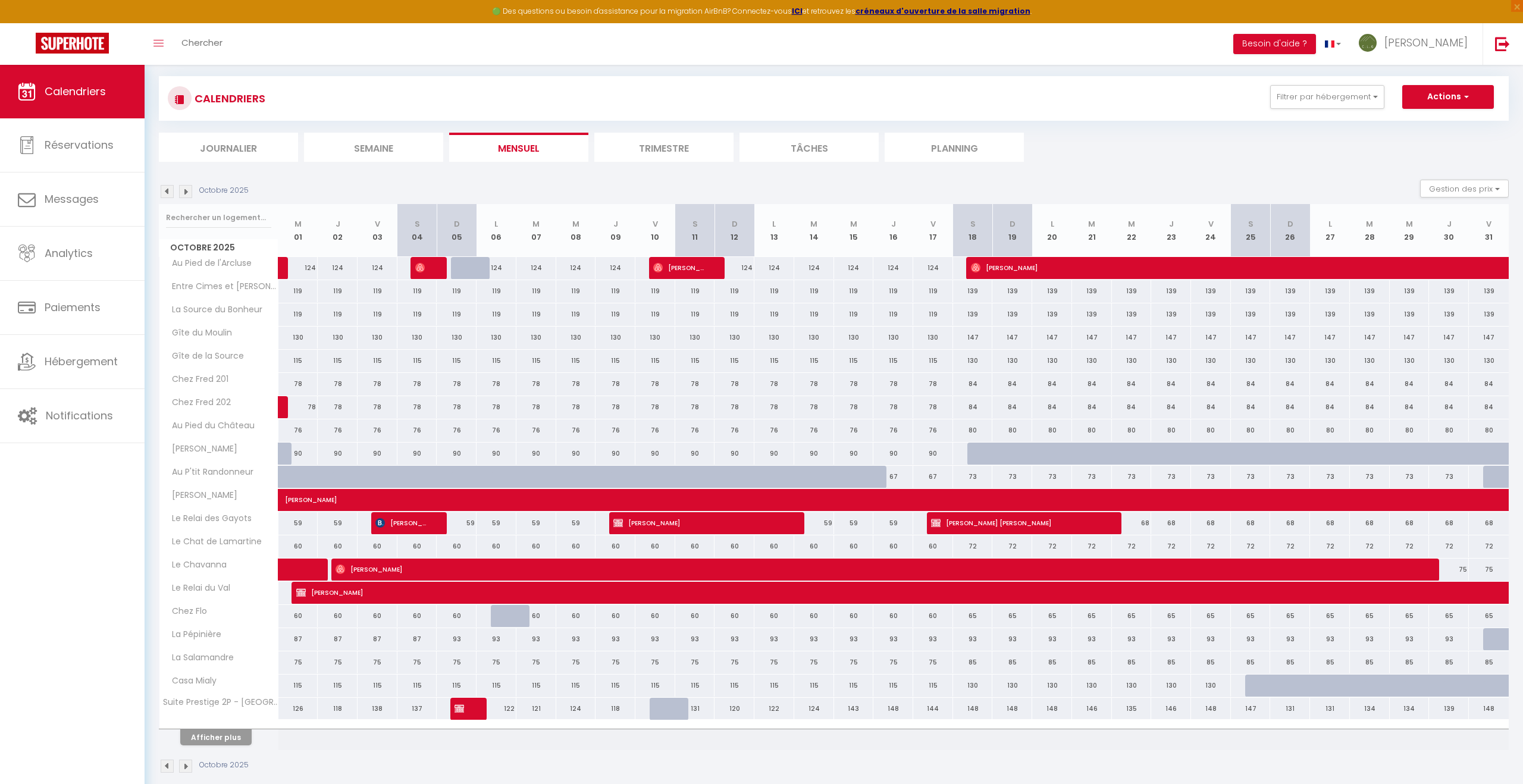
scroll to position [80, 0]
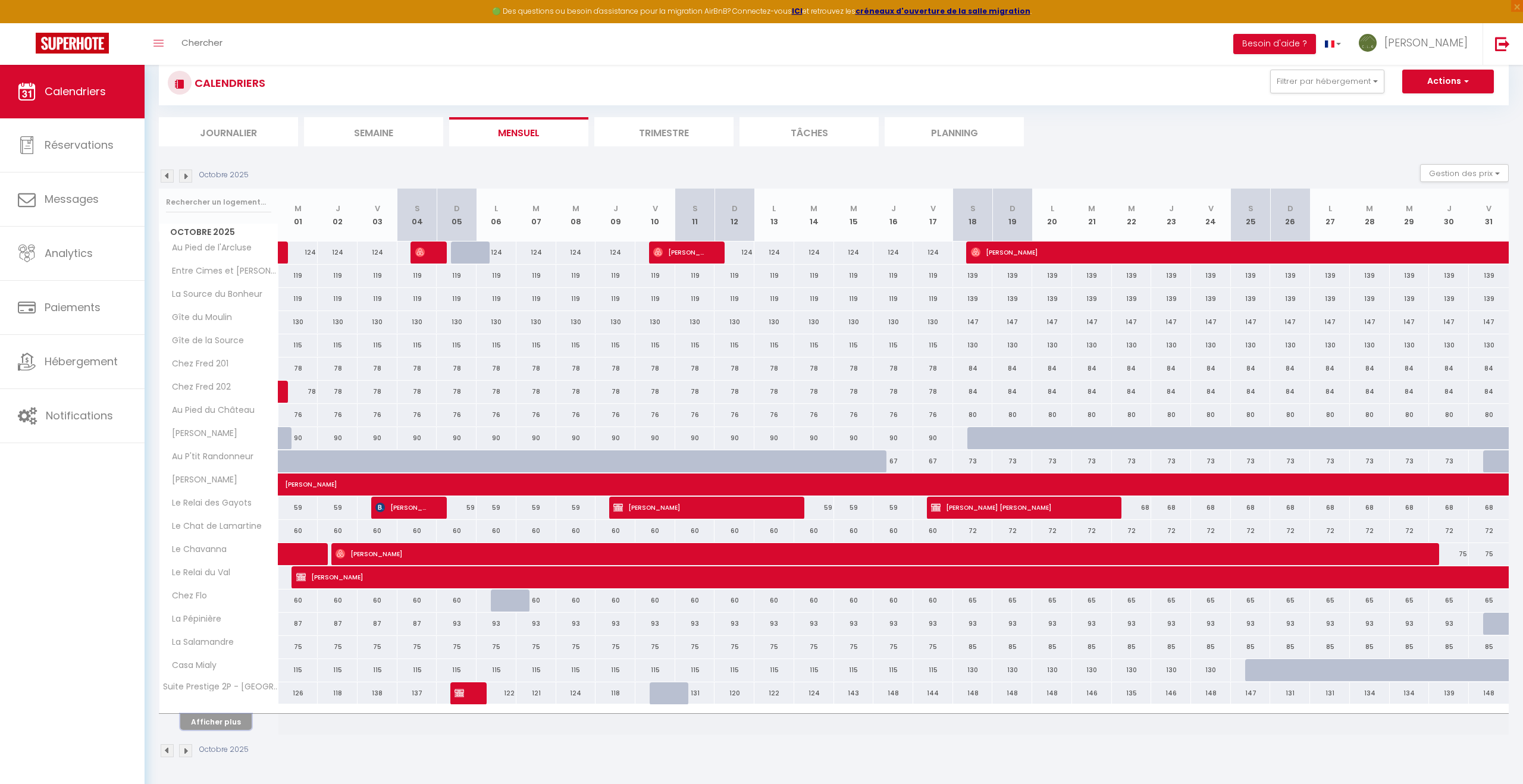
click at [213, 722] on button "Afficher plus" at bounding box center [216, 722] width 72 height 16
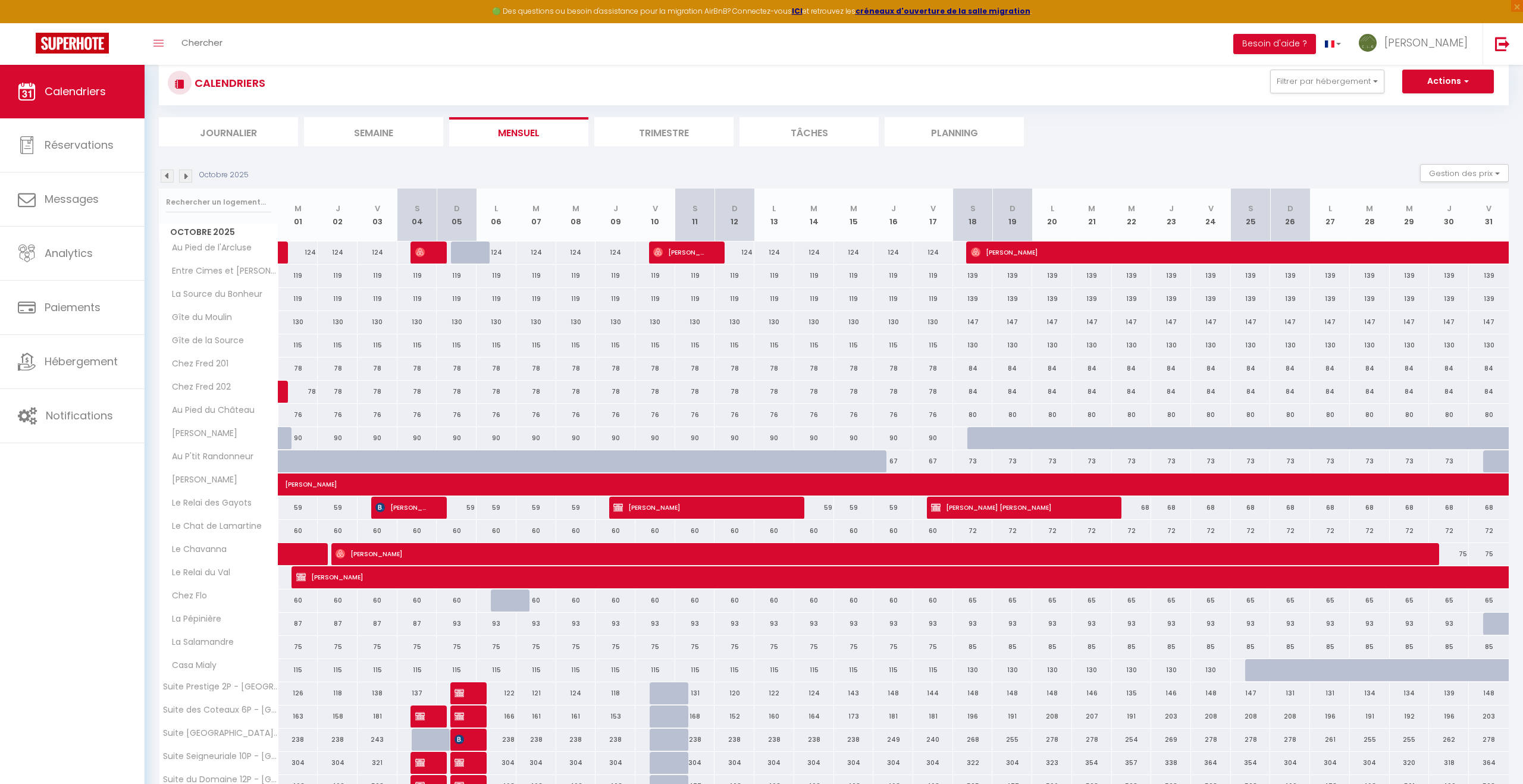
scroll to position [144, 0]
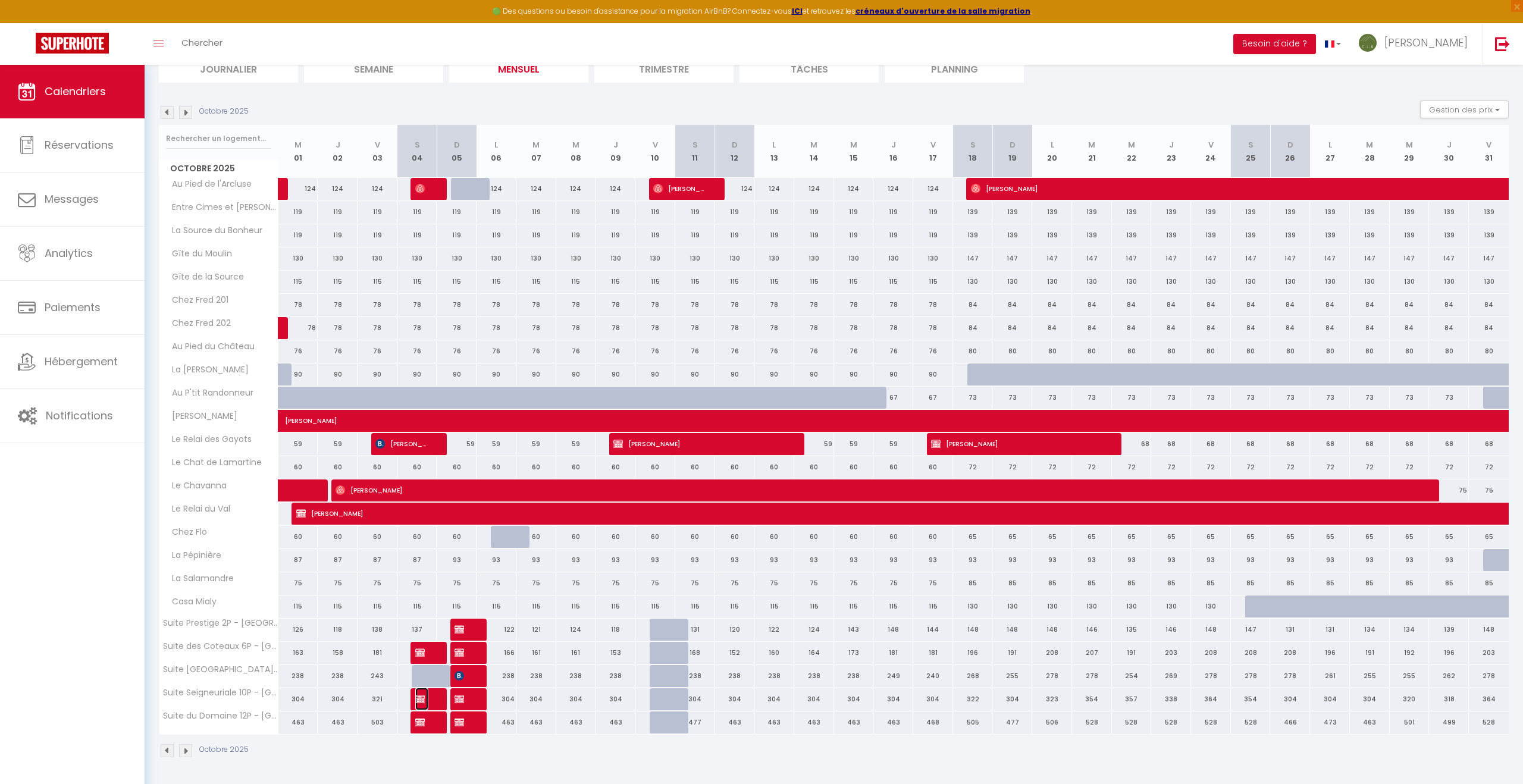
click at [418, 699] on img at bounding box center [420, 699] width 9 height 9
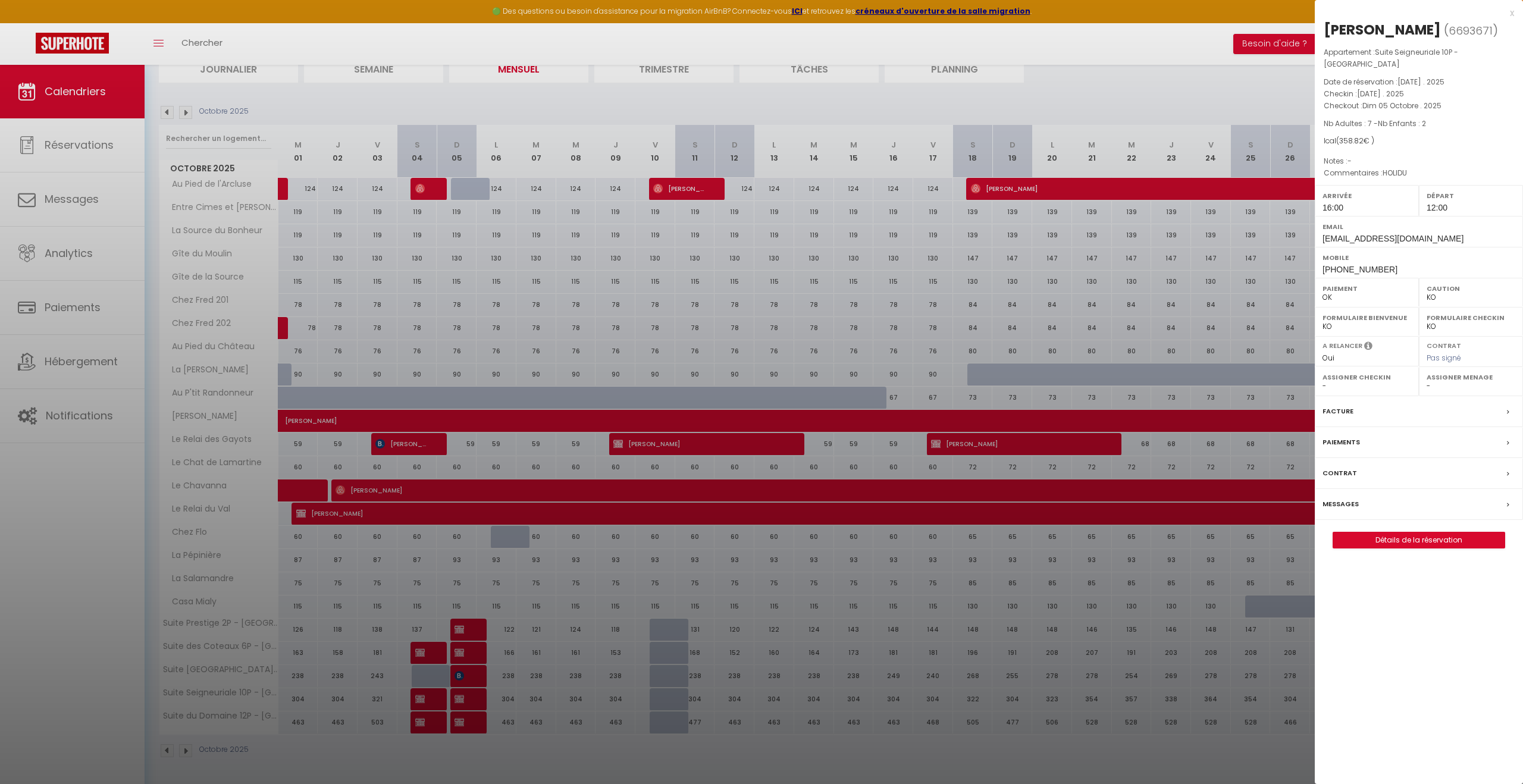
click at [418, 699] on div at bounding box center [761, 392] width 1523 height 784
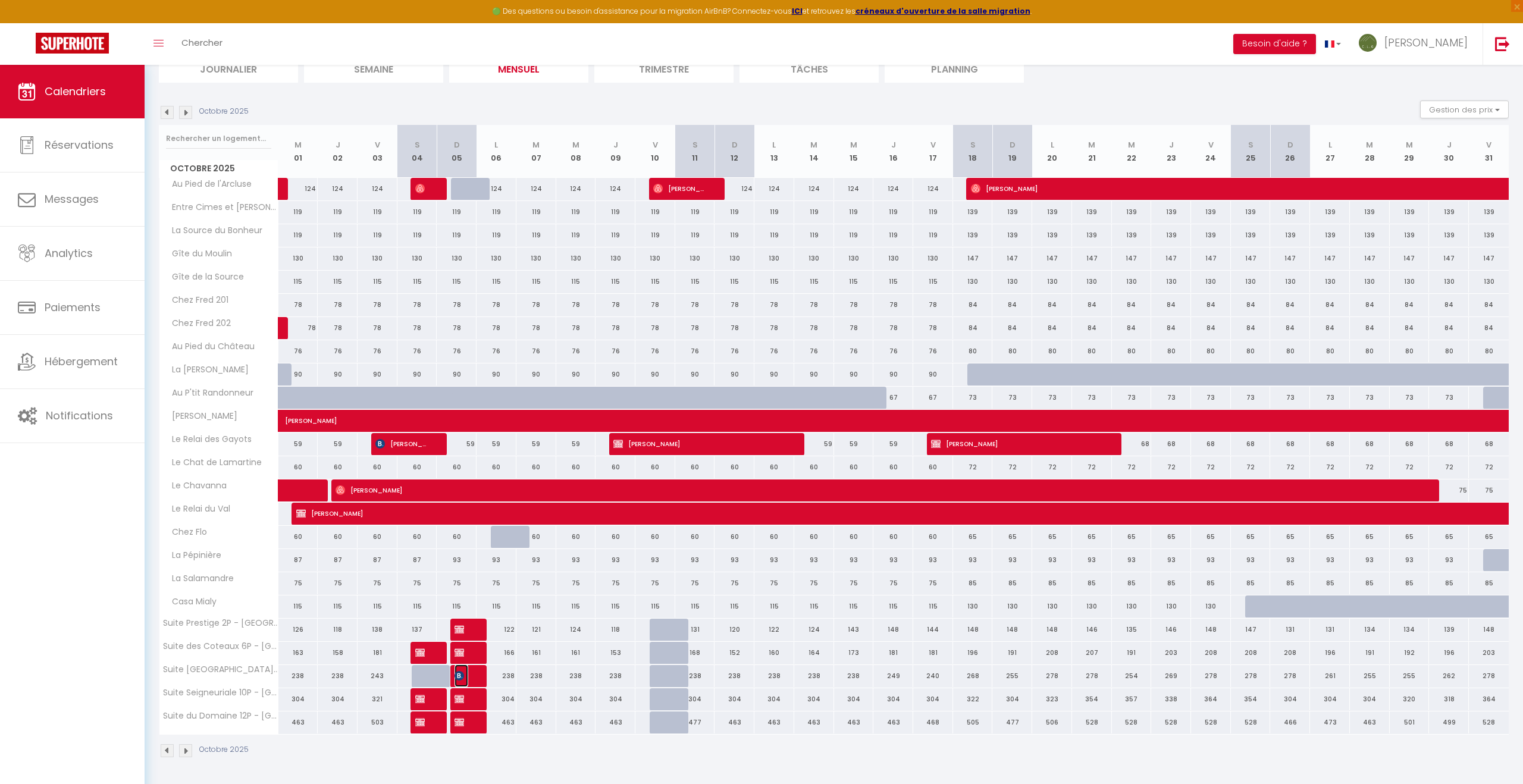
click at [457, 679] on img at bounding box center [459, 676] width 9 height 9
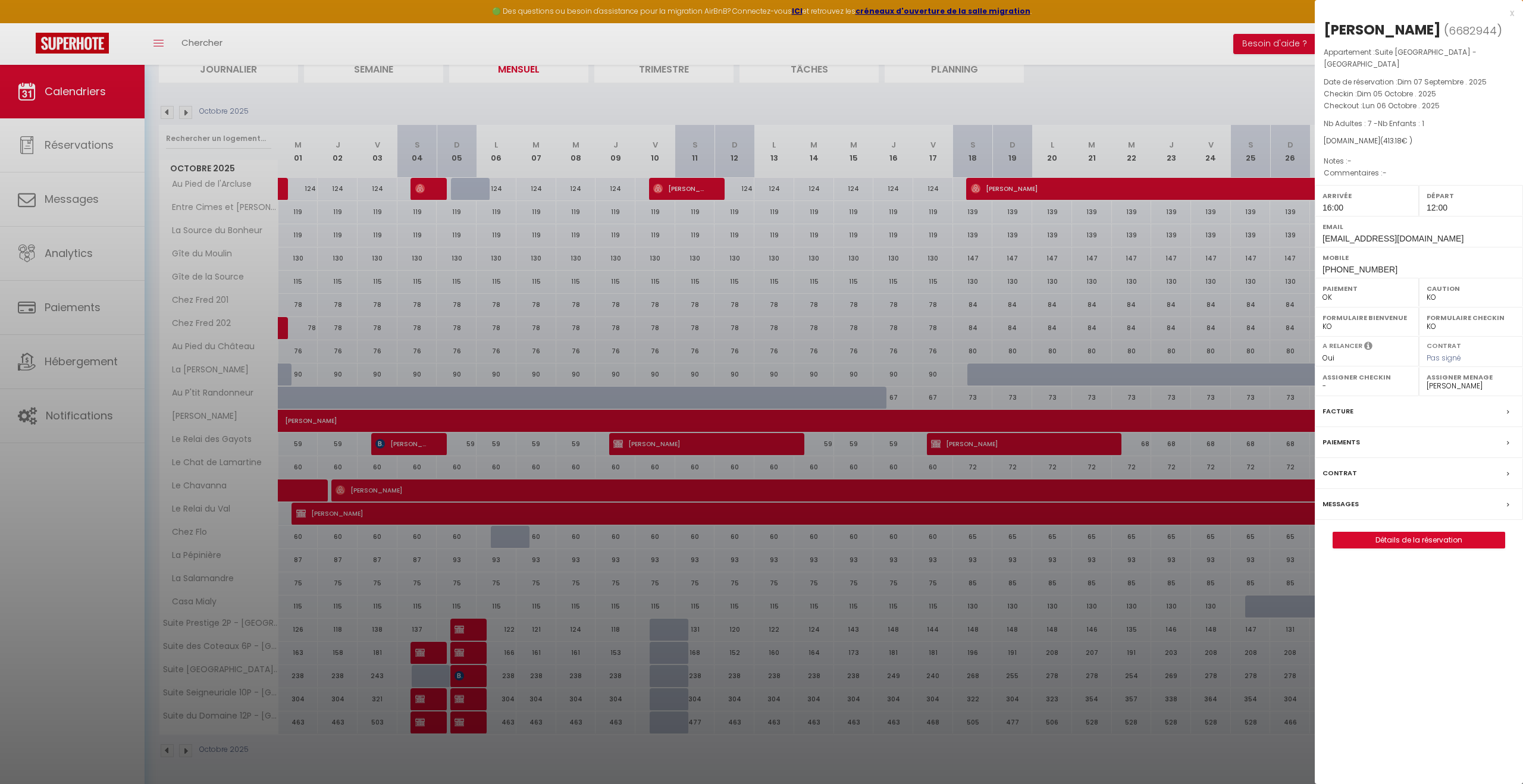
click at [457, 679] on div at bounding box center [761, 392] width 1523 height 784
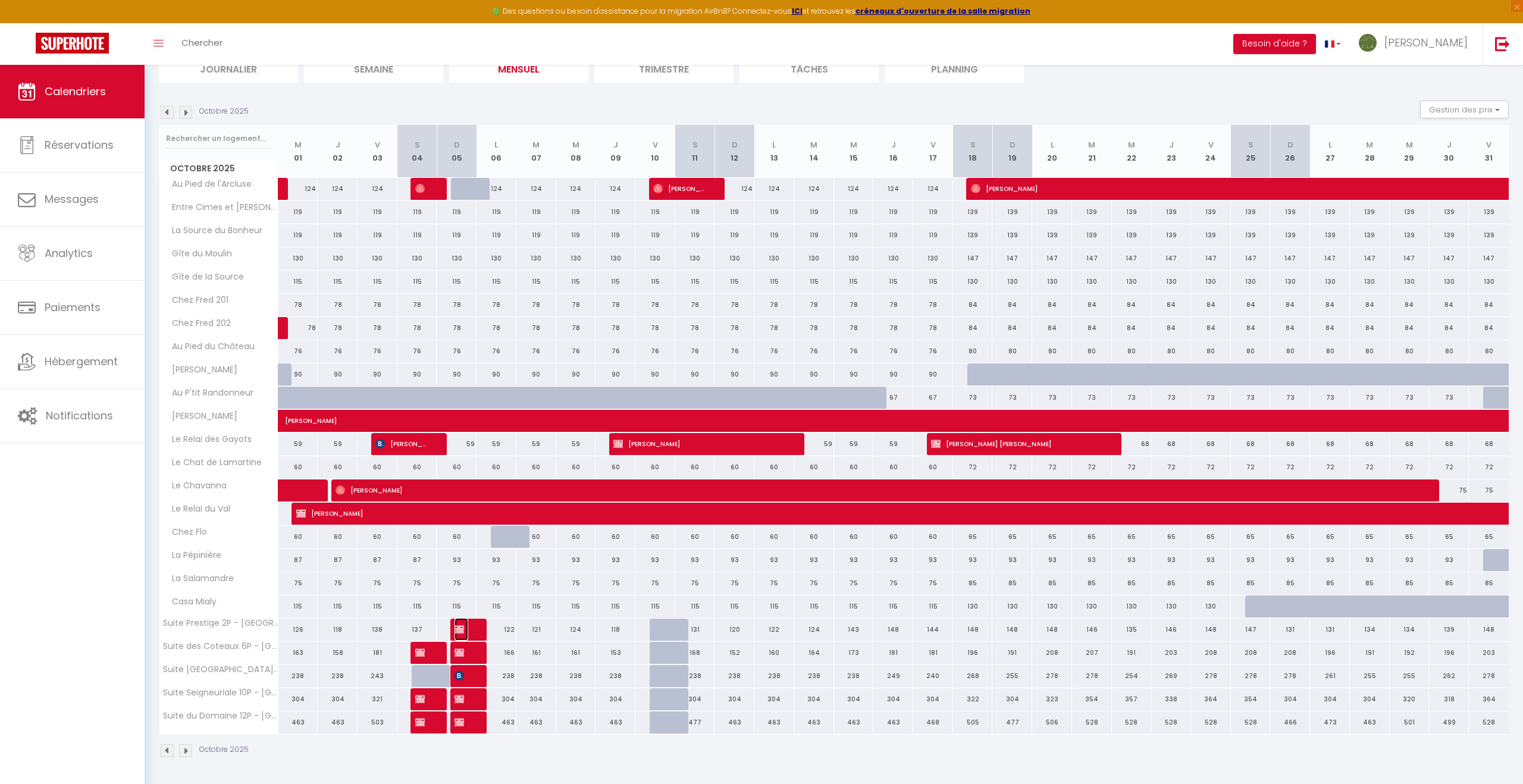
click at [459, 626] on img at bounding box center [459, 629] width 9 height 9
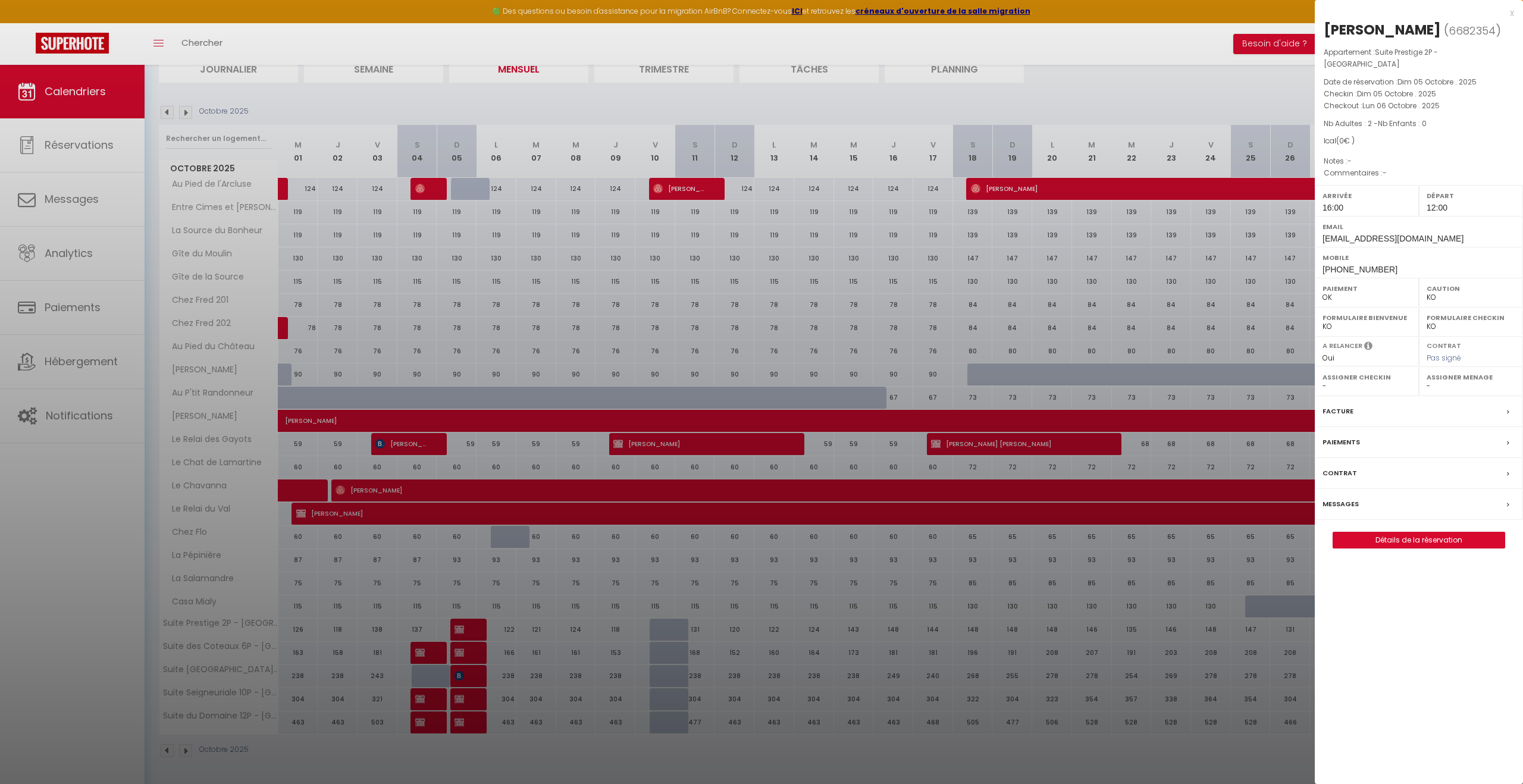
click at [459, 626] on div at bounding box center [761, 392] width 1523 height 784
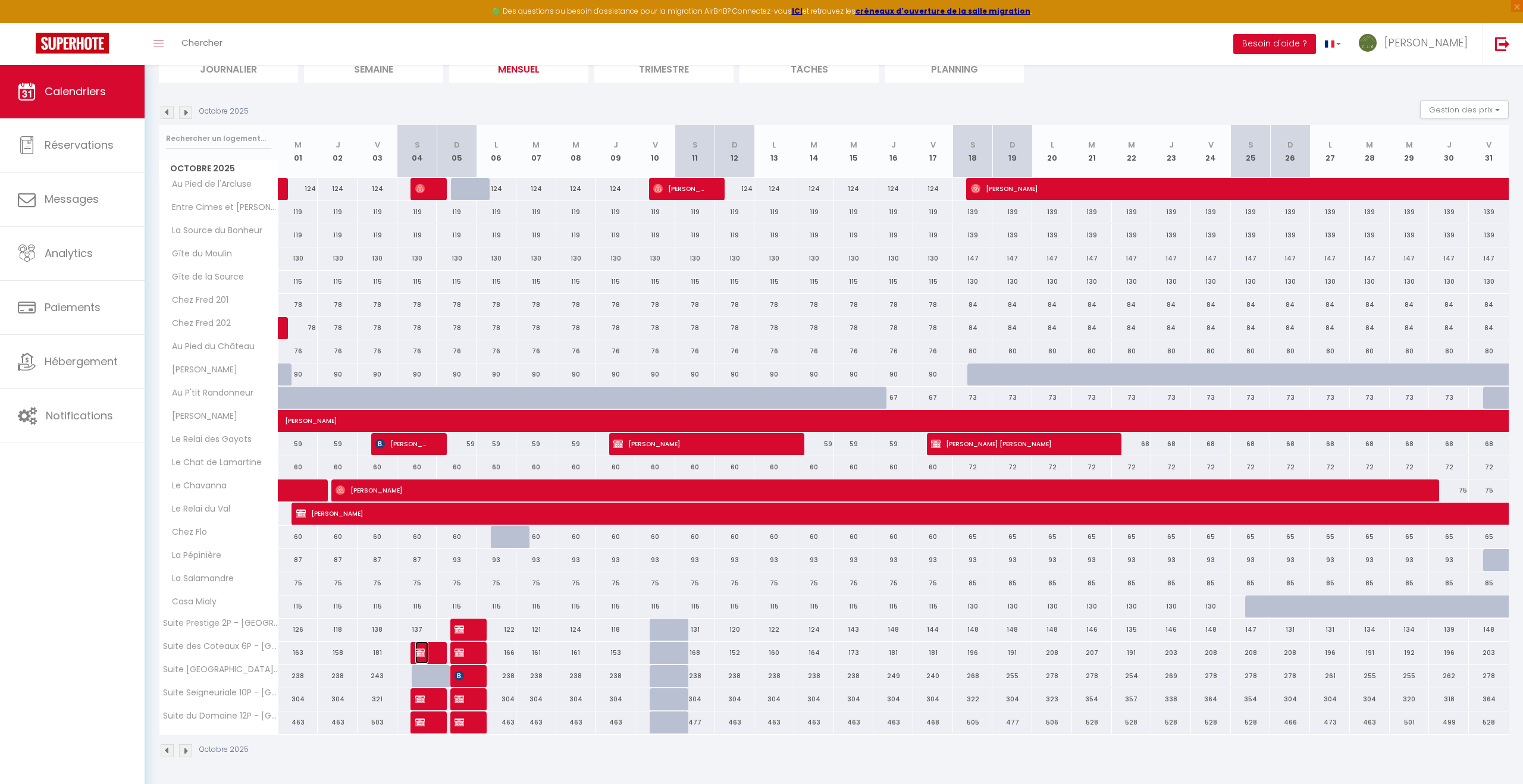
click at [426, 652] on span "[PERSON_NAME]" at bounding box center [422, 652] width 13 height 22
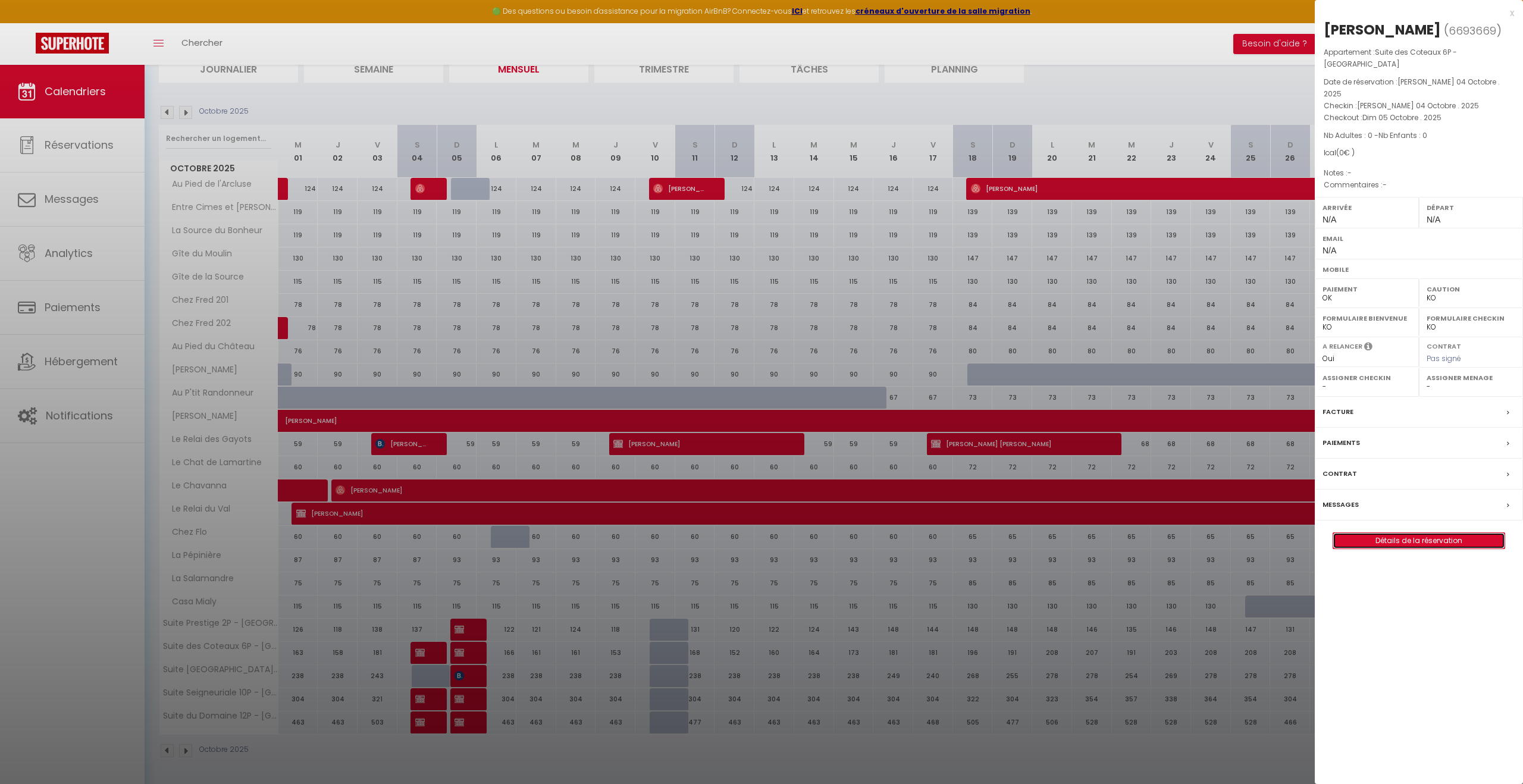
click at [1418, 533] on link "Détails de la réservation" at bounding box center [1419, 540] width 171 height 16
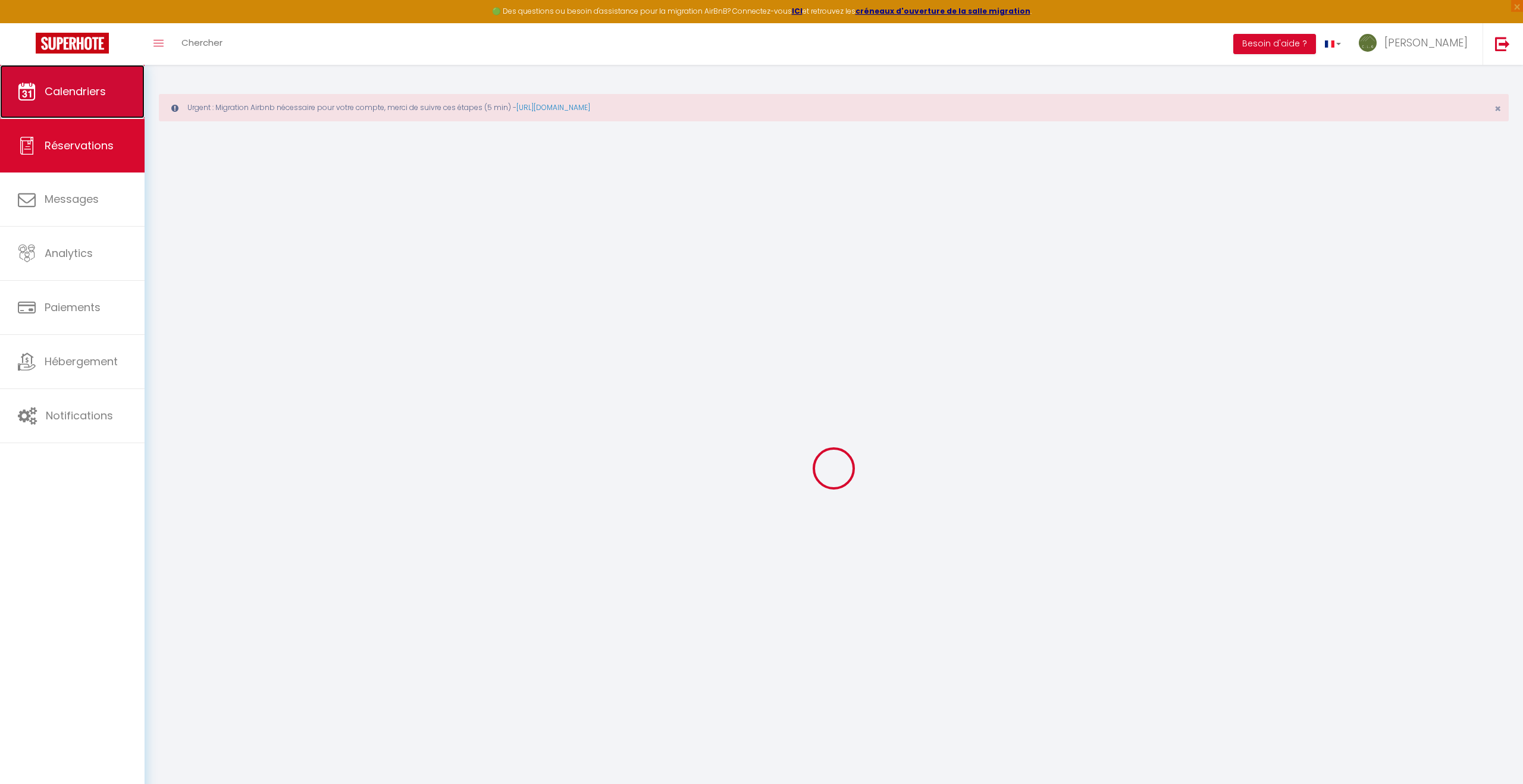
click at [98, 101] on link "Calendriers" at bounding box center [72, 91] width 145 height 53
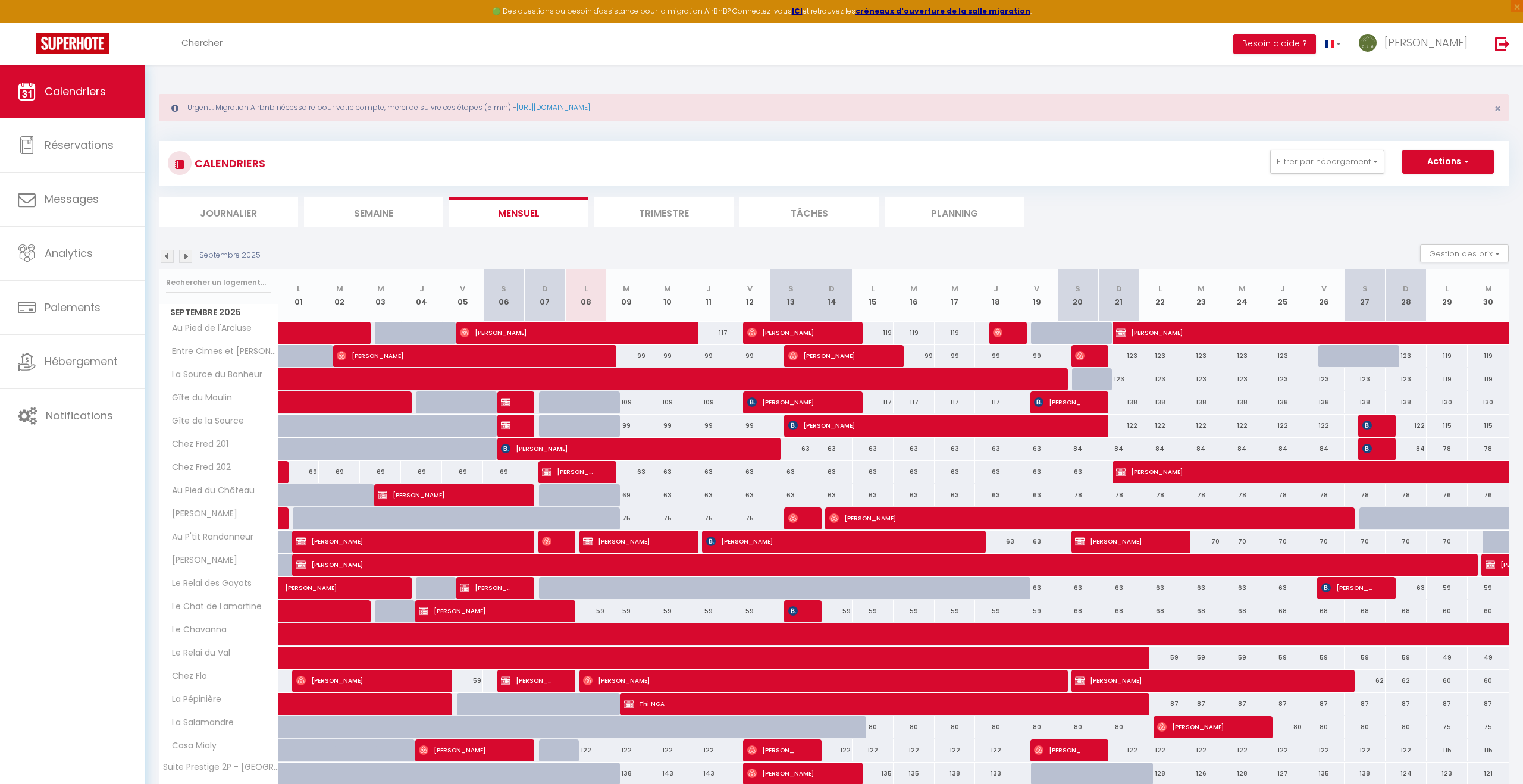
scroll to position [80, 0]
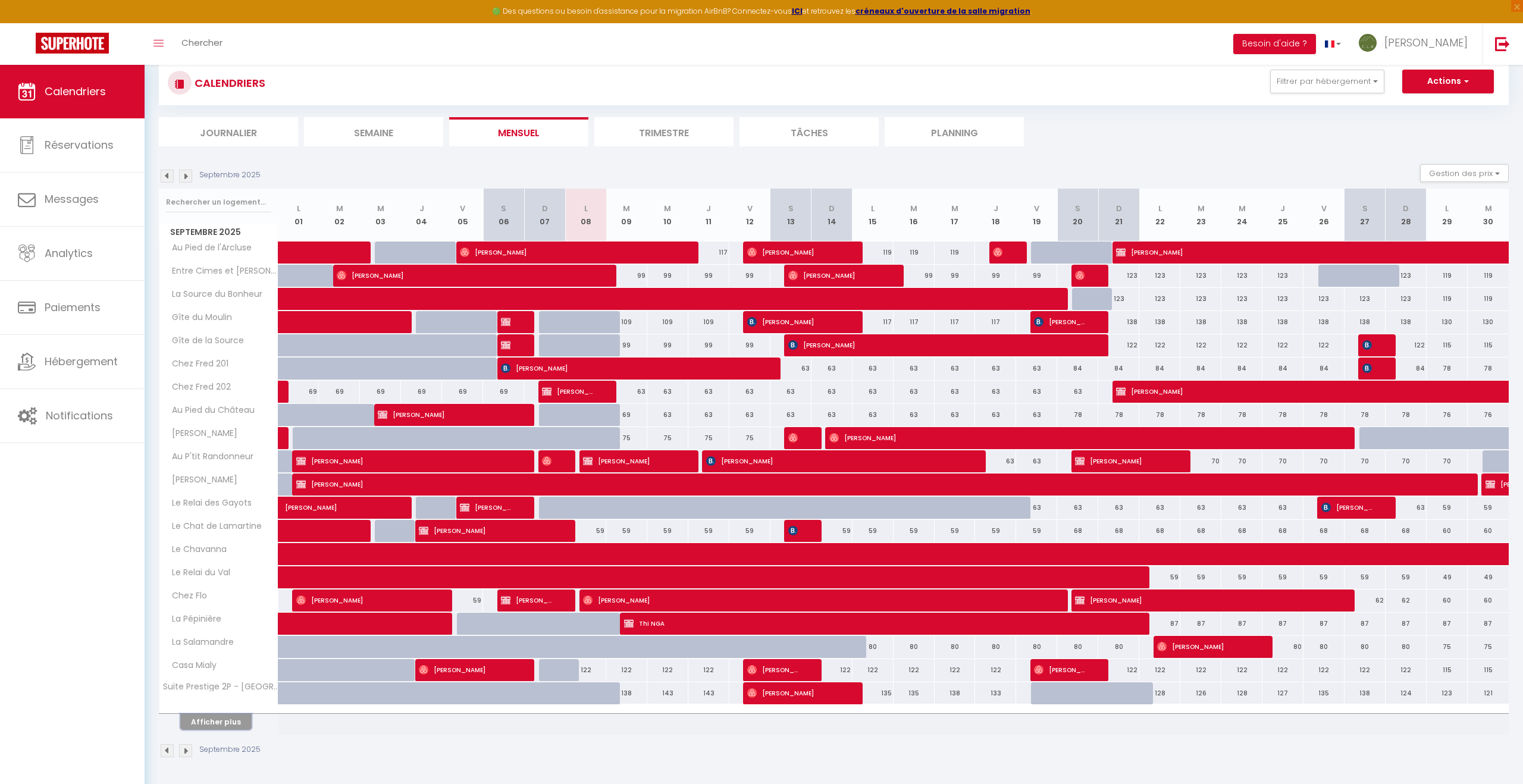
click at [227, 722] on button "Afficher plus" at bounding box center [216, 722] width 72 height 16
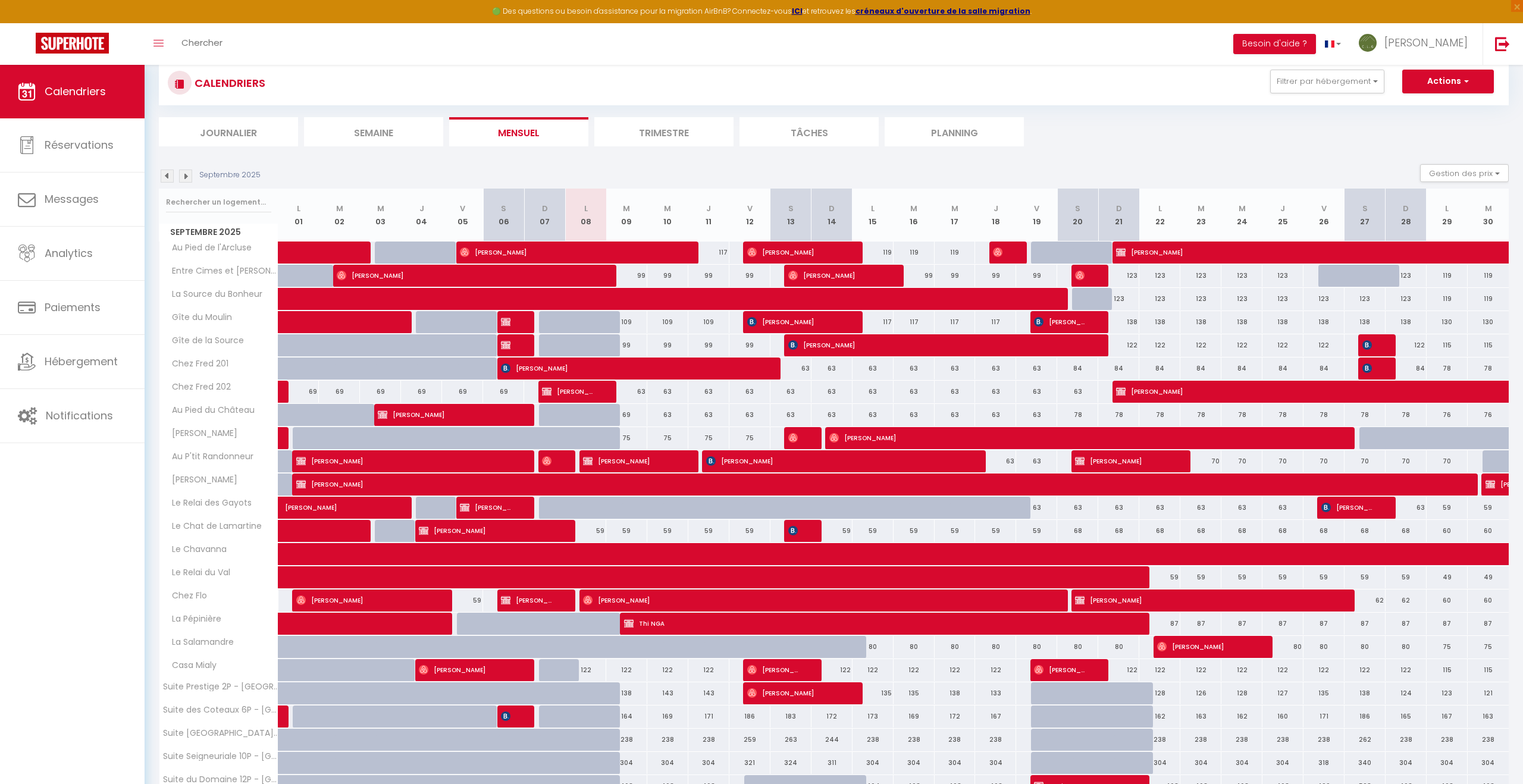
scroll to position [144, 0]
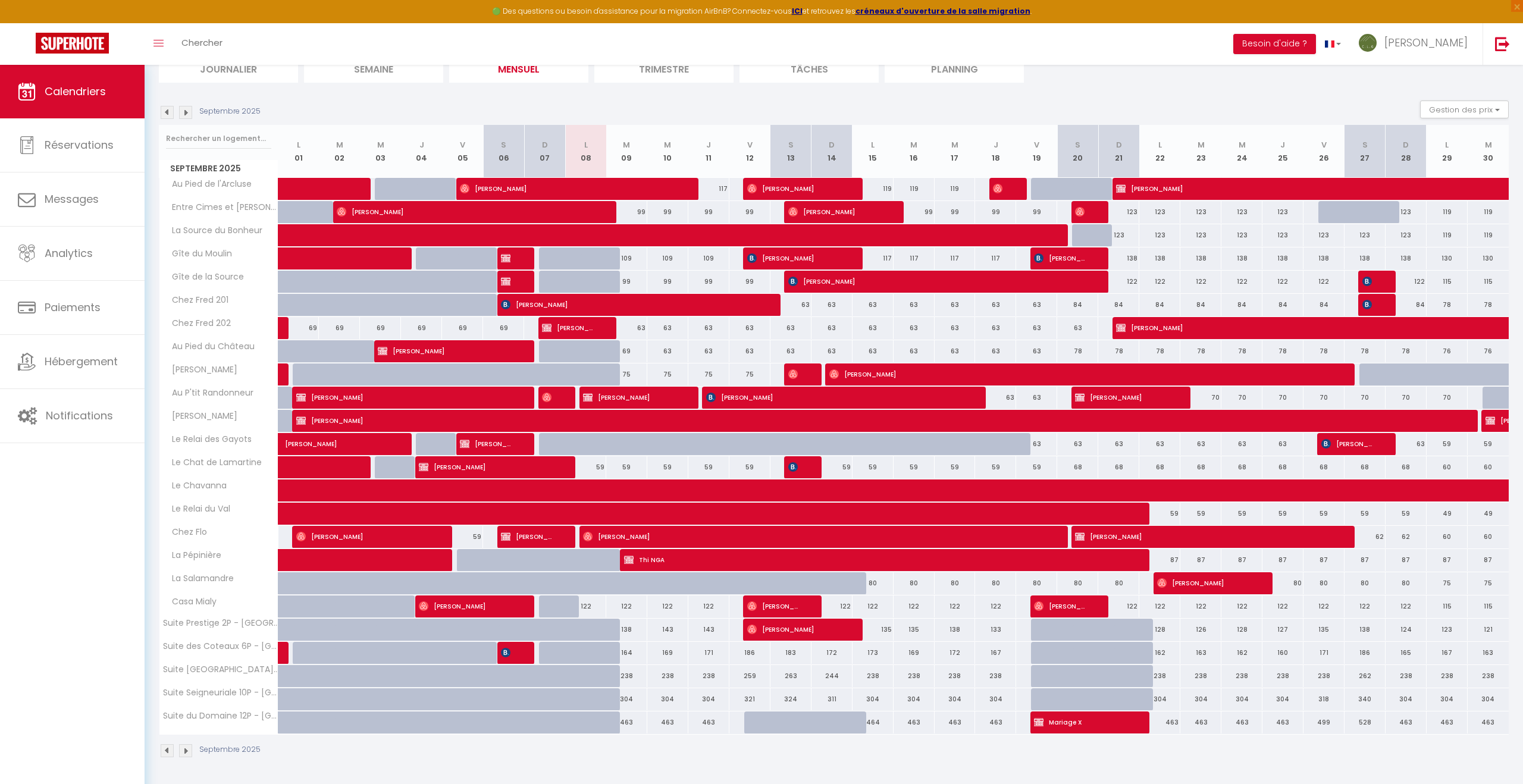
click at [183, 751] on img at bounding box center [185, 750] width 13 height 13
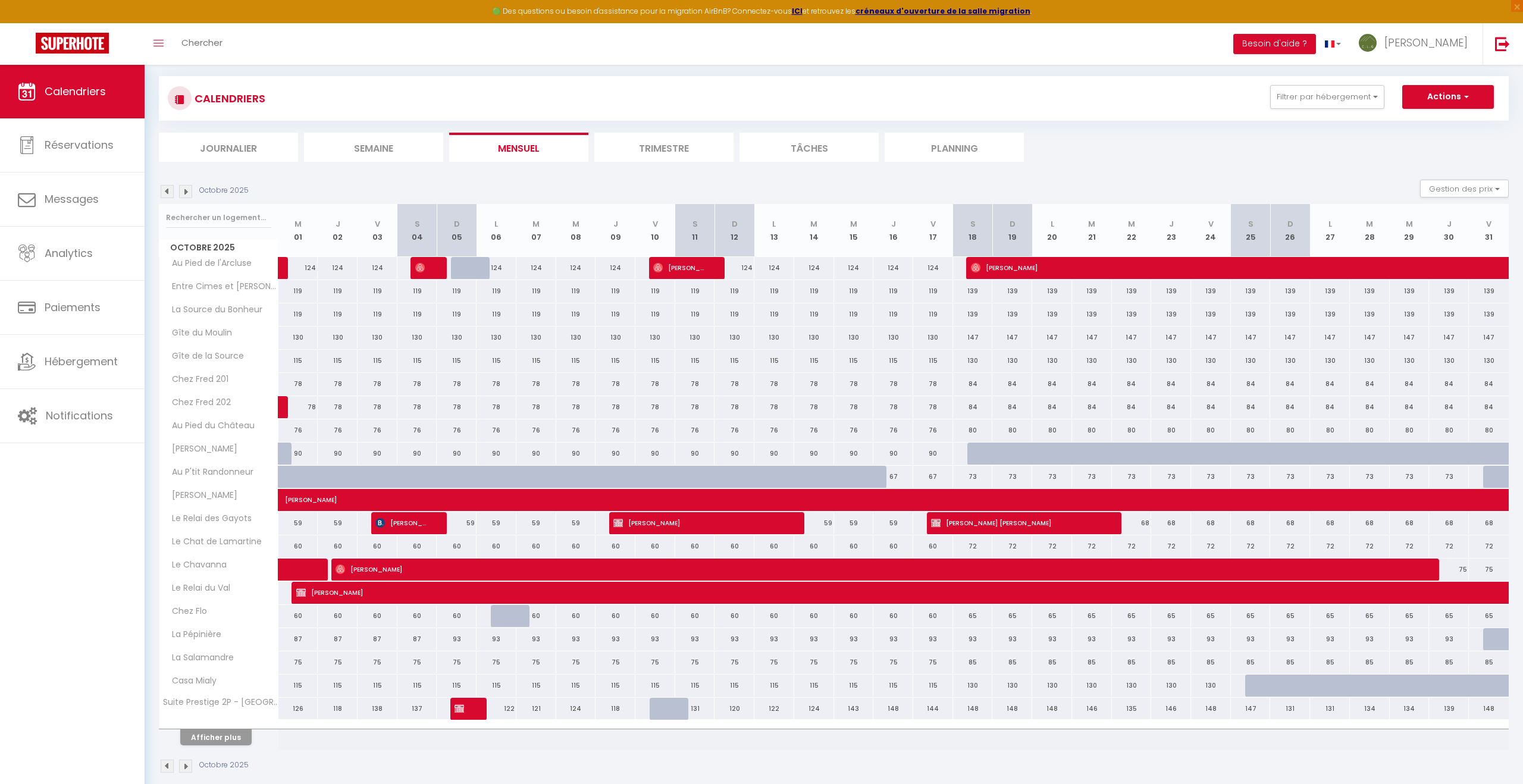
scroll to position [80, 0]
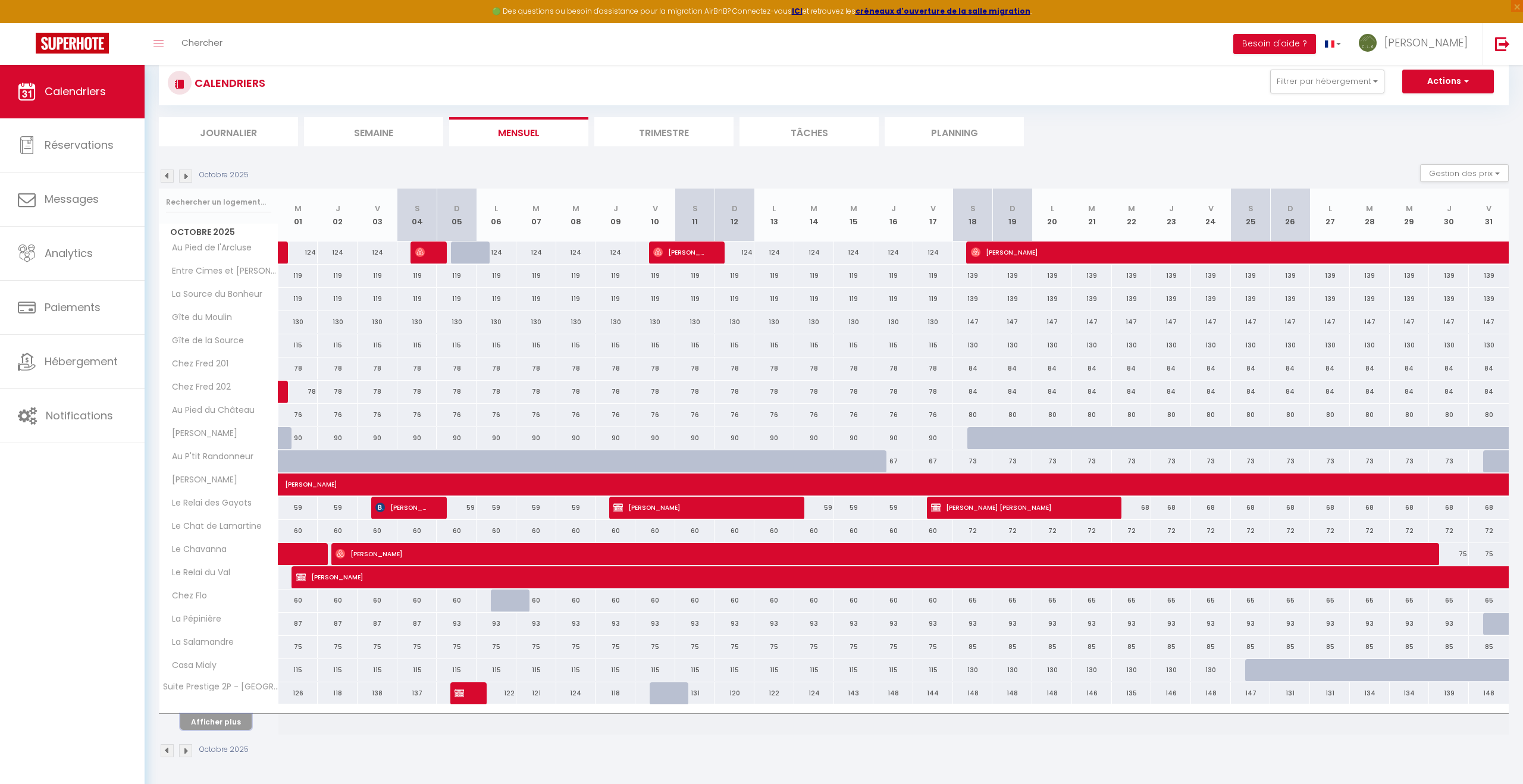
click at [221, 726] on button "Afficher plus" at bounding box center [216, 722] width 72 height 16
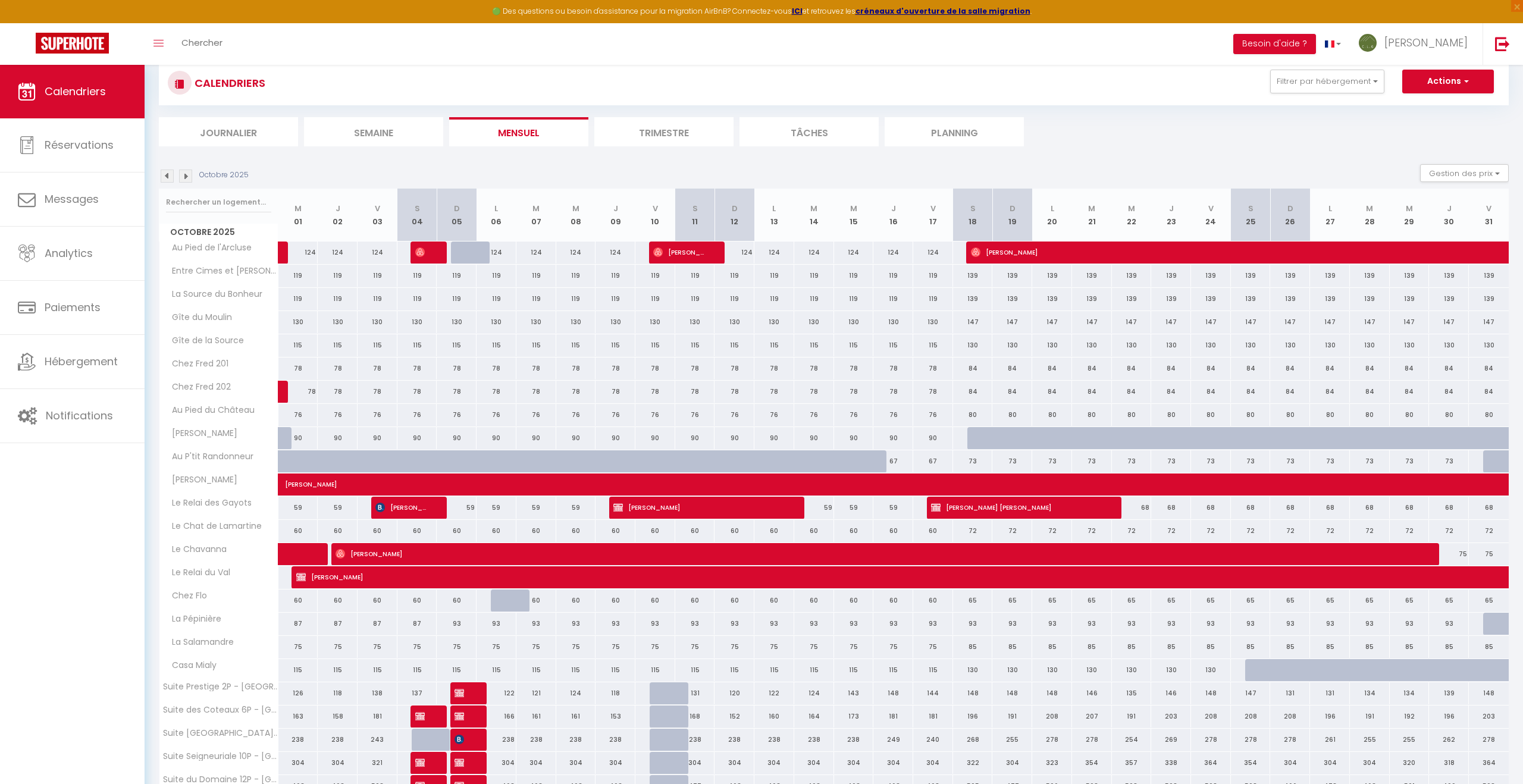
scroll to position [144, 0]
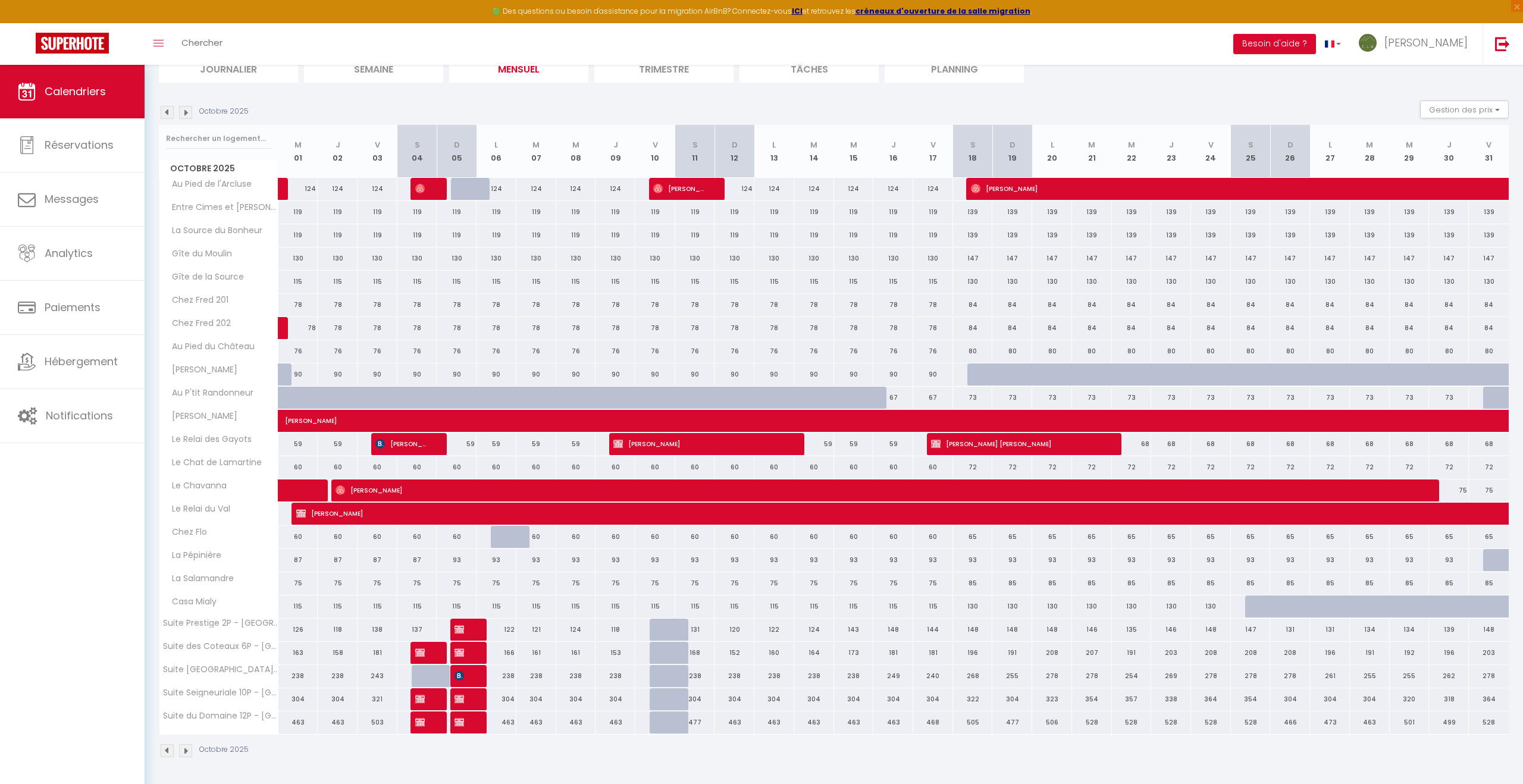
click at [235, 72] on li "Journalier" at bounding box center [229, 68] width 139 height 29
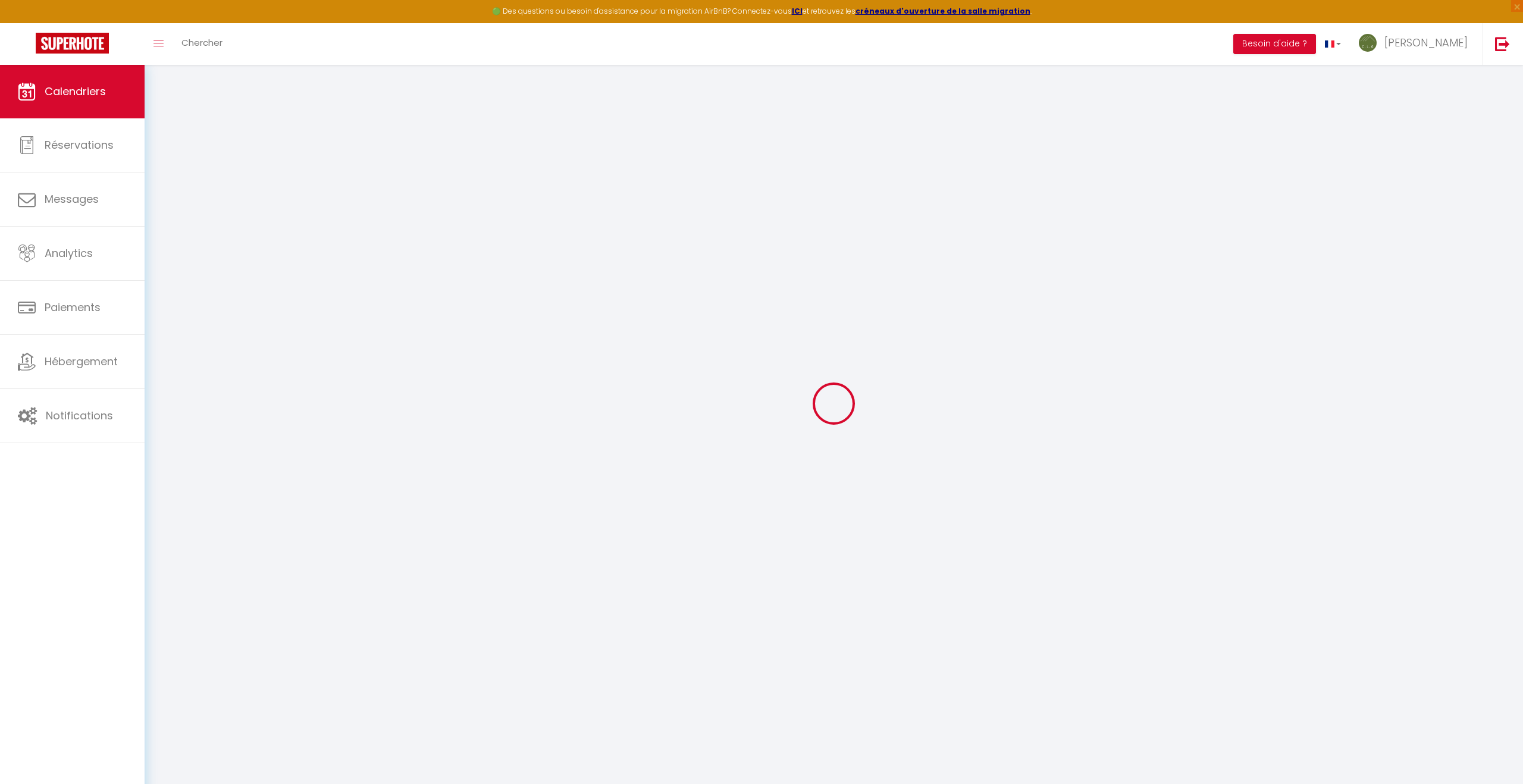
scroll to position [144, 0]
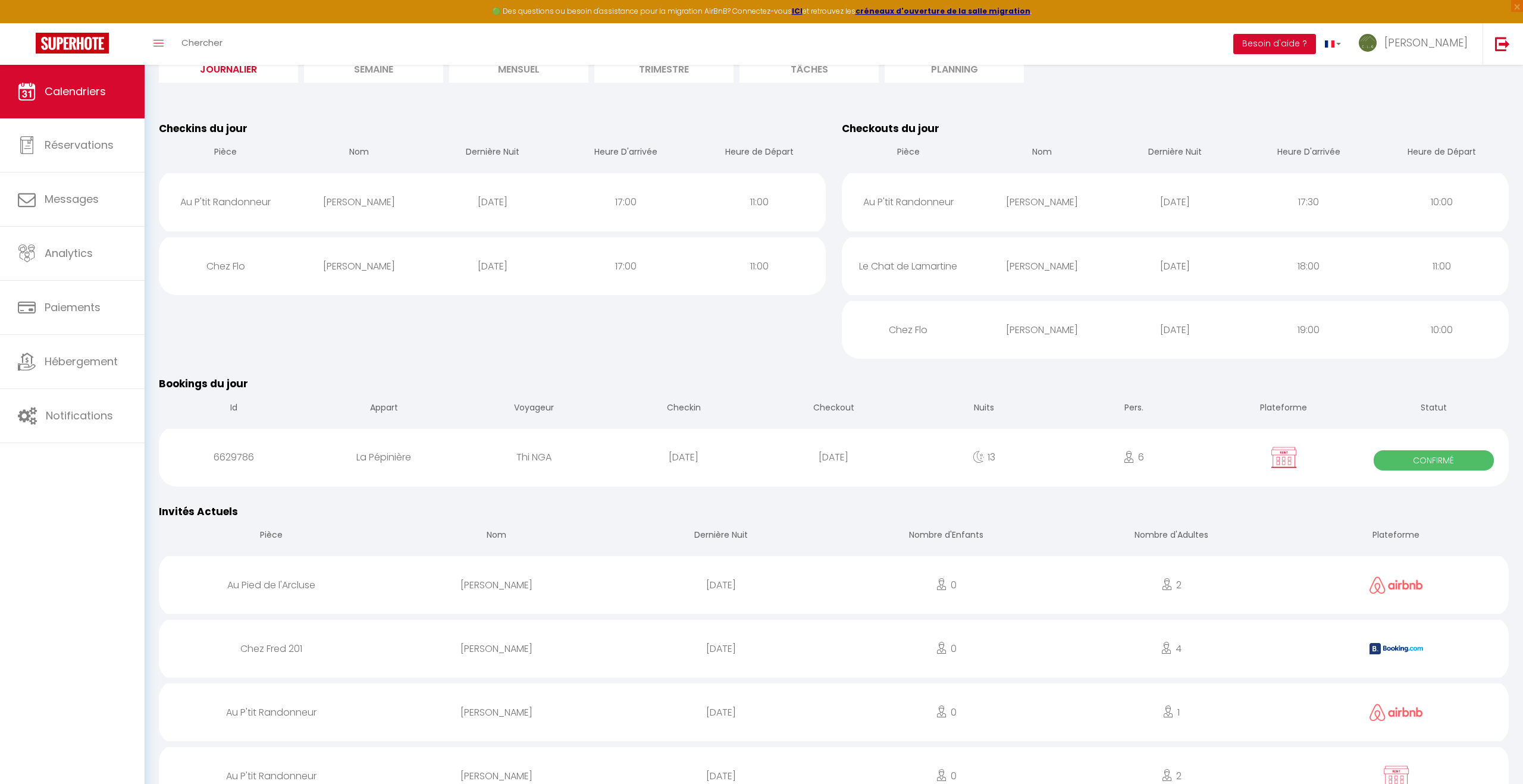
click at [486, 267] on div "[DATE]" at bounding box center [493, 266] width 133 height 39
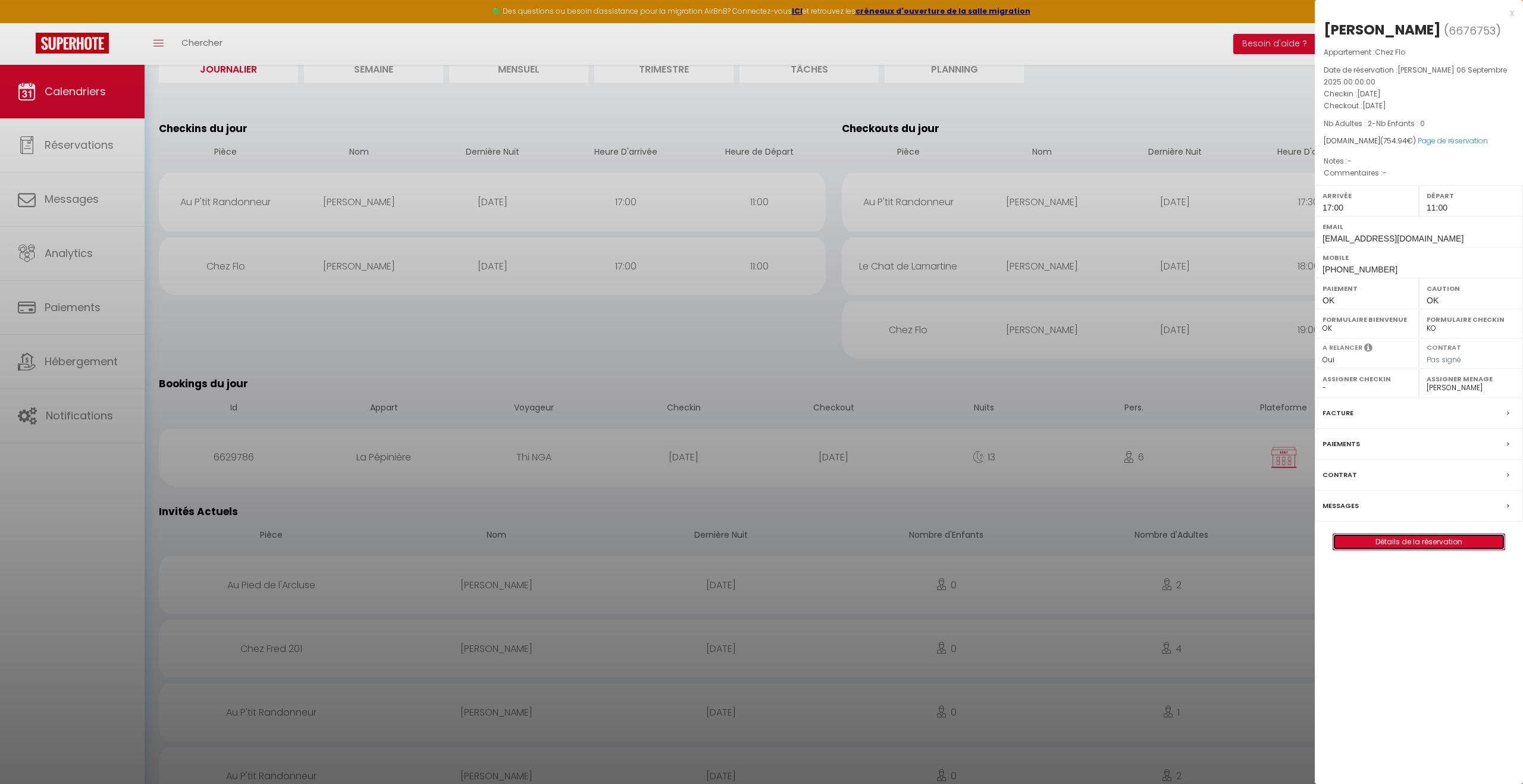
click at [1412, 542] on link "Détails de la réservation" at bounding box center [1419, 542] width 171 height 16
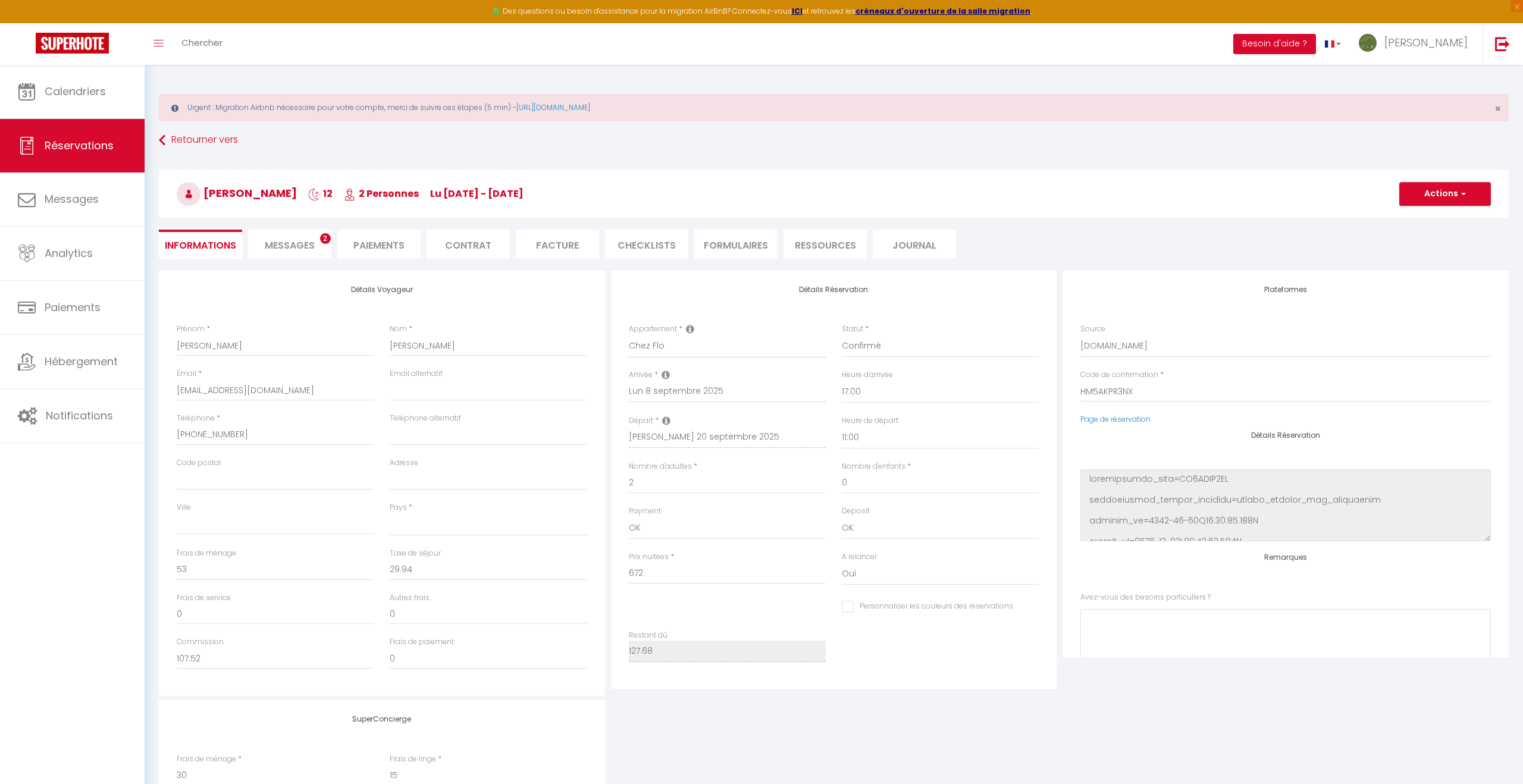
click at [300, 246] on span "Messages" at bounding box center [290, 246] width 50 height 14
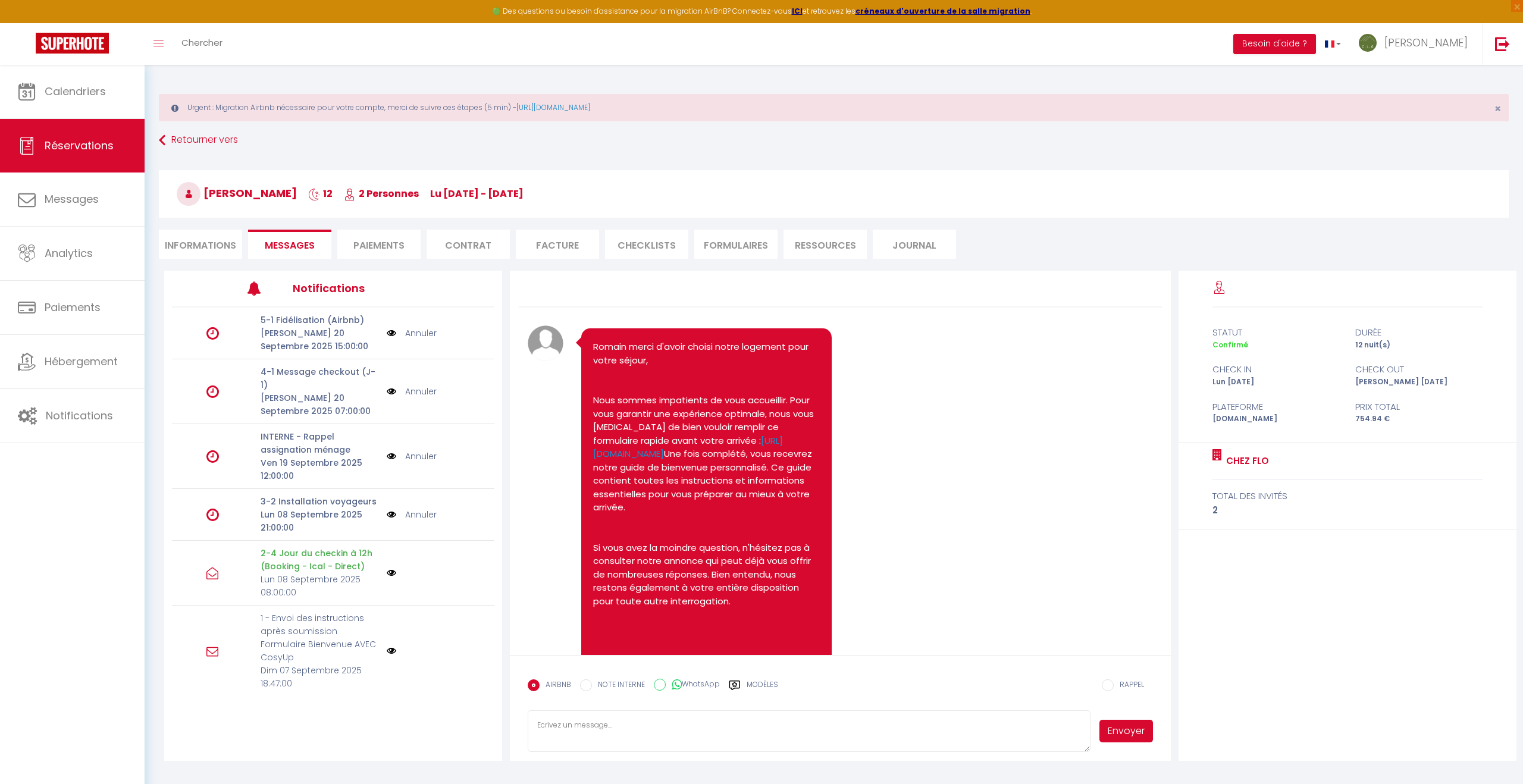
click at [422, 508] on link "Annuler" at bounding box center [421, 514] width 32 height 13
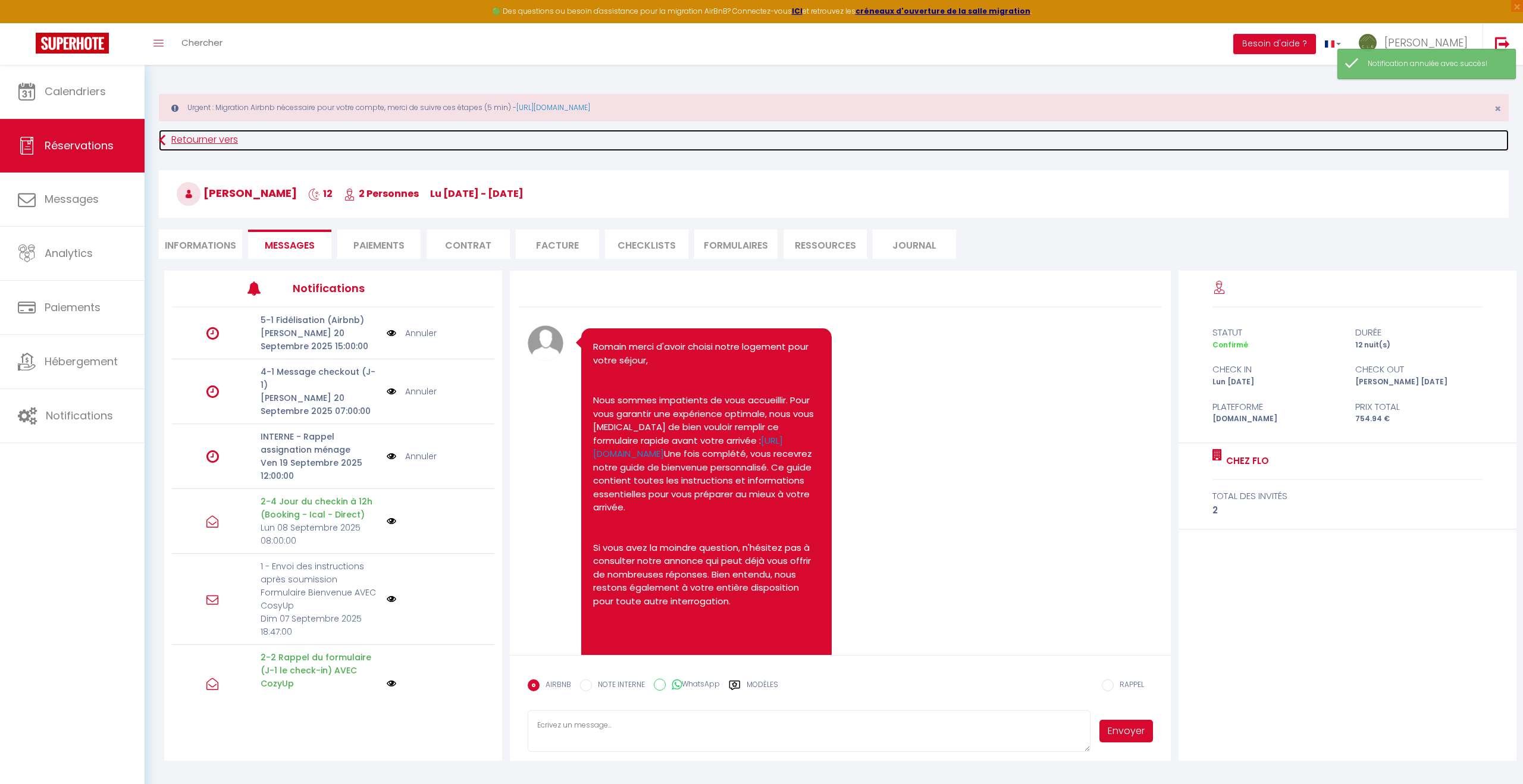
click at [184, 143] on link "Retourner vers" at bounding box center [834, 141] width 1350 height 22
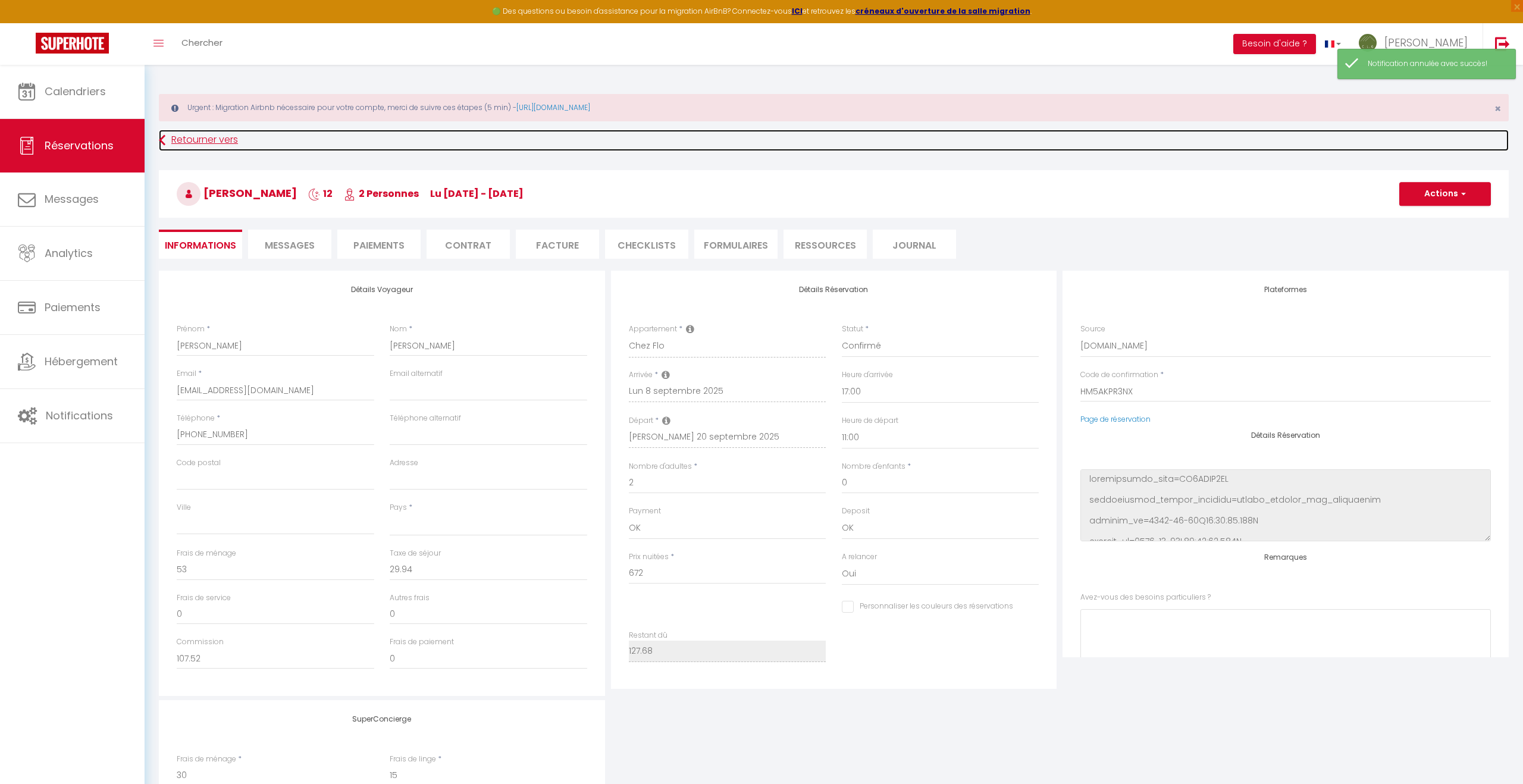
click at [200, 140] on link "Retourner vers" at bounding box center [834, 141] width 1350 height 22
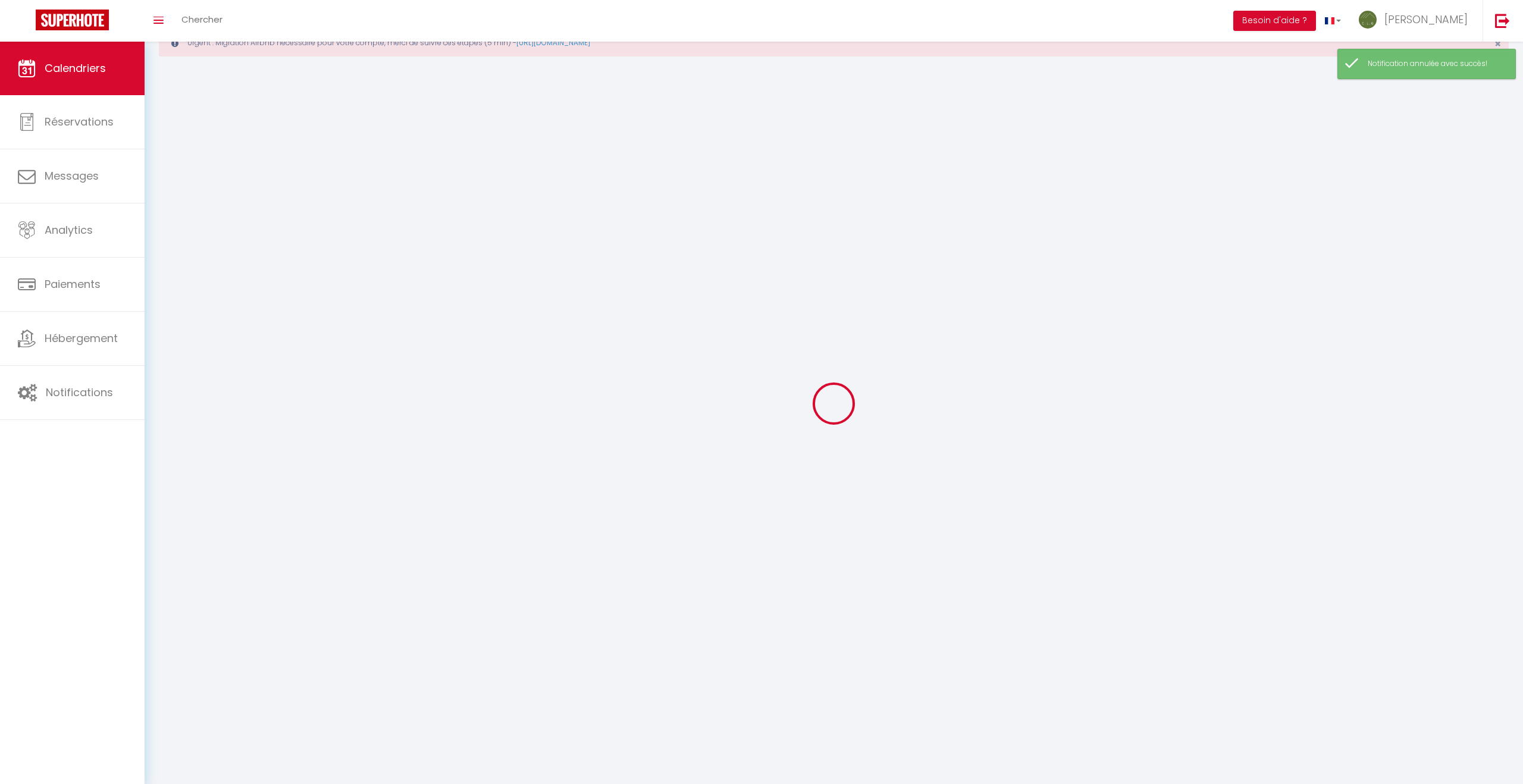
scroll to position [65, 0]
